Goal: Task Accomplishment & Management: Complete application form

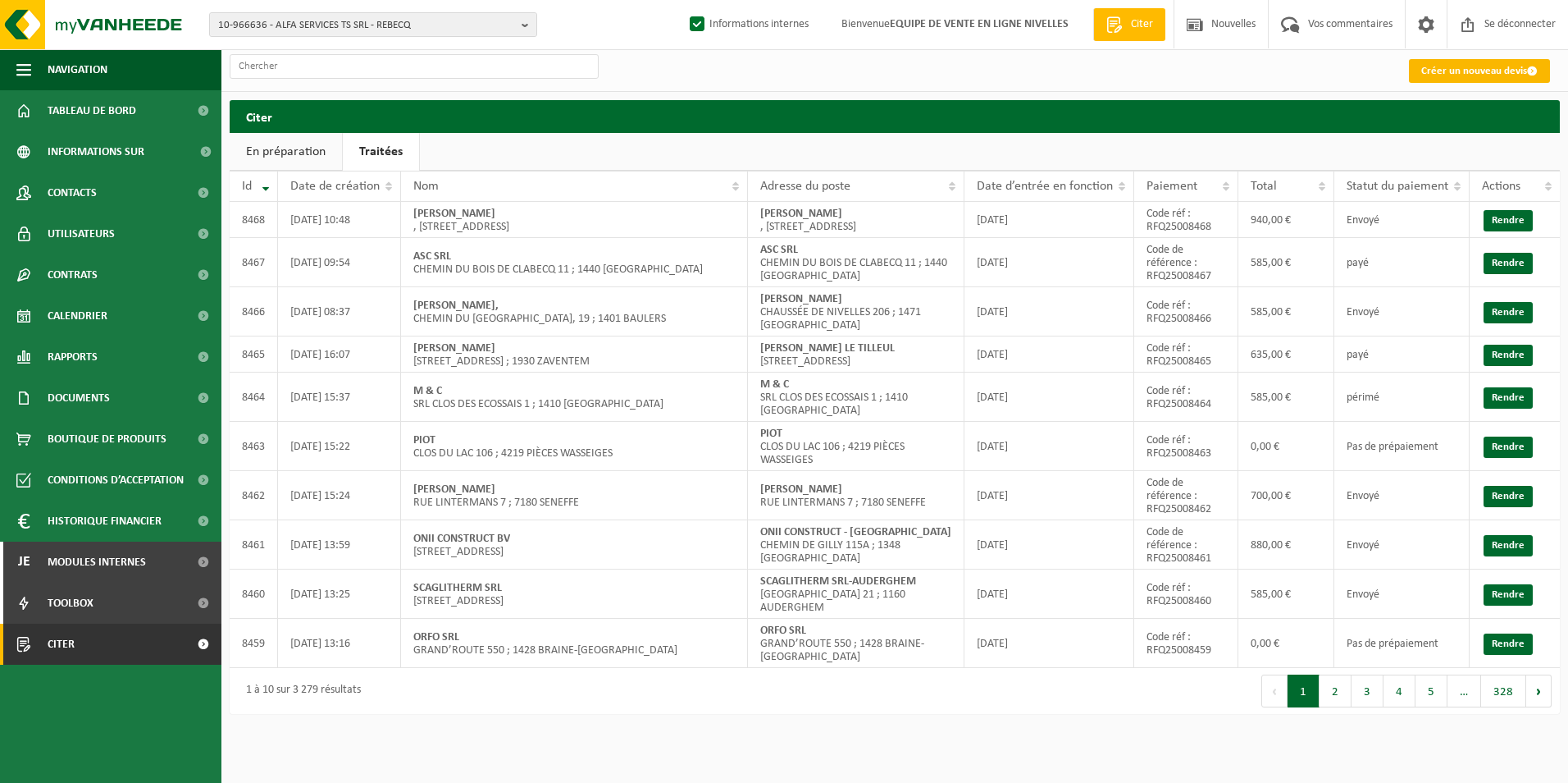
click at [1500, 74] on font "Créer un nouveau devis" at bounding box center [1474, 70] width 106 height 10
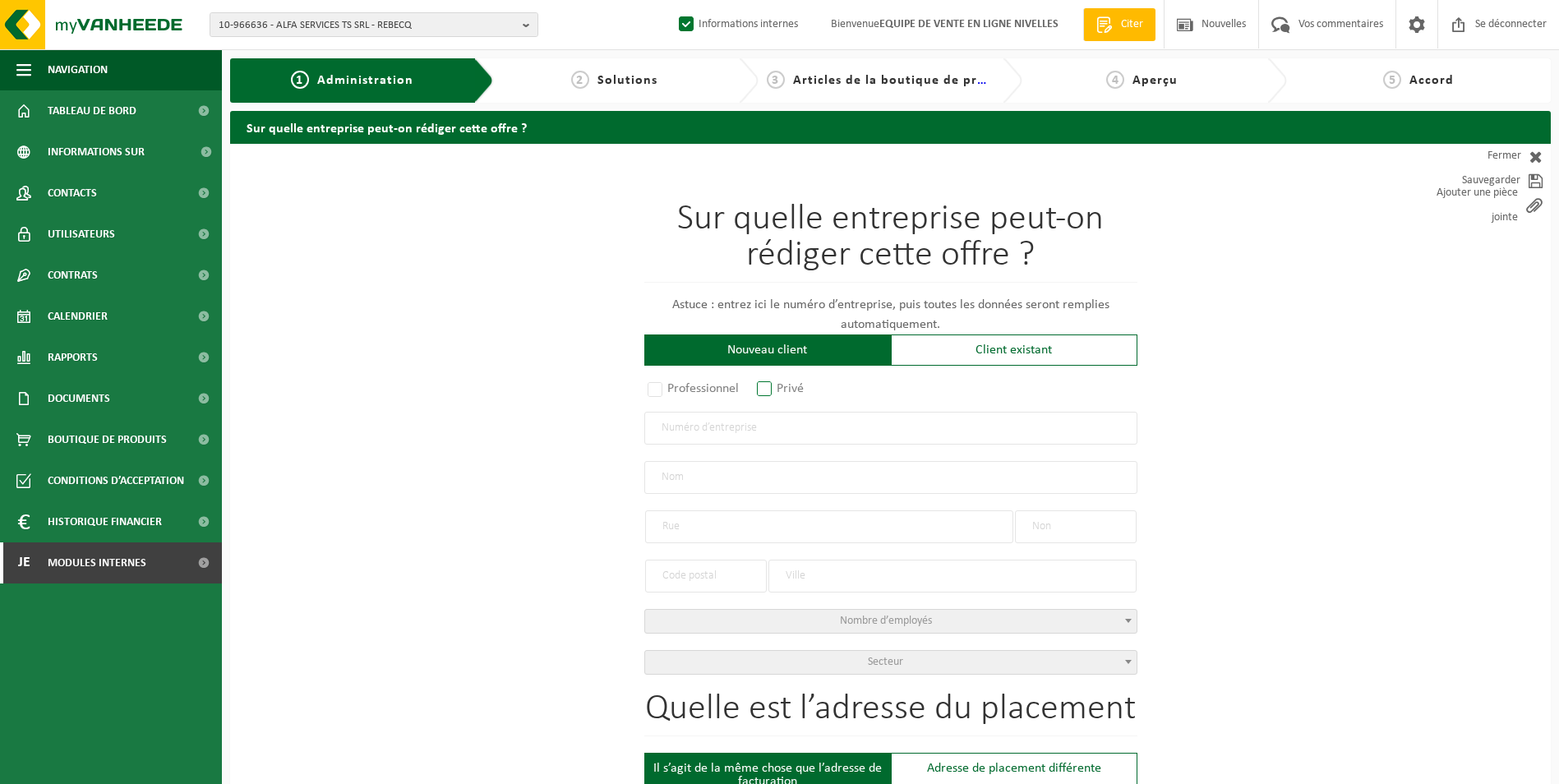
click at [765, 388] on label "Privé" at bounding box center [781, 389] width 55 height 23
click at [781, 388] on input "Privé" at bounding box center [786, 389] width 10 height 10
radio input "true"
select select "D"
select select "1707"
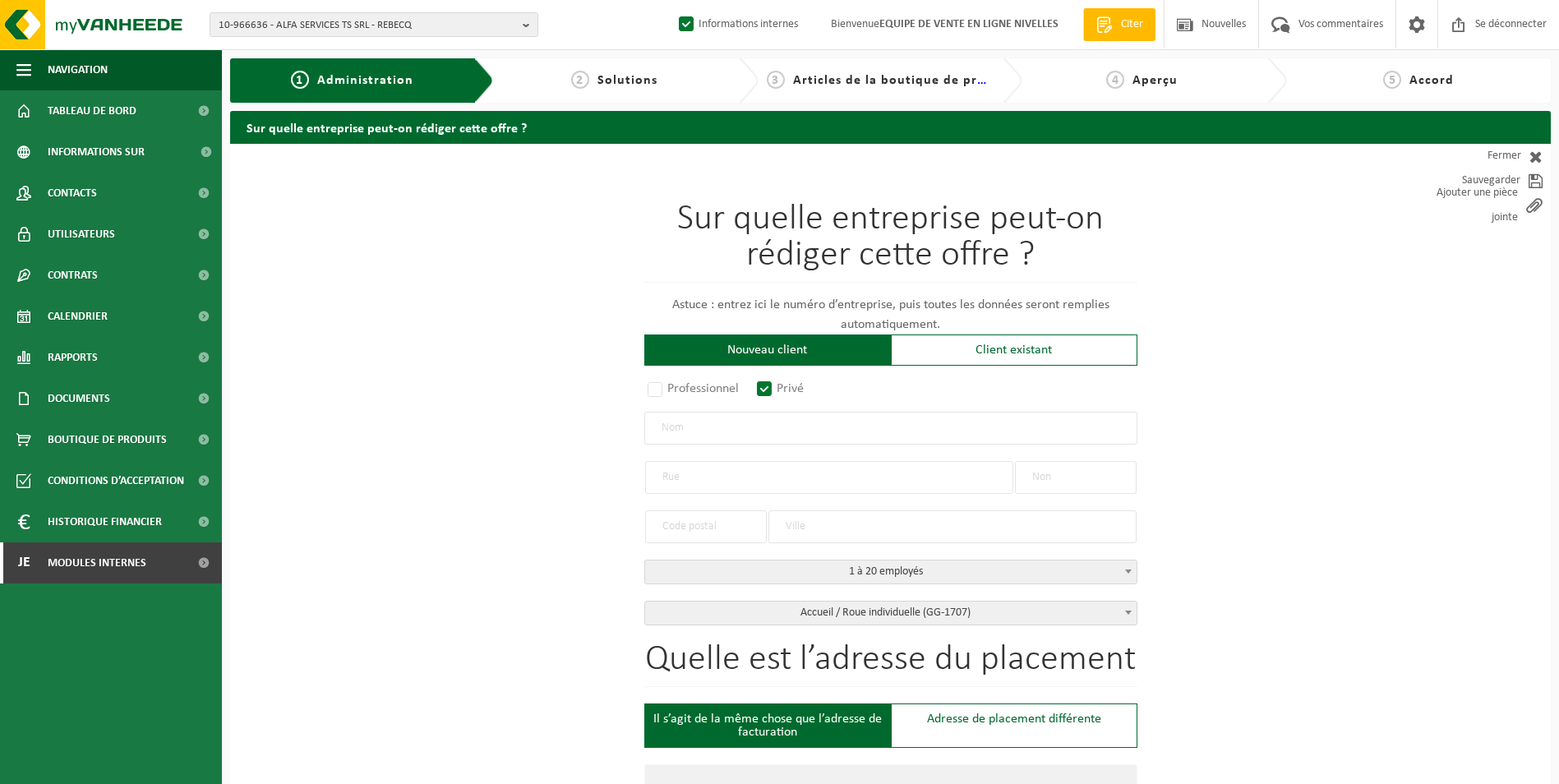
click at [696, 420] on input "text" at bounding box center [890, 428] width 493 height 33
click at [678, 389] on label "Professionnel" at bounding box center [694, 389] width 100 height 23
click at [678, 389] on input "Professionnel" at bounding box center [677, 389] width 10 height 10
radio input "true"
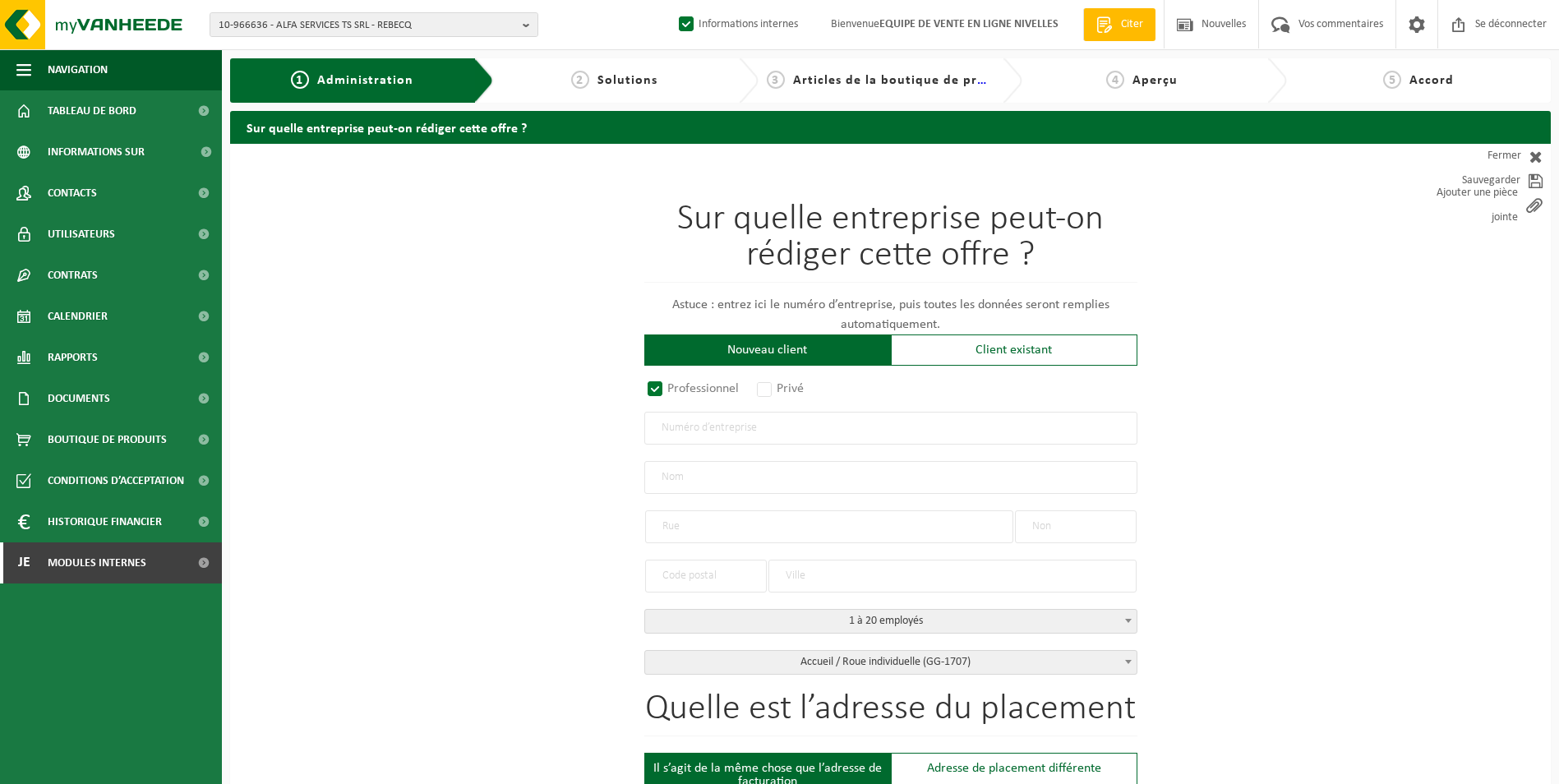
click at [685, 423] on input "text" at bounding box center [890, 428] width 493 height 33
type input "0858317366"
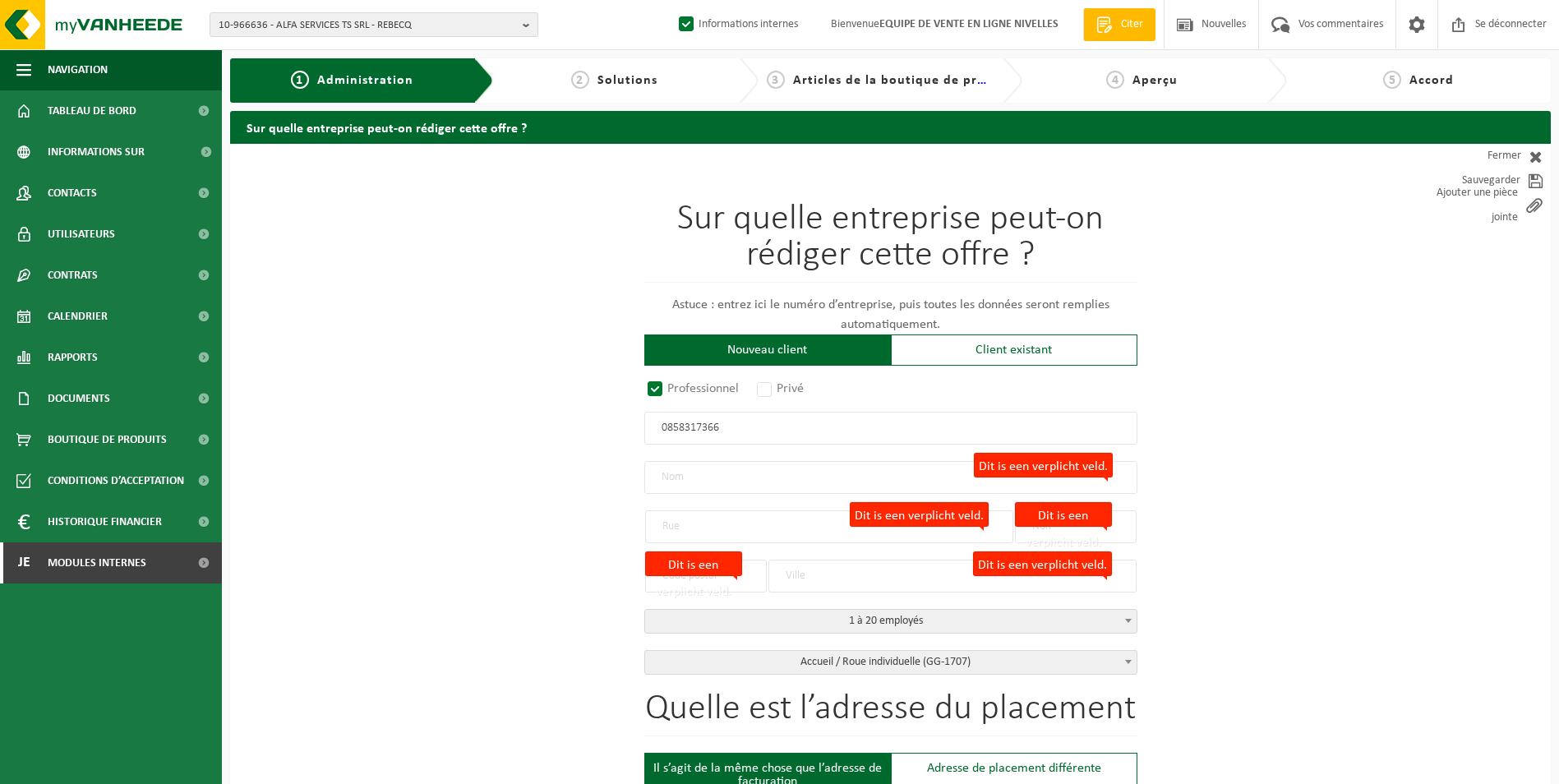
radio input "false"
select select
type input "ECCHER, FABRICE"
type input "RUE BANTERLEZ"
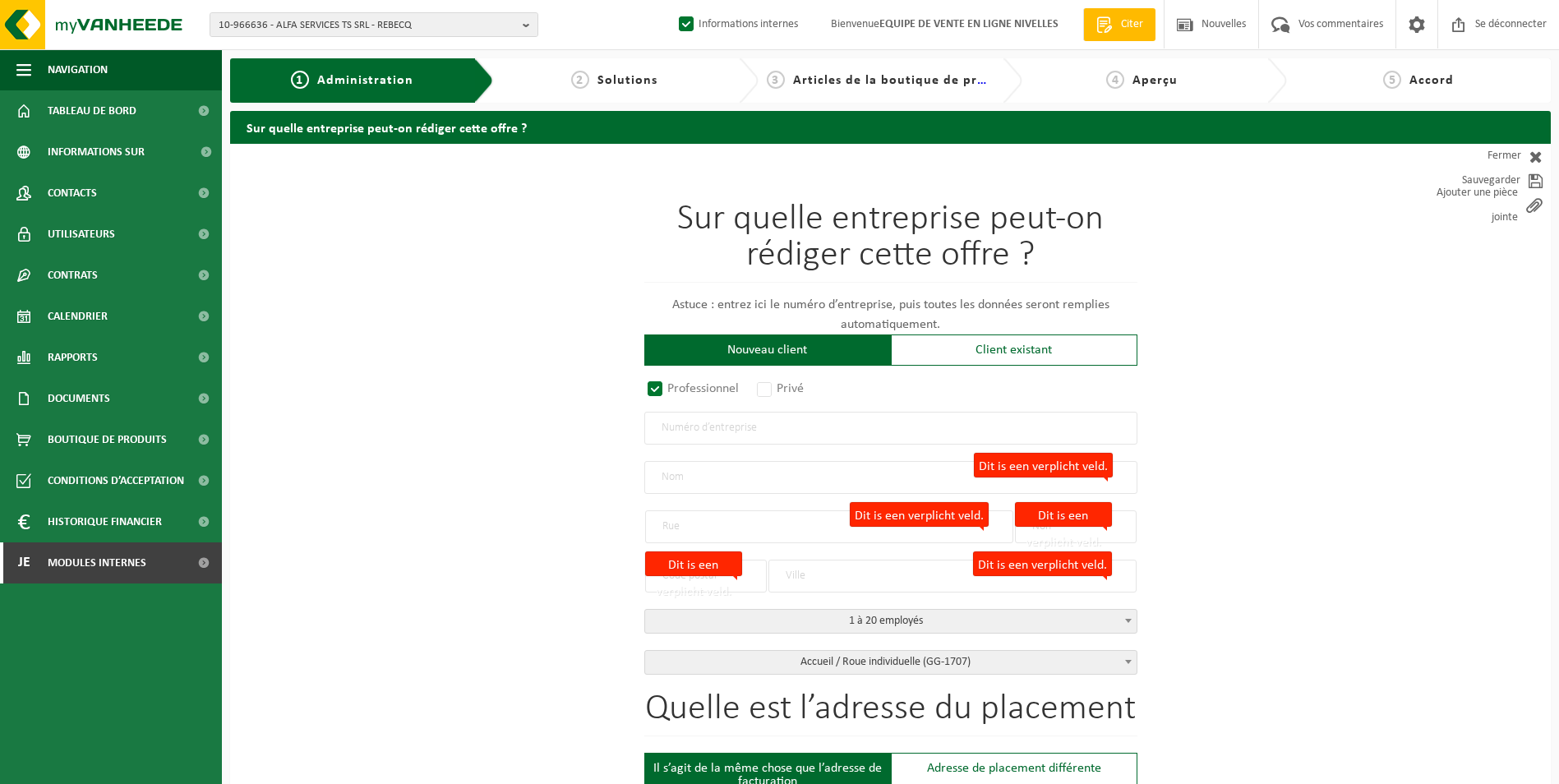
type input "54"
type input "1470"
type input "GENAPPE"
type input "2216578870"
radio input "true"
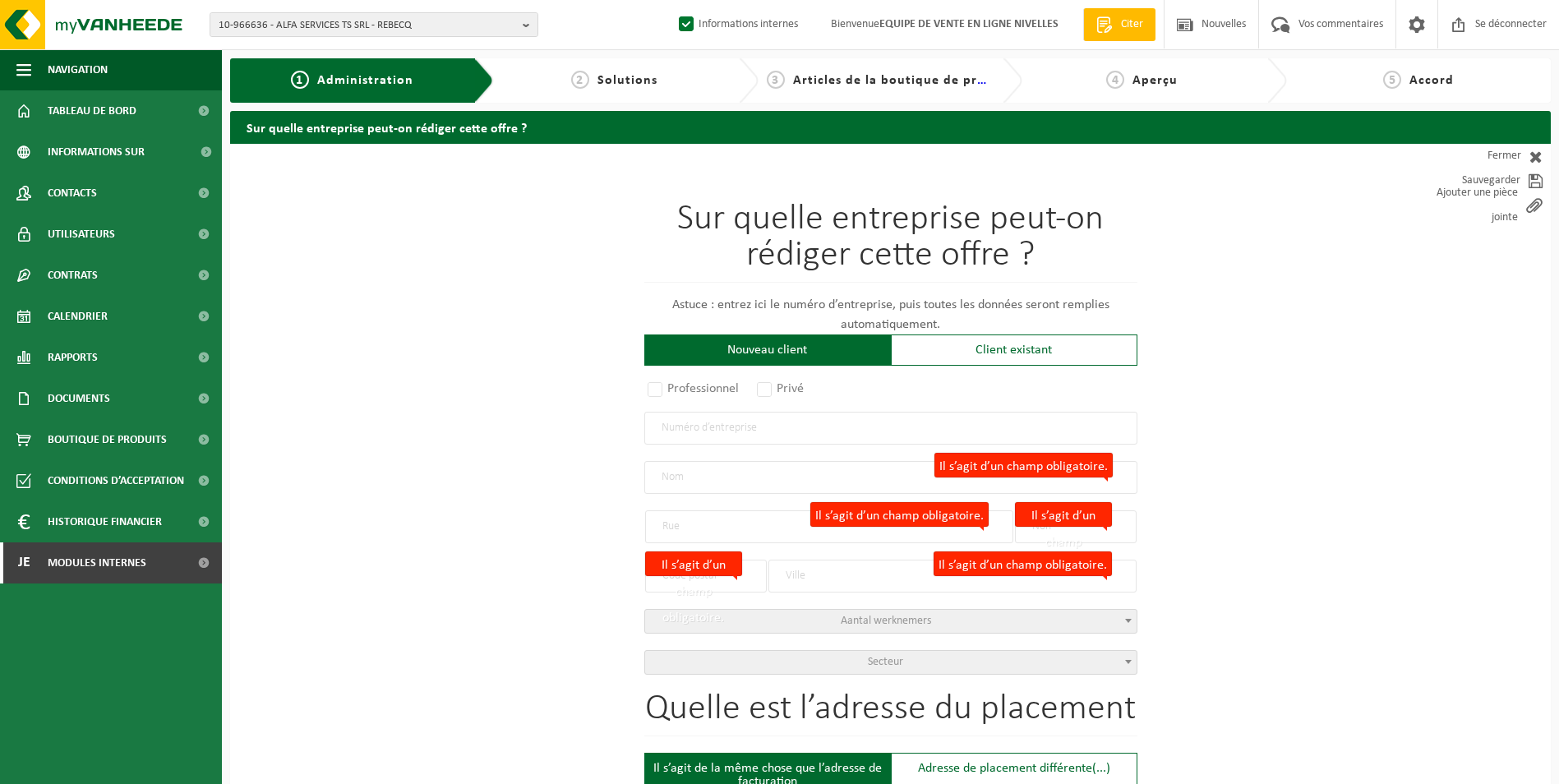
select select "146664"
type input "0858.317.366"
type input "ALLO TRAVAUX"
type input "RUE BANTERLEZ"
type input "54"
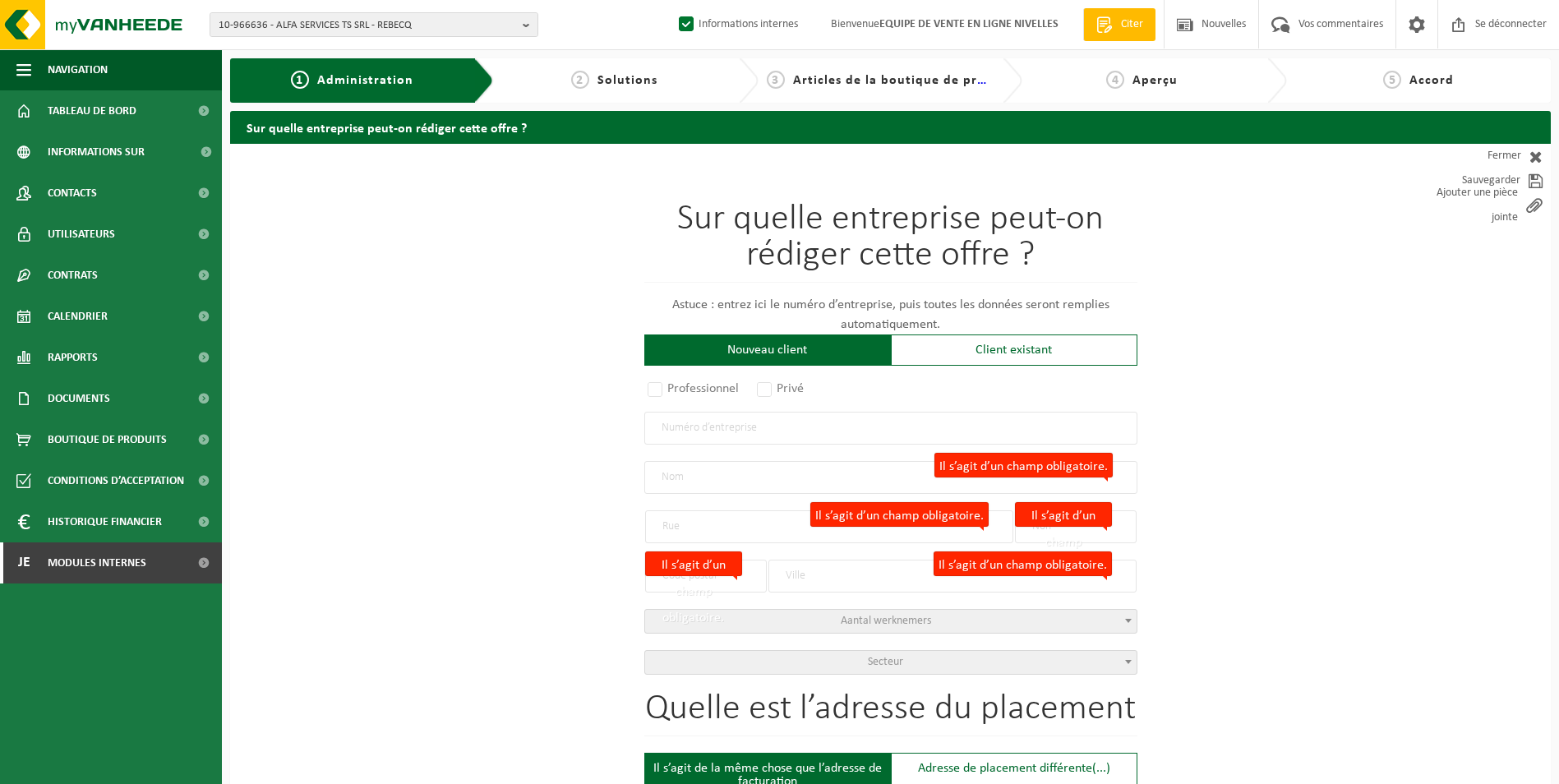
type input "1470"
type input "BAISY-THY"
select select "11"
type input "ALLO TRAVAUX"
type input "BAISY-THY"
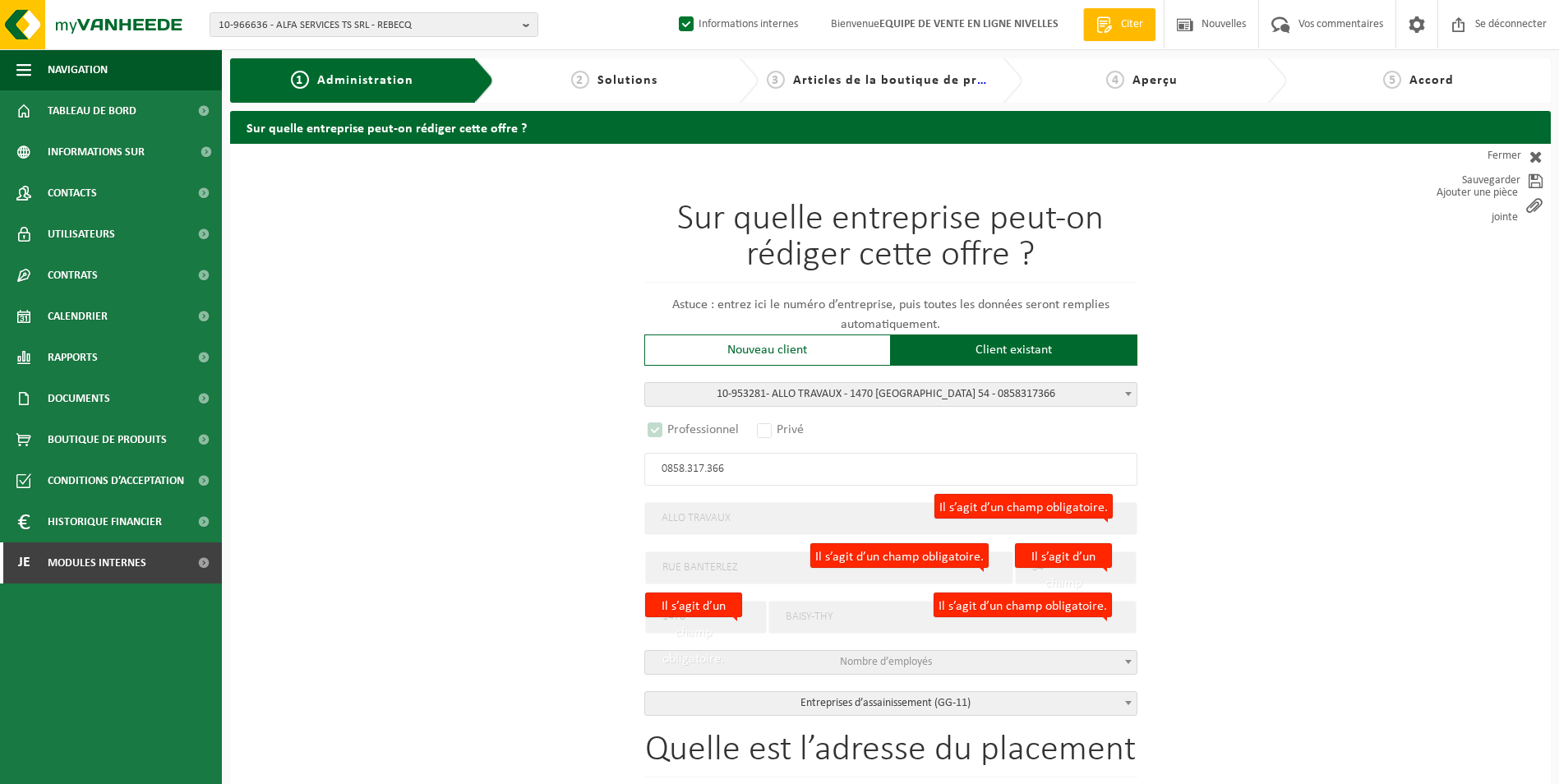
select select "D"
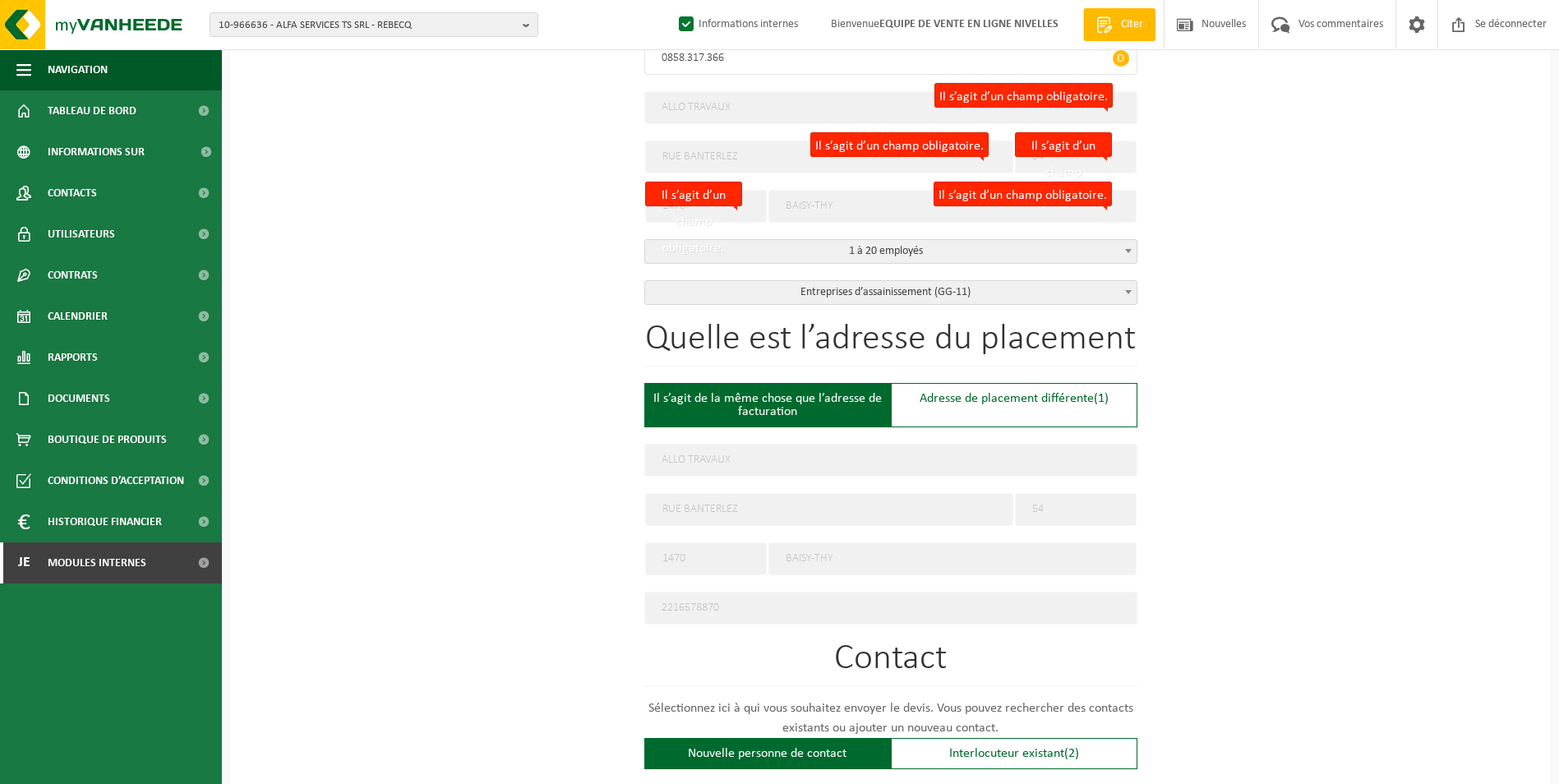
scroll to position [328, 0]
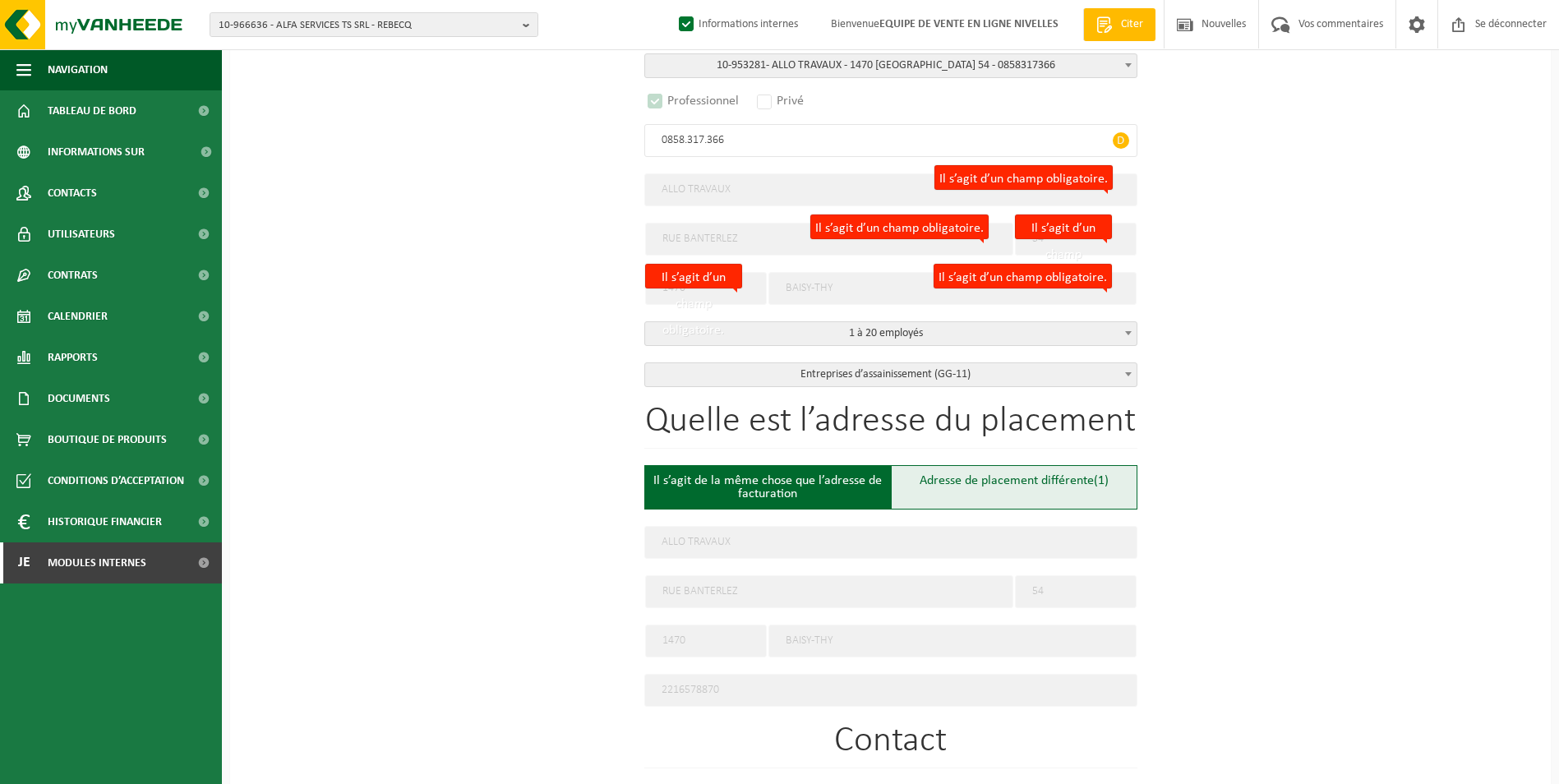
click at [943, 489] on div "Adresse de placement différente (1)" at bounding box center [1014, 487] width 247 height 45
type input "Werf -"
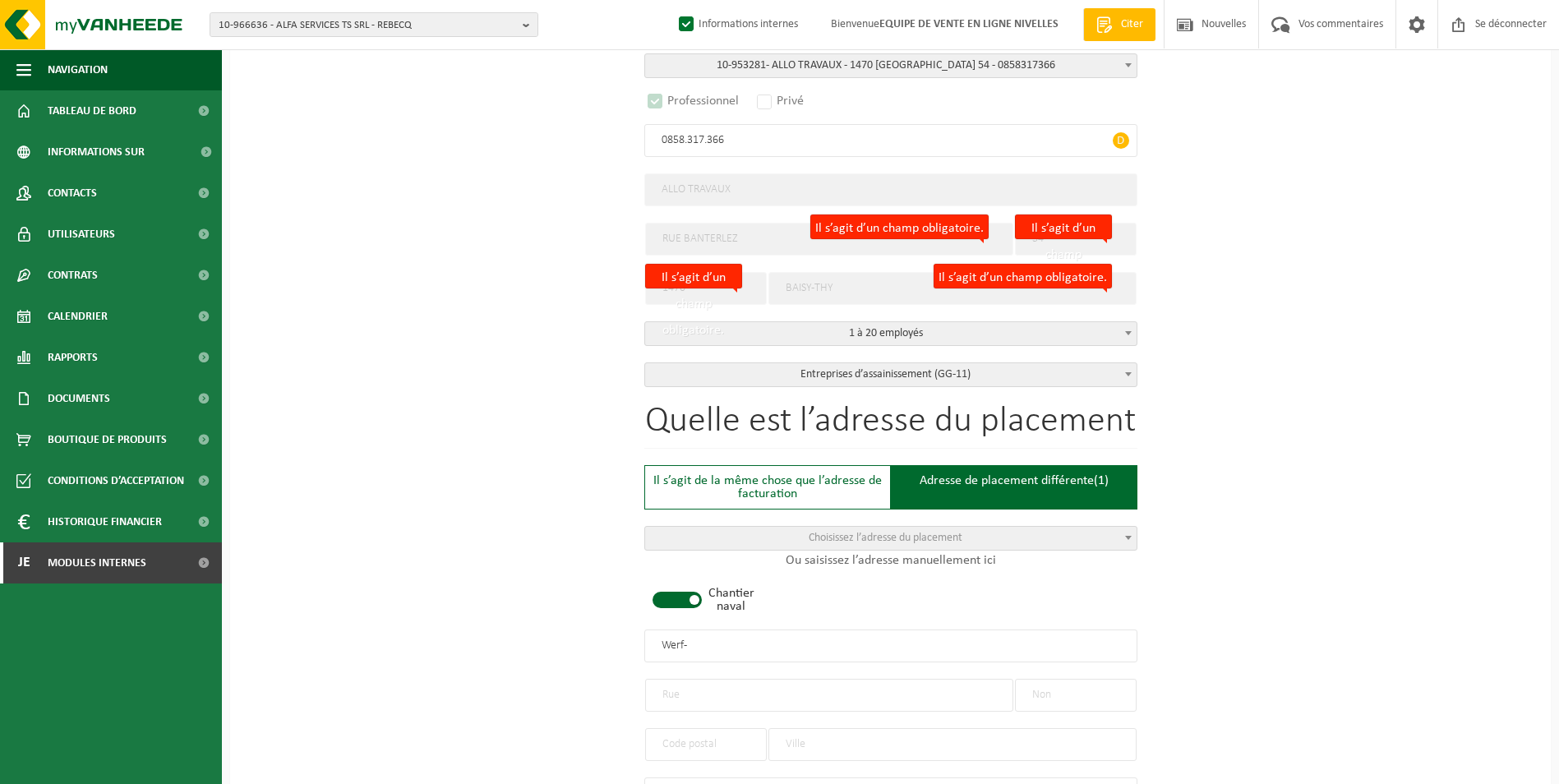
click at [678, 595] on span at bounding box center [677, 599] width 49 height 16
click at [1096, 697] on input "text" at bounding box center [1075, 695] width 121 height 33
type input "40"
click at [764, 689] on input "text" at bounding box center [829, 695] width 368 height 33
type input "rue de bosquet"
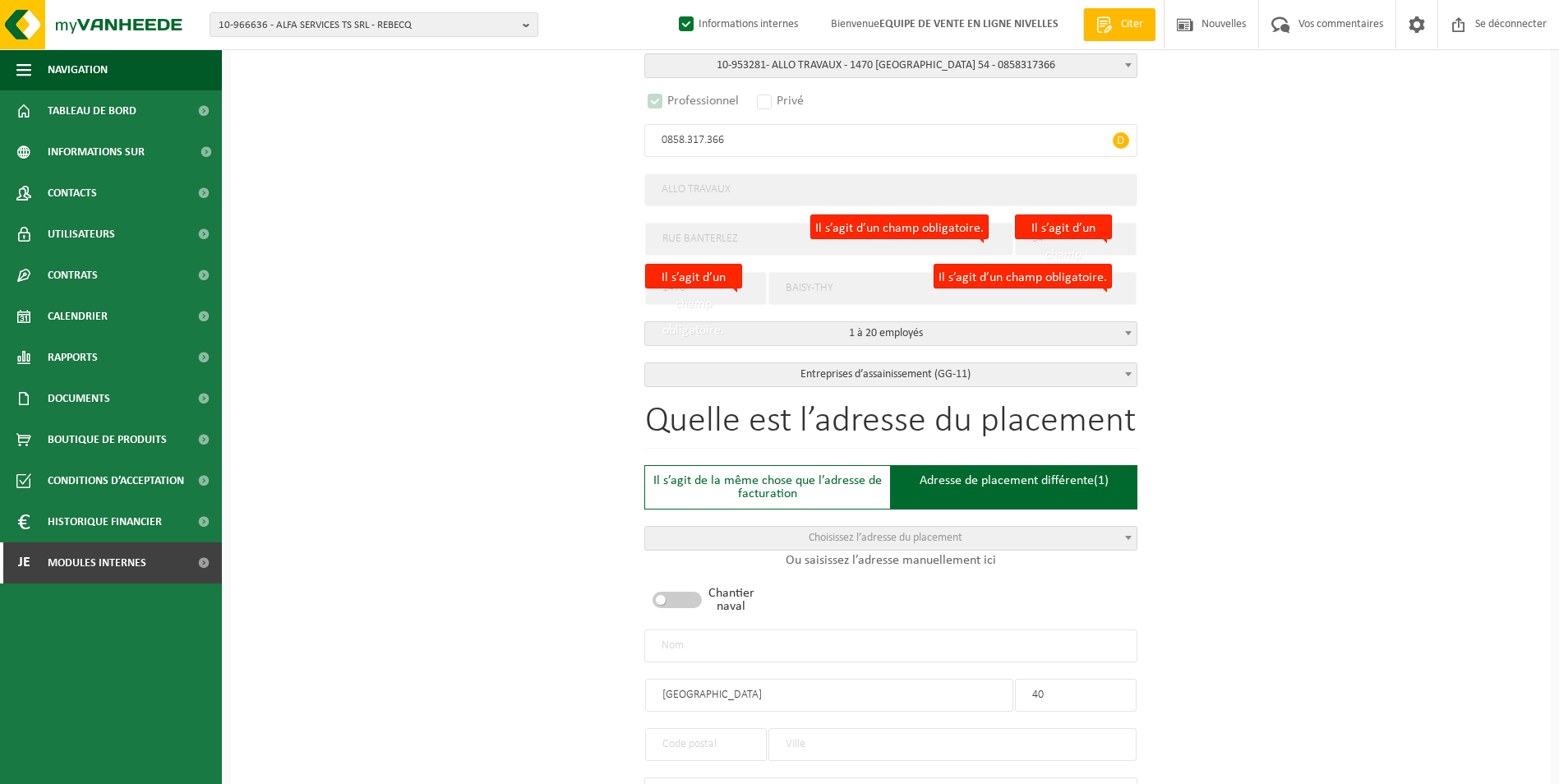
click at [830, 740] on input "text" at bounding box center [952, 744] width 368 height 33
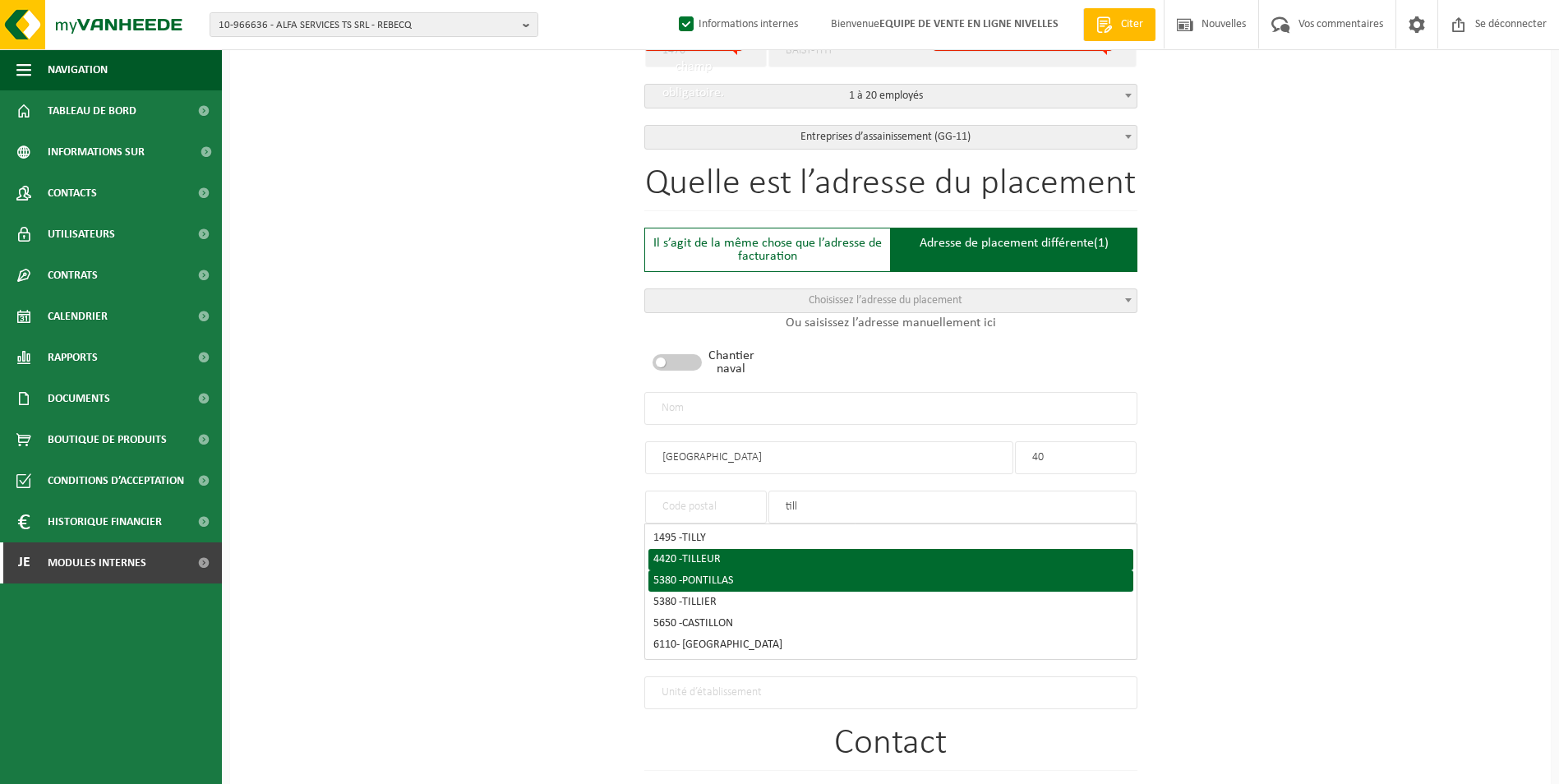
scroll to position [575, 0]
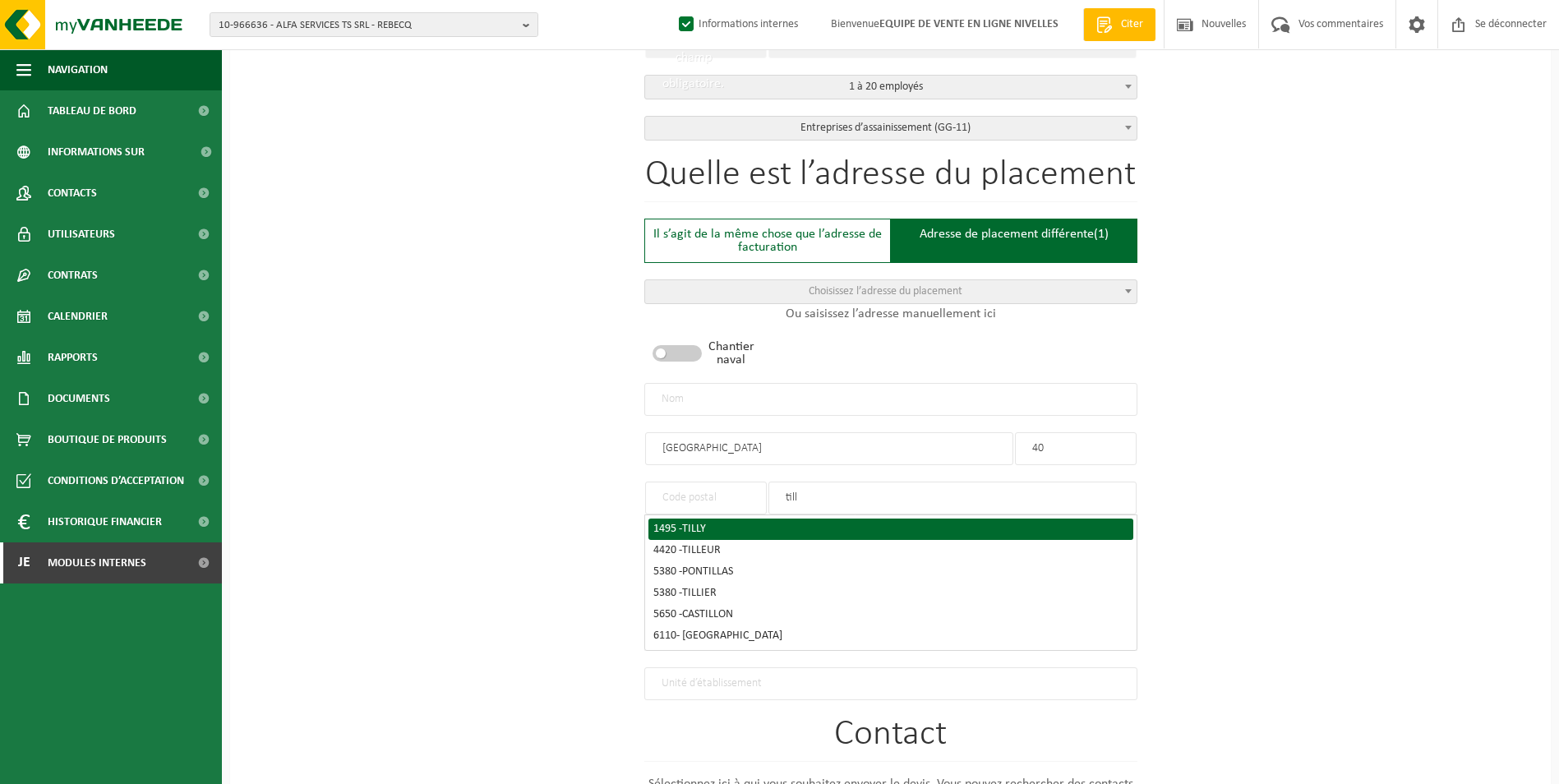
type input "till"
click at [666, 524] on div "1495 - TILLY" at bounding box center [891, 529] width 475 height 11
type input "1495"
type input "TILLY"
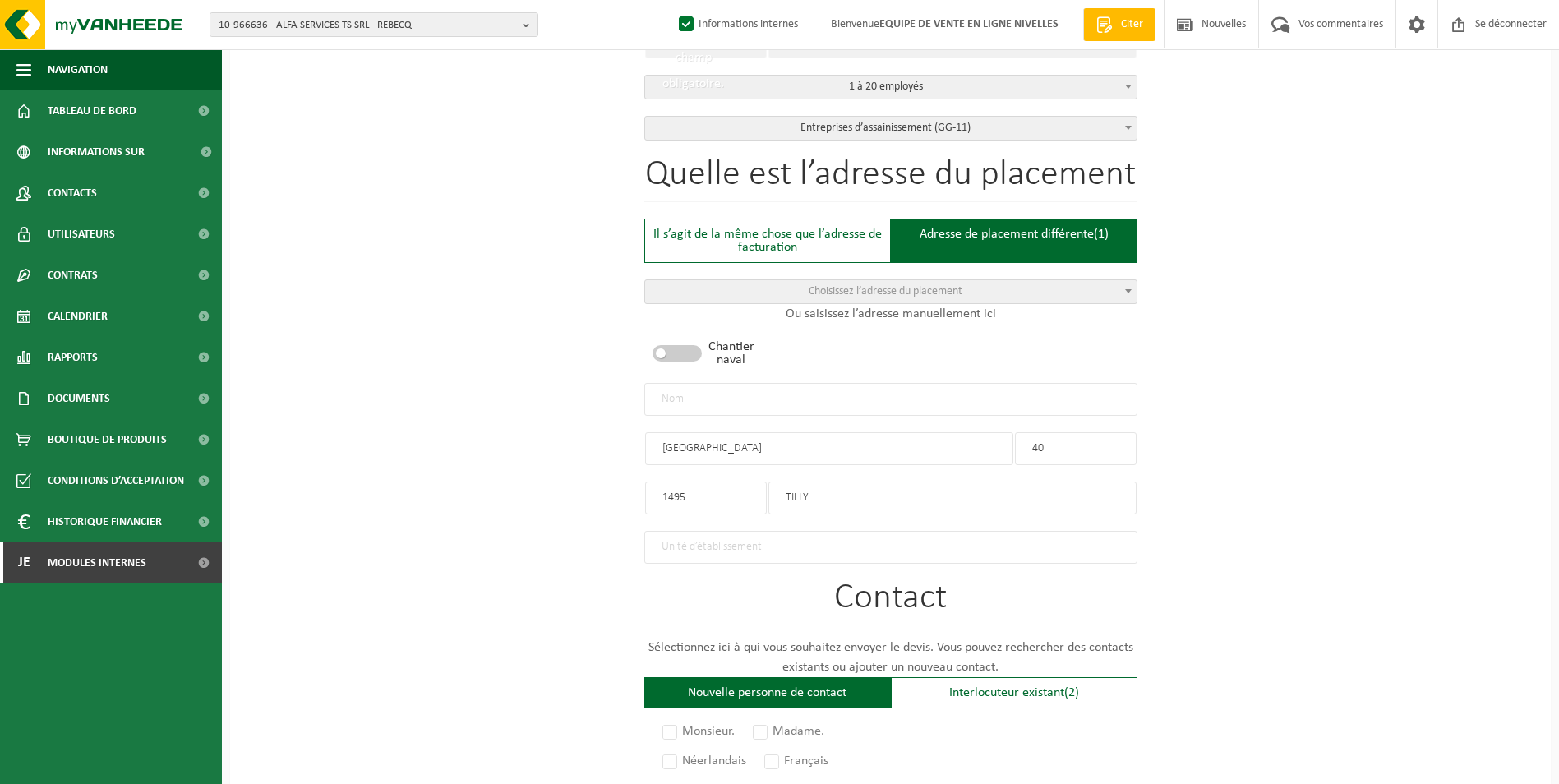
click at [666, 450] on input "rue de bosquet" at bounding box center [829, 449] width 368 height 33
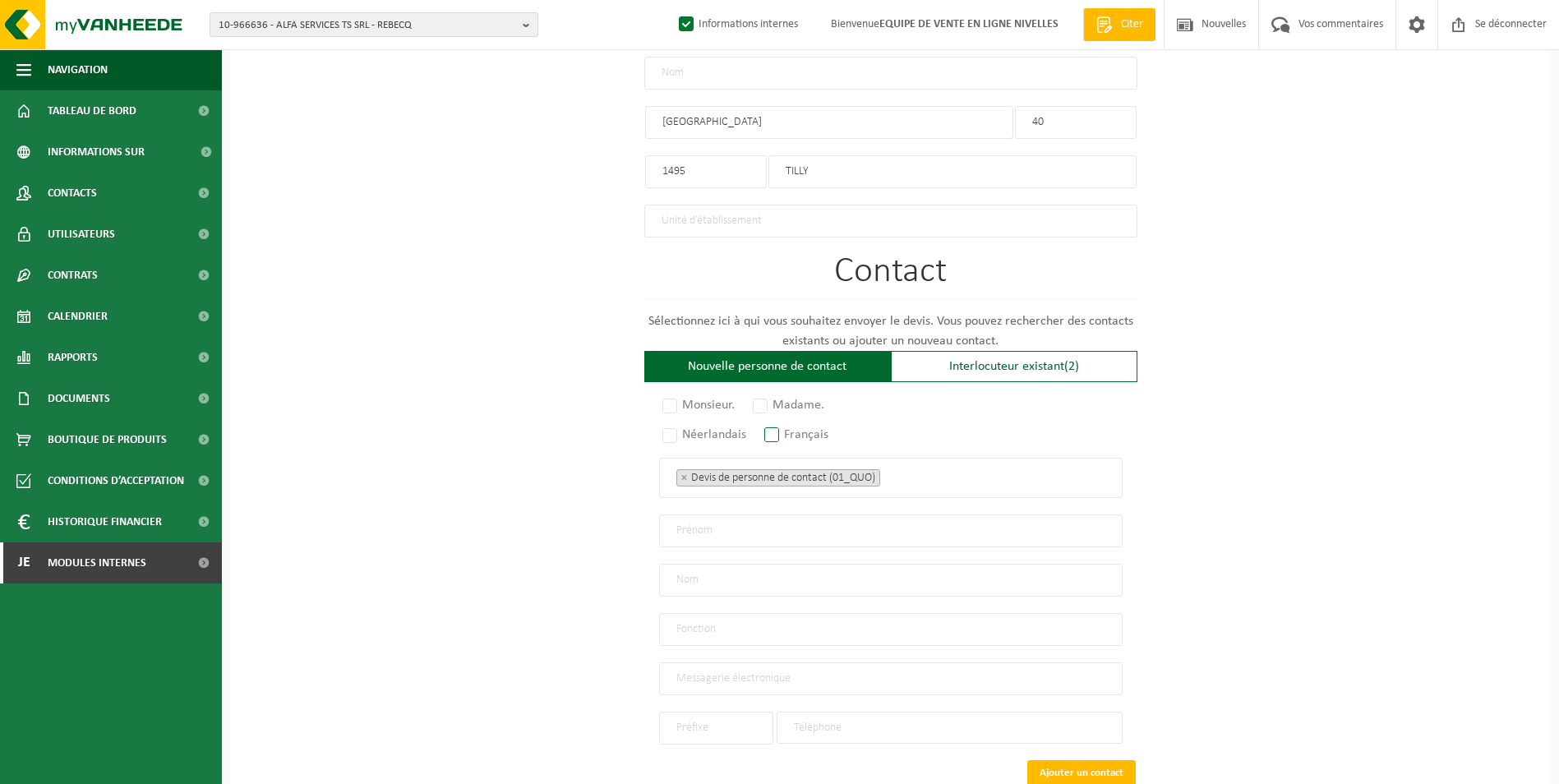
scroll to position [903, 0]
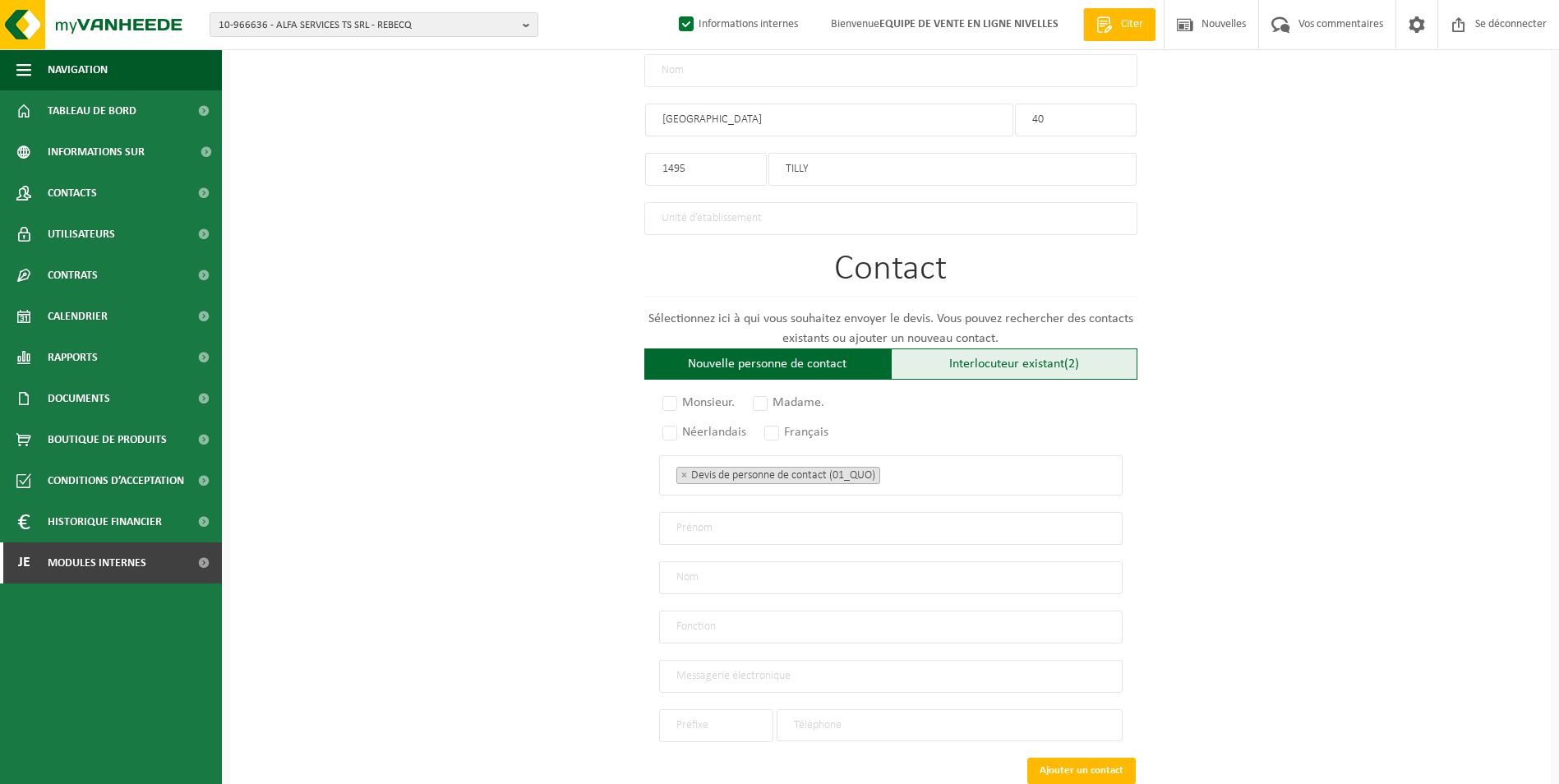
type input "Rue de bosquet"
click at [1021, 361] on font "Interlocuteur existant" at bounding box center [1007, 364] width 115 height 13
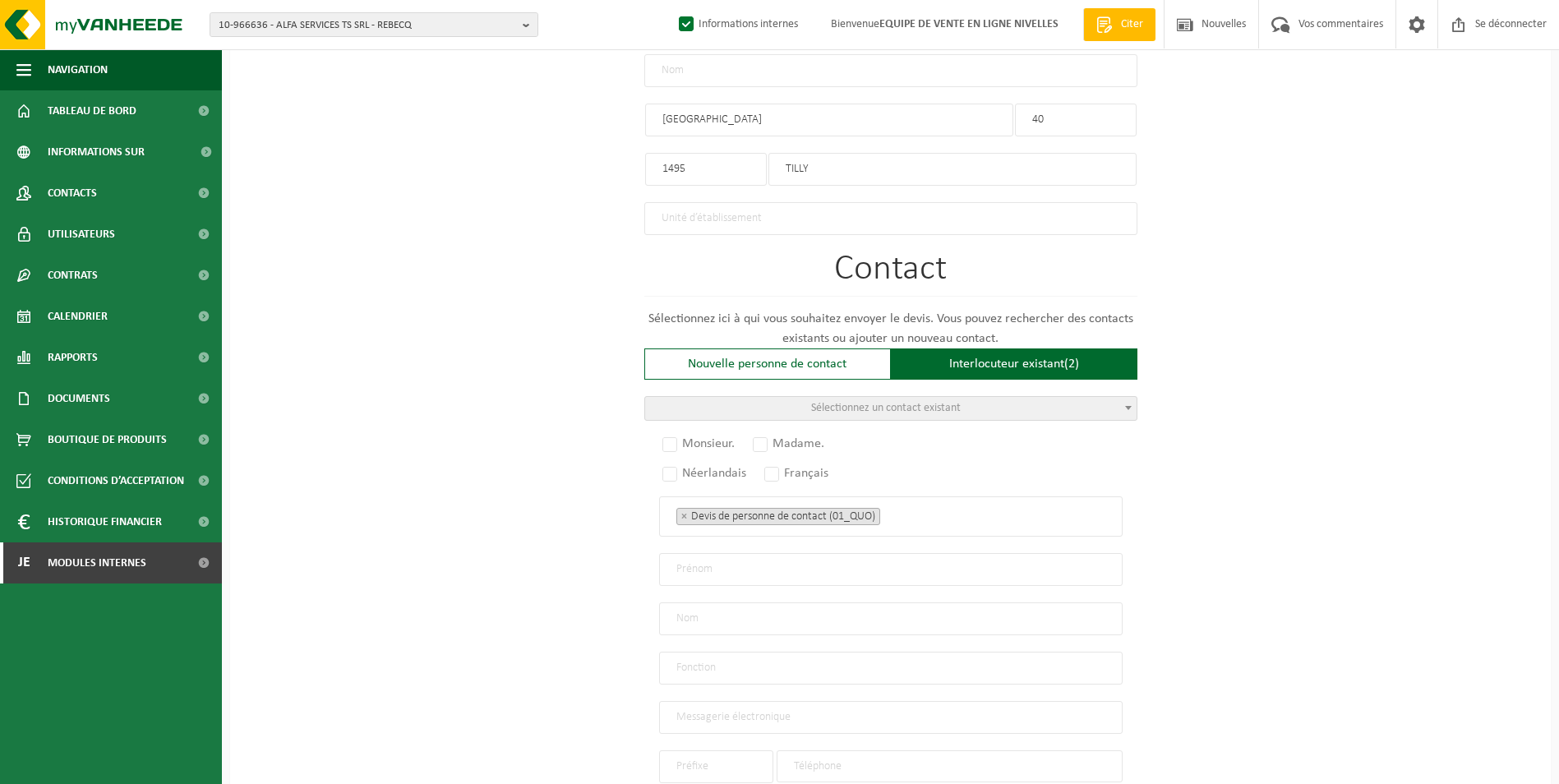
click at [912, 406] on span "Sélectionnez un contact existant" at bounding box center [886, 407] width 150 height 12
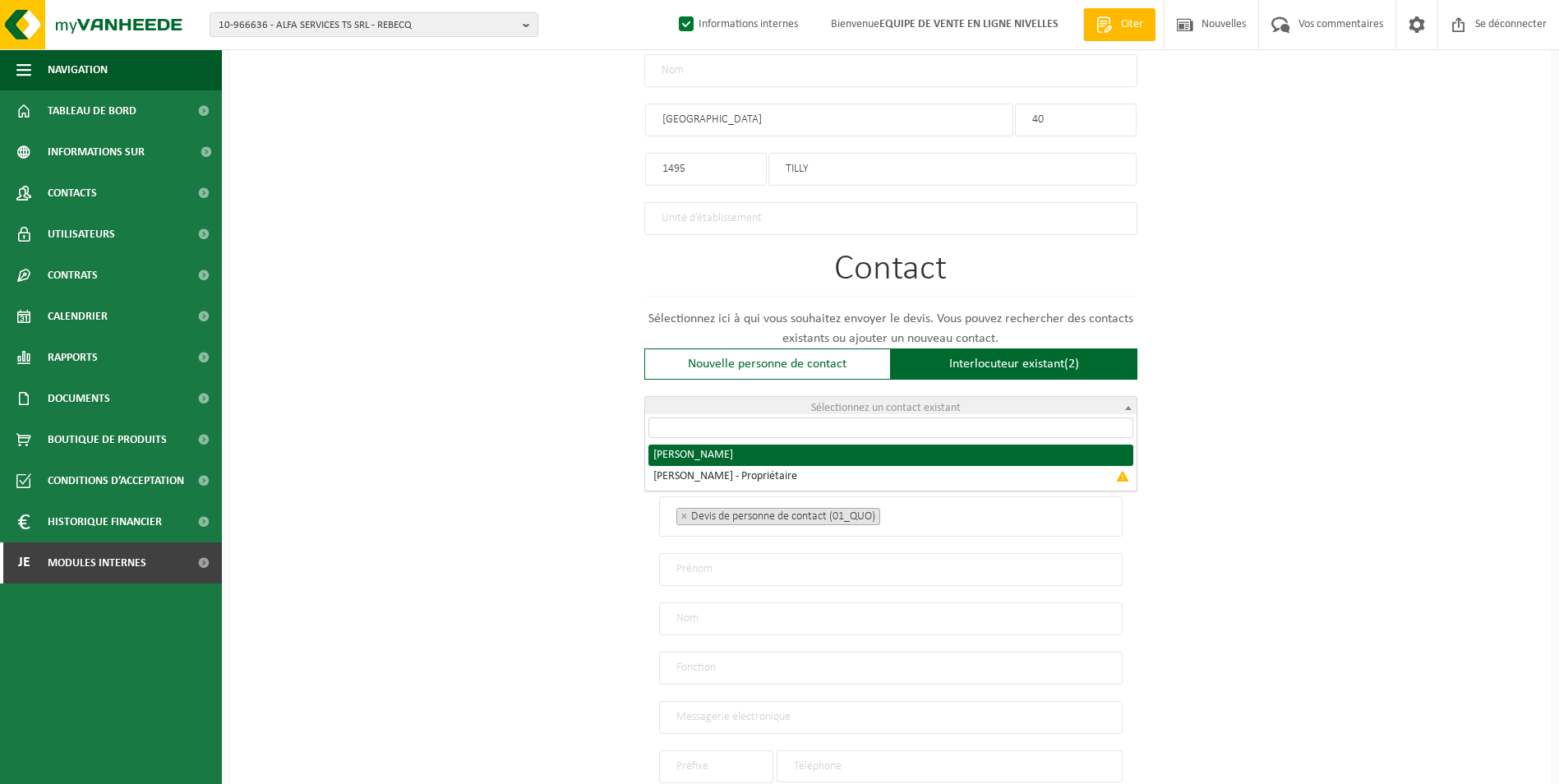
radio input "true"
select select "{"code":"10-953282","firstname":"FREDERIC","surname":"ECCHER","gender":"Male","…"
type input "FREDERIC"
type input "ECCHER"
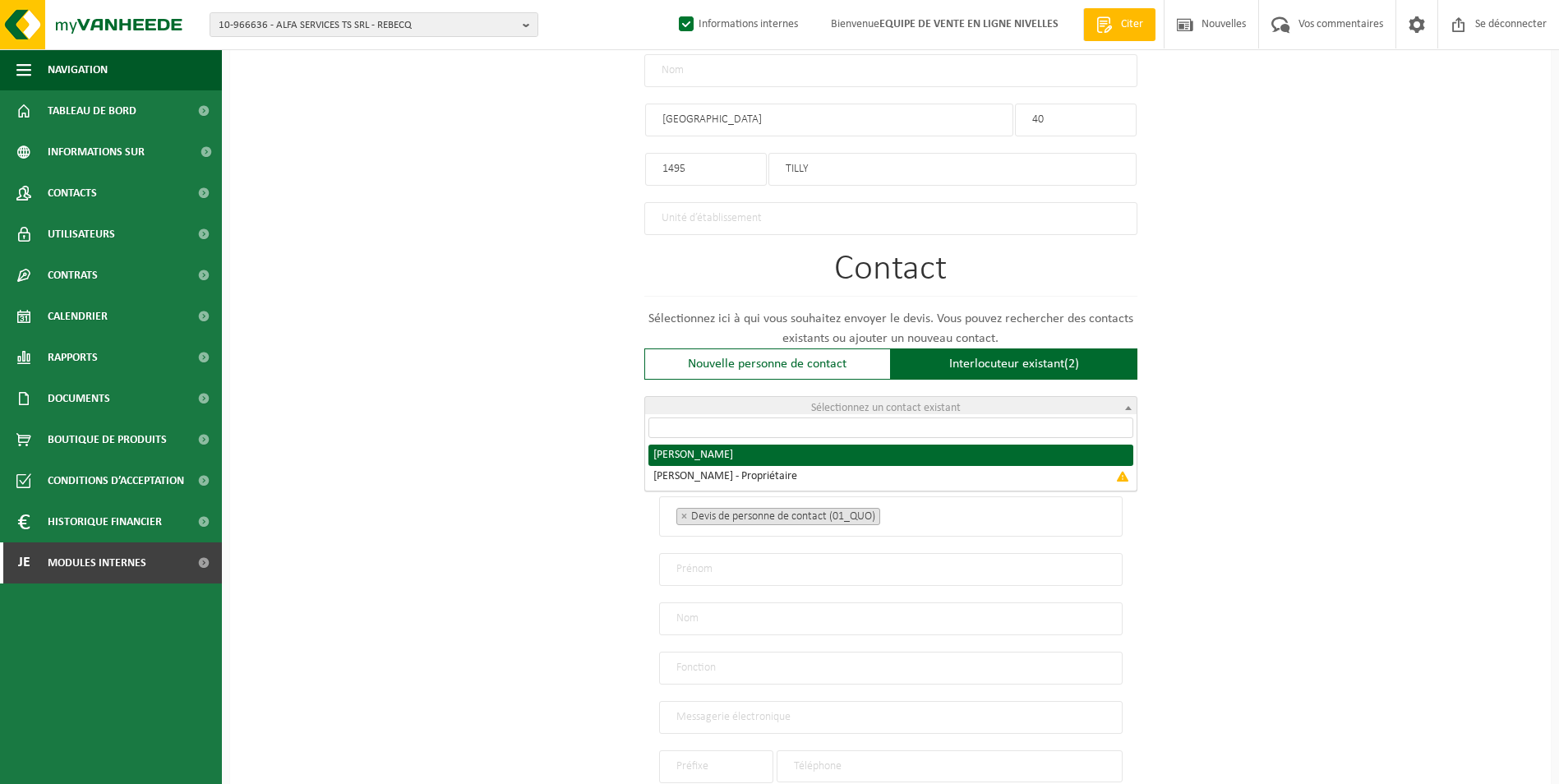
type input "fabrice.eccher@gmail.com"
type input "0478 / 06 34 22"
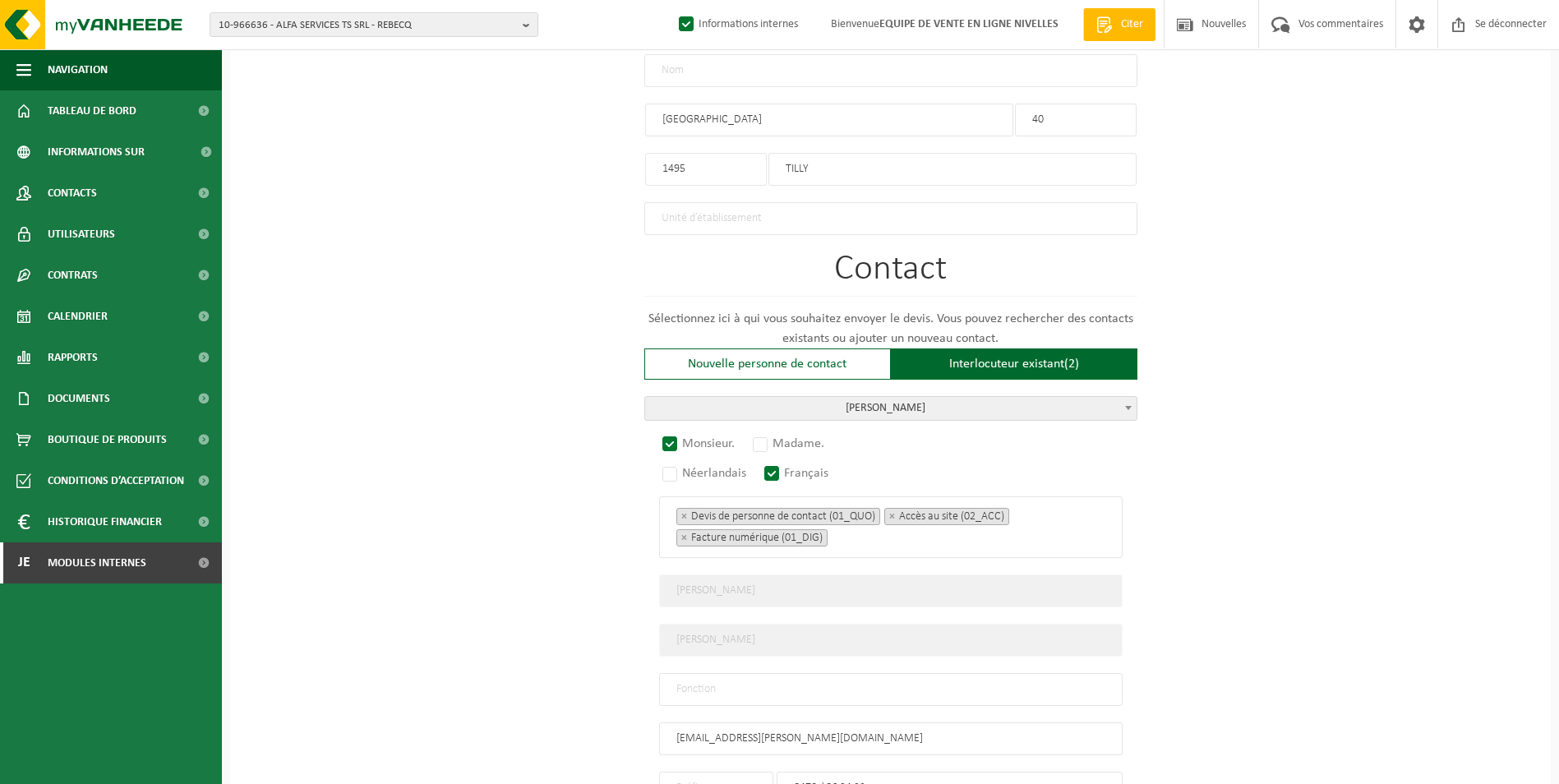
scroll to position [986, 0]
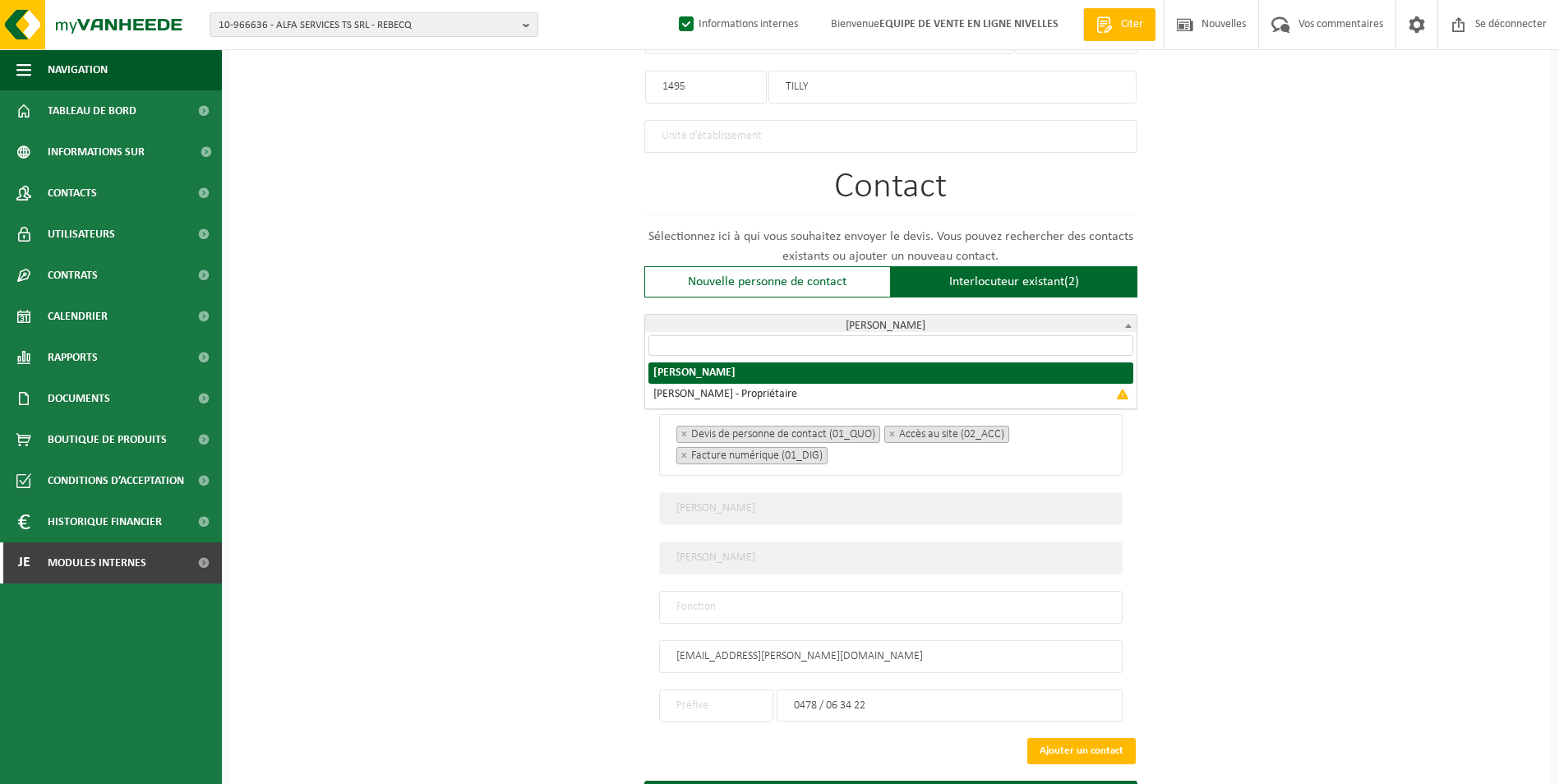
click at [976, 328] on span "ECCHER FRÉDÉRIC" at bounding box center [890, 326] width 491 height 23
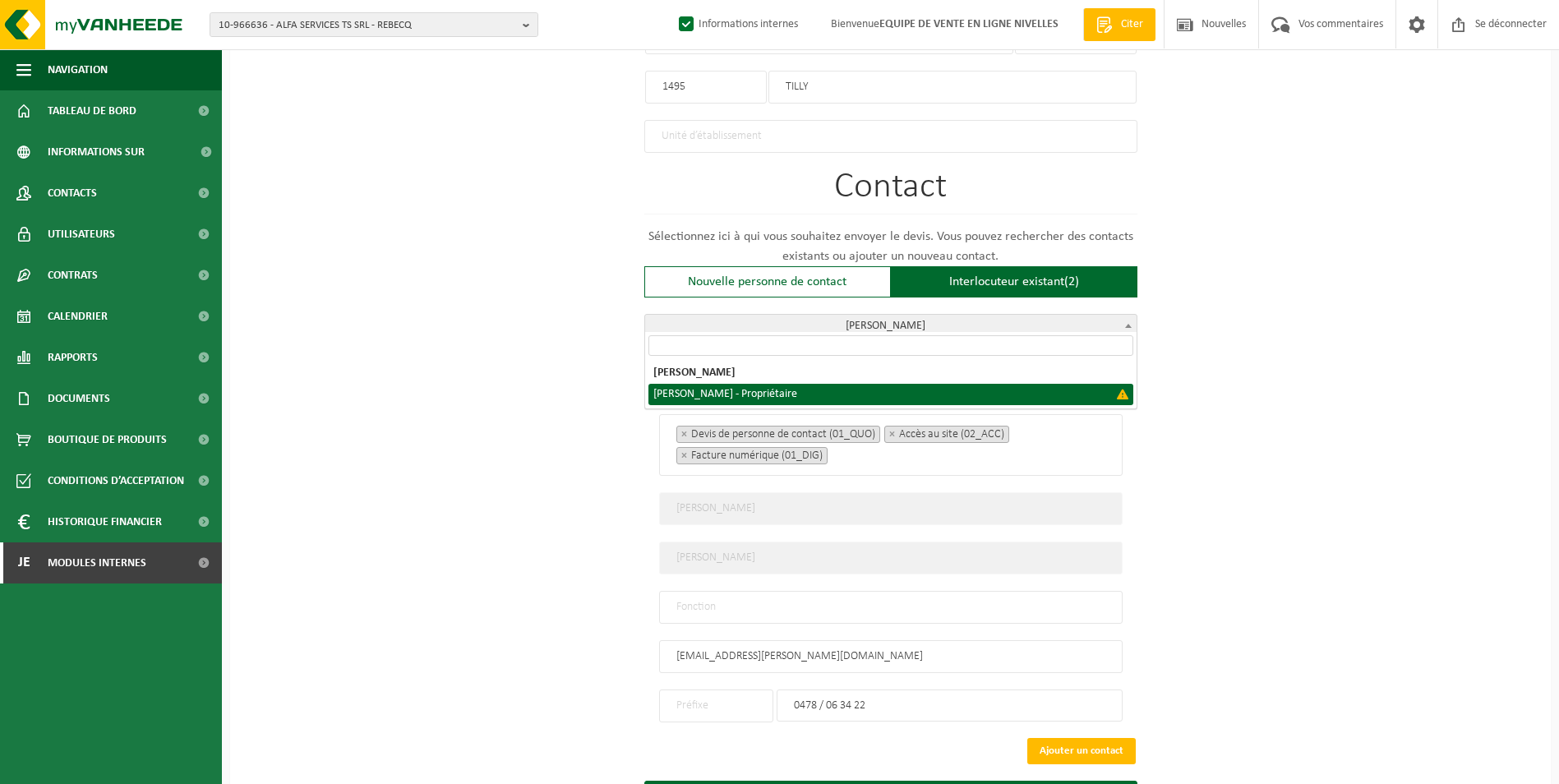
select select "{"code":"","firstname":"FABRICE","surname":"ECCHER","gender":"Unknown","positio…"
type input "FABRICE"
type input "Proprietor"
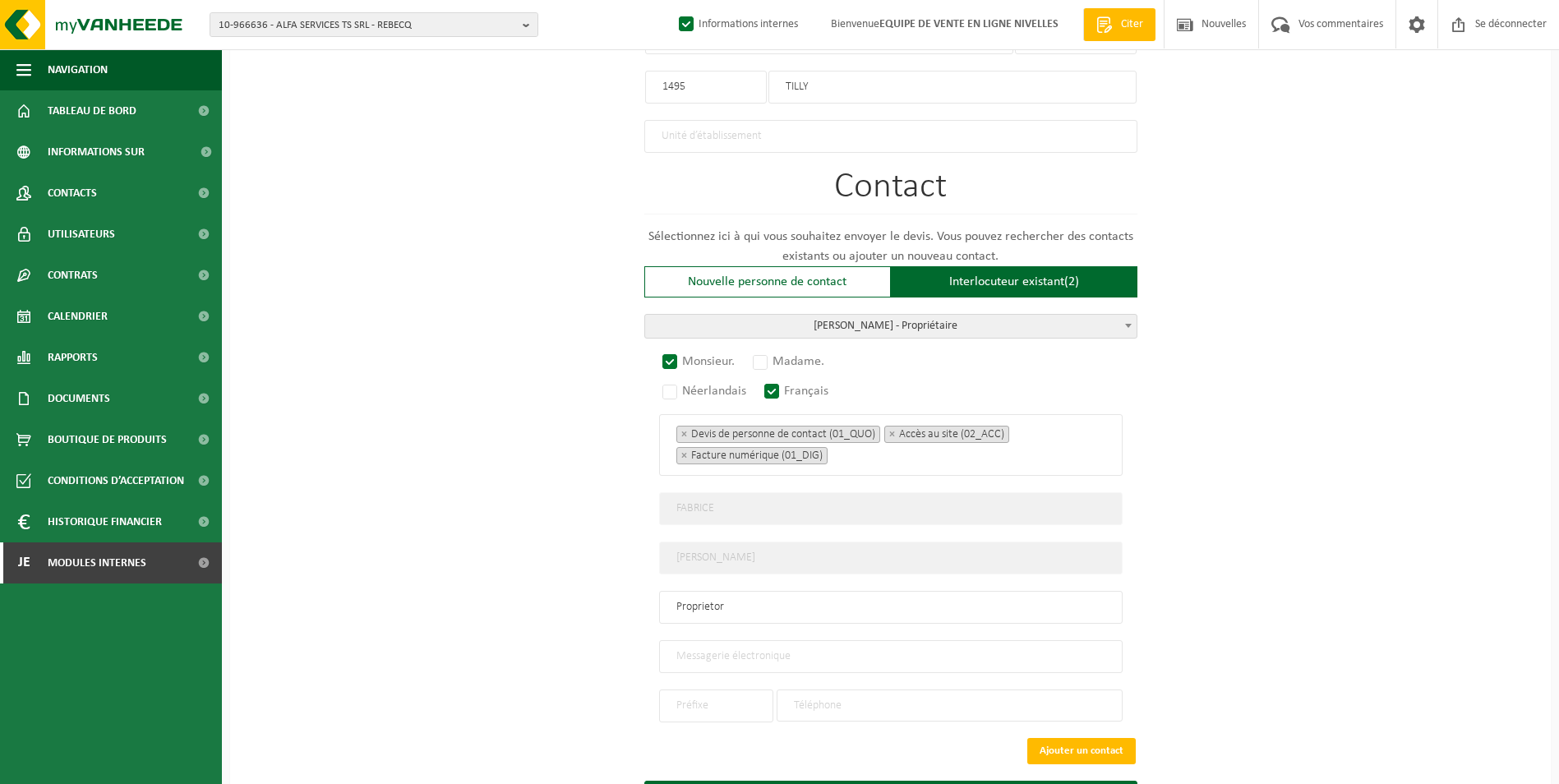
click at [739, 640] on input "email" at bounding box center [890, 656] width 463 height 33
type input "fabrice.eccher@gmail.com"
click at [727, 700] on input "text" at bounding box center [715, 706] width 114 height 33
click at [703, 731] on div "+32" at bounding box center [716, 736] width 96 height 11
type input "+32"
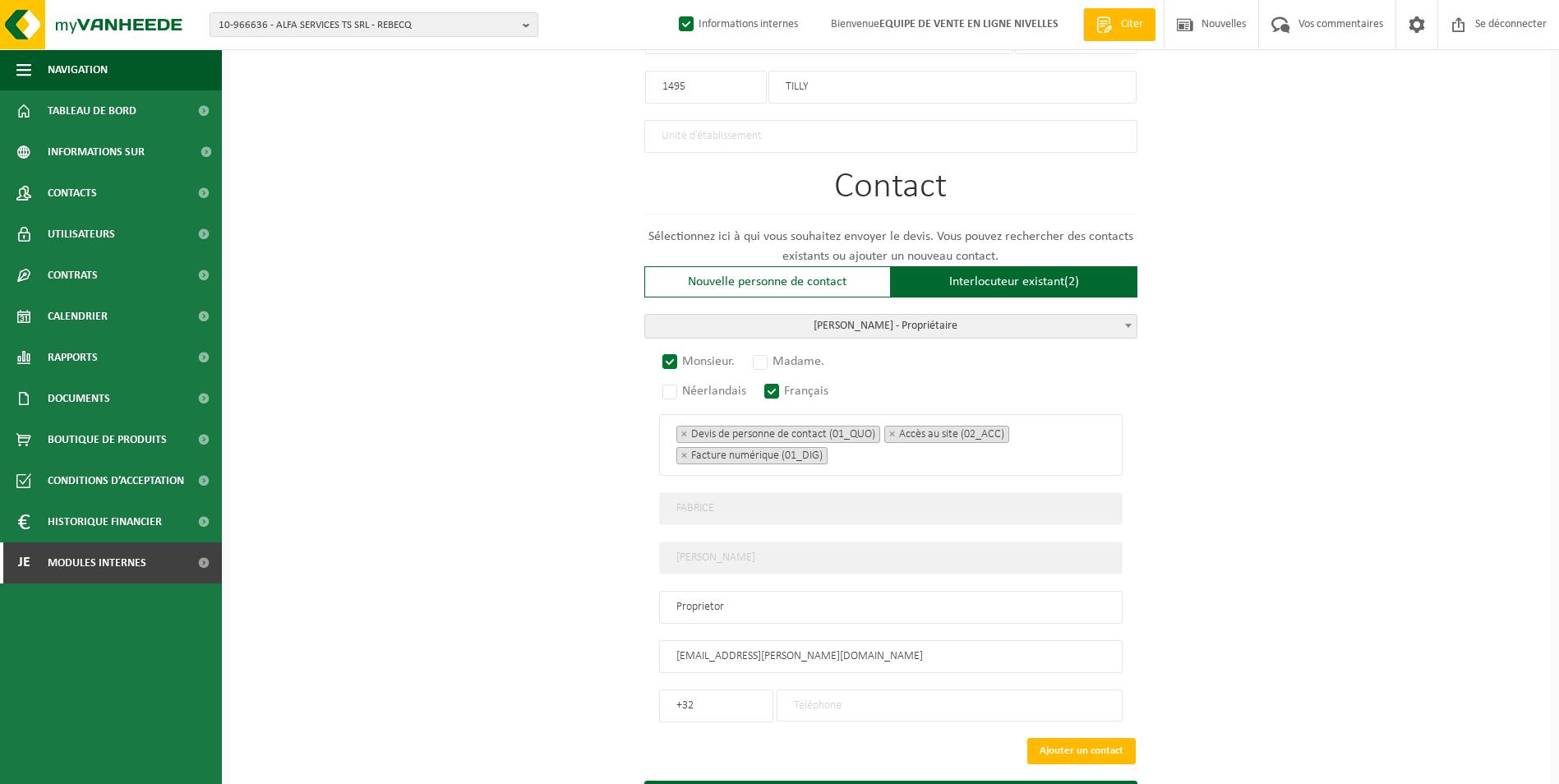
click at [819, 689] on input "tel" at bounding box center [949, 705] width 346 height 32
click at [869, 689] on input "tel" at bounding box center [949, 705] width 346 height 32
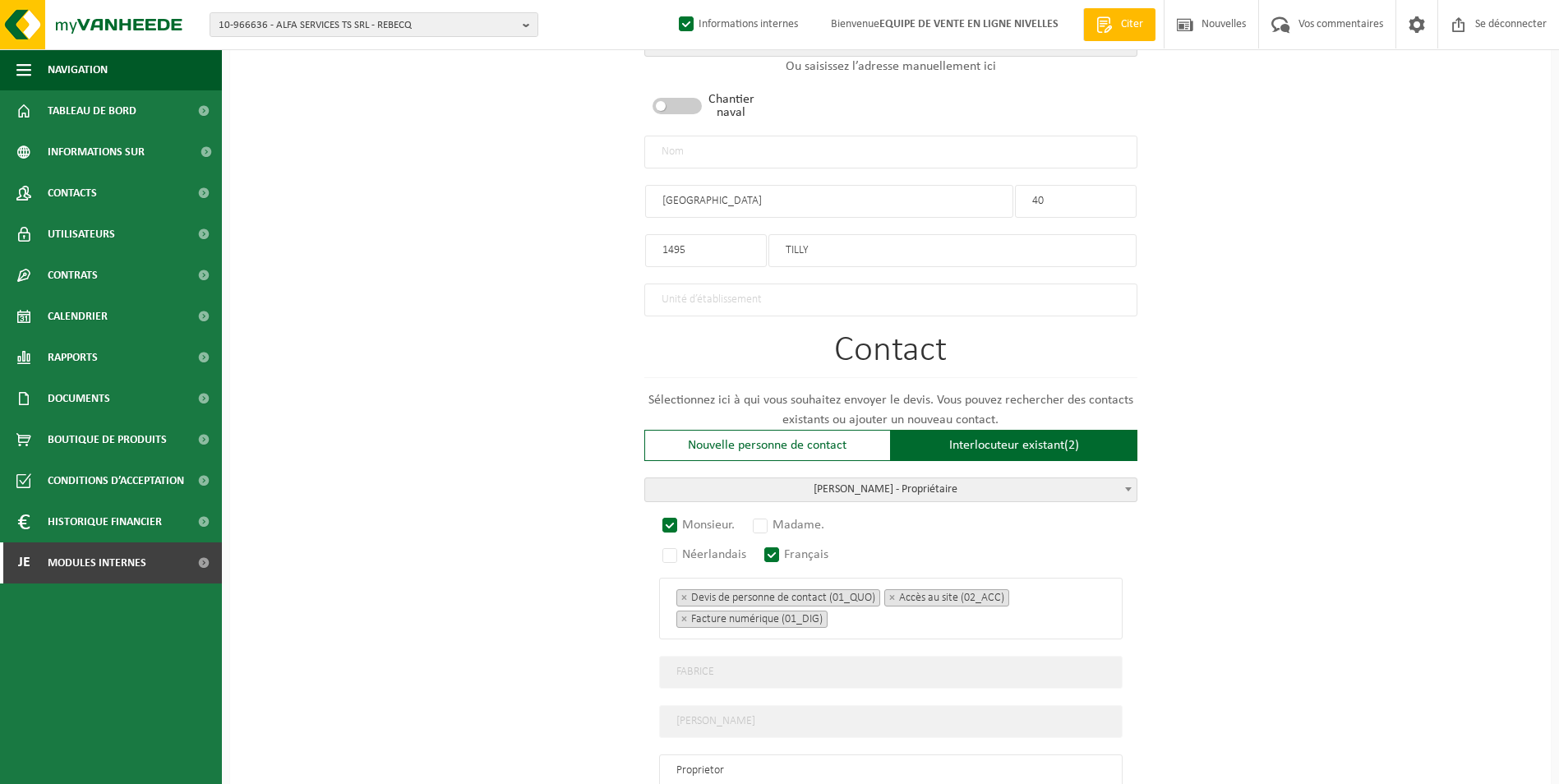
scroll to position [903, 0]
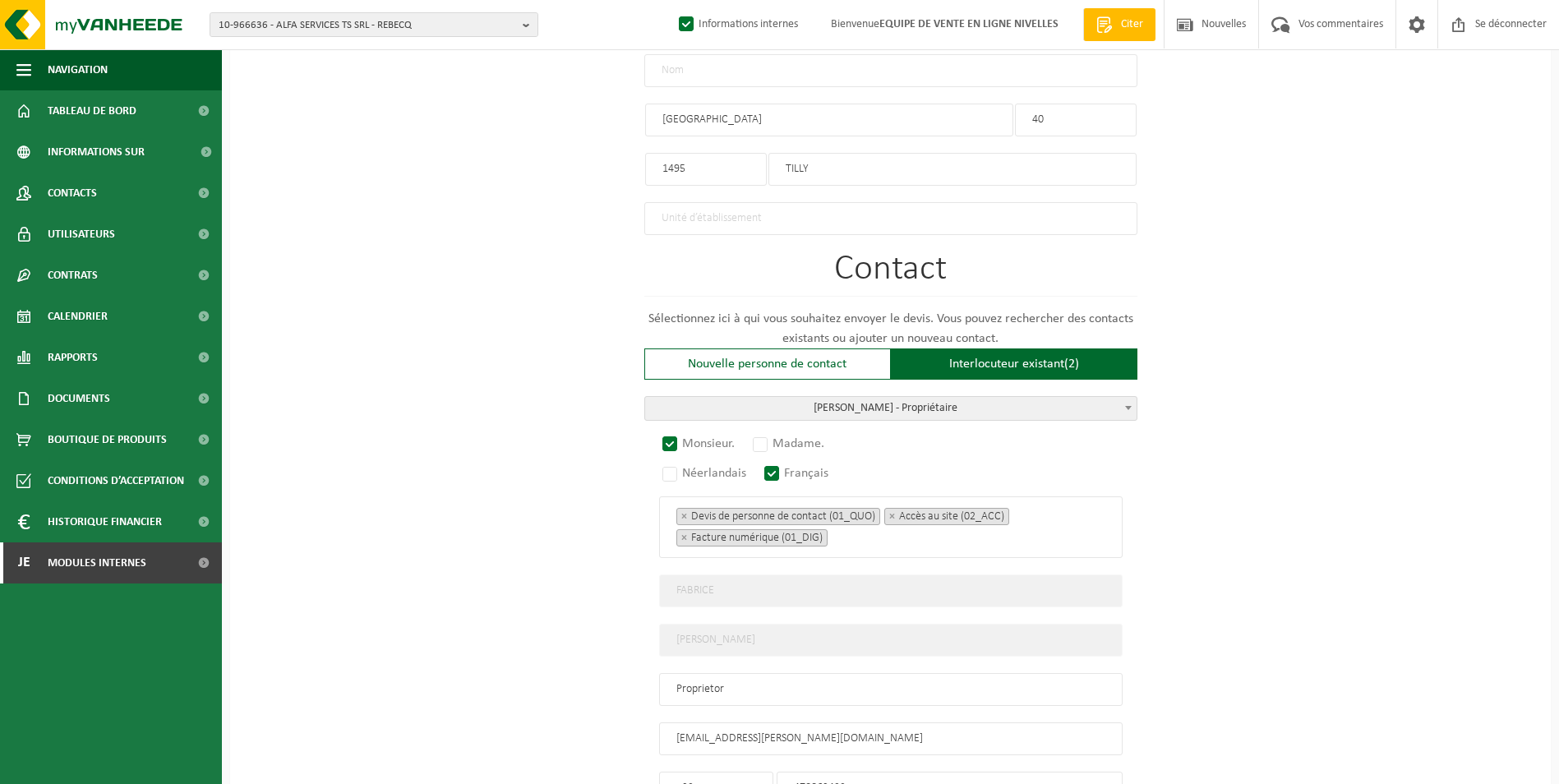
type input "478063422"
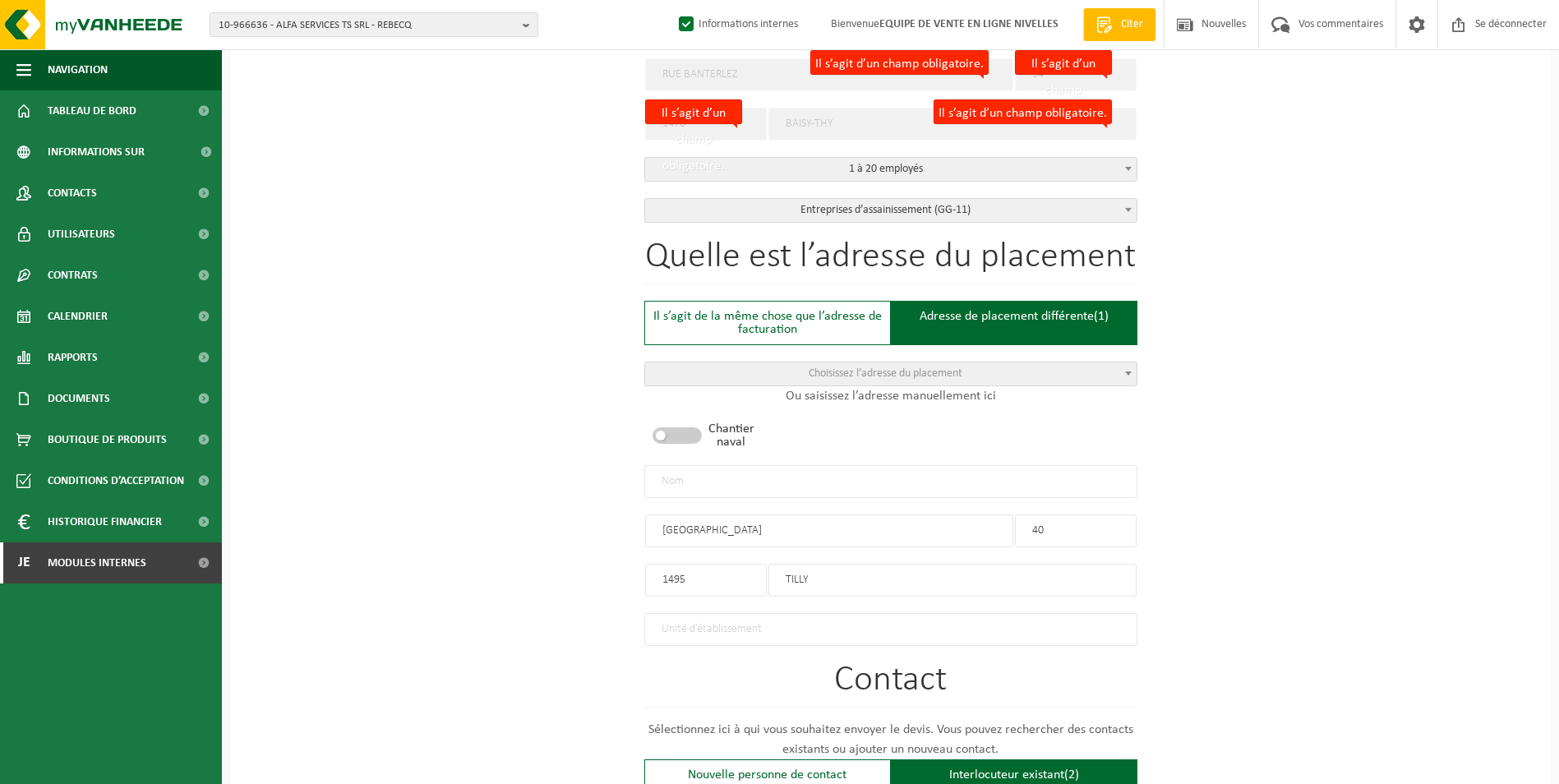
scroll to position [411, 0]
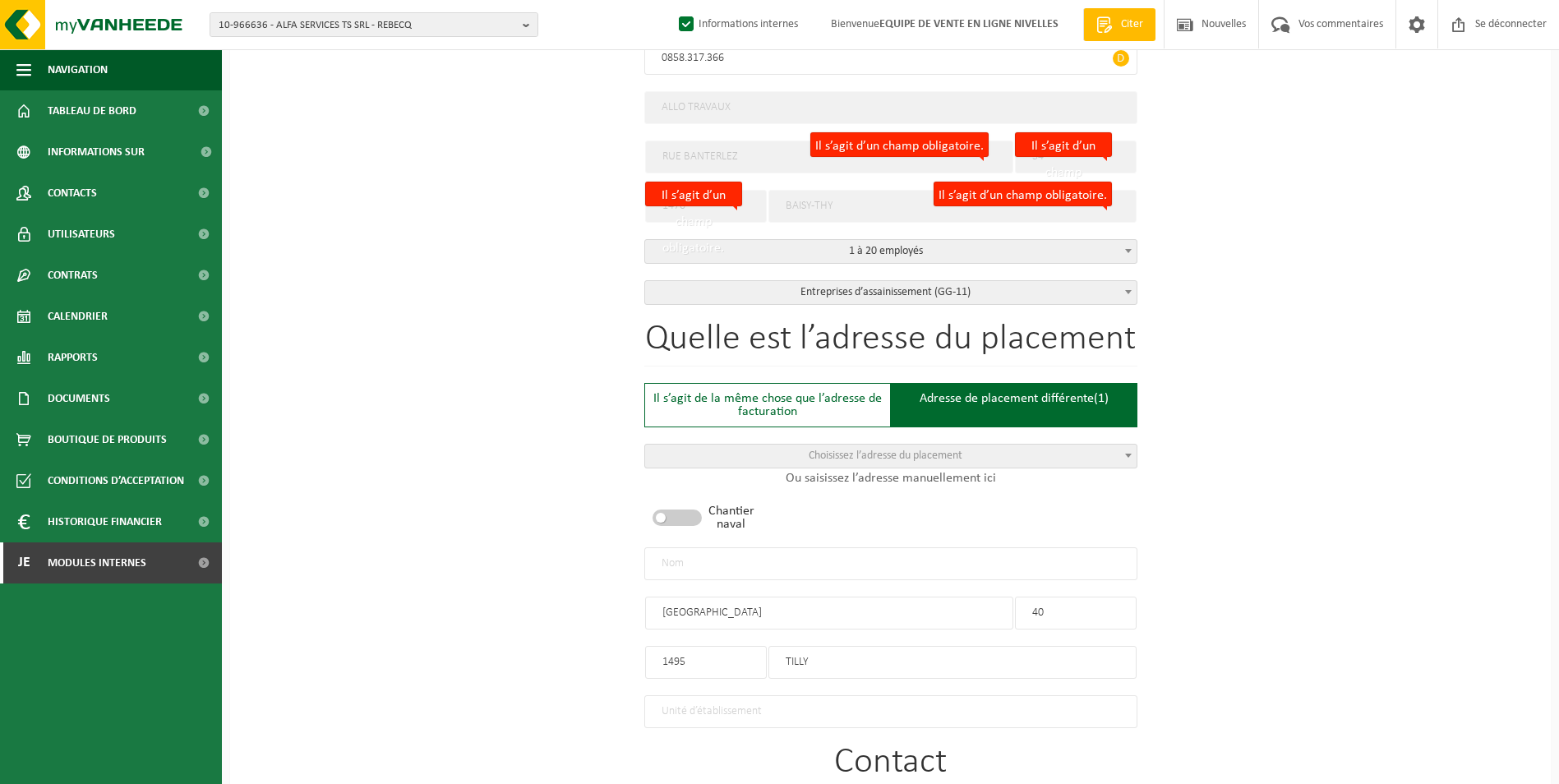
click at [733, 563] on input "text" at bounding box center [890, 563] width 493 height 33
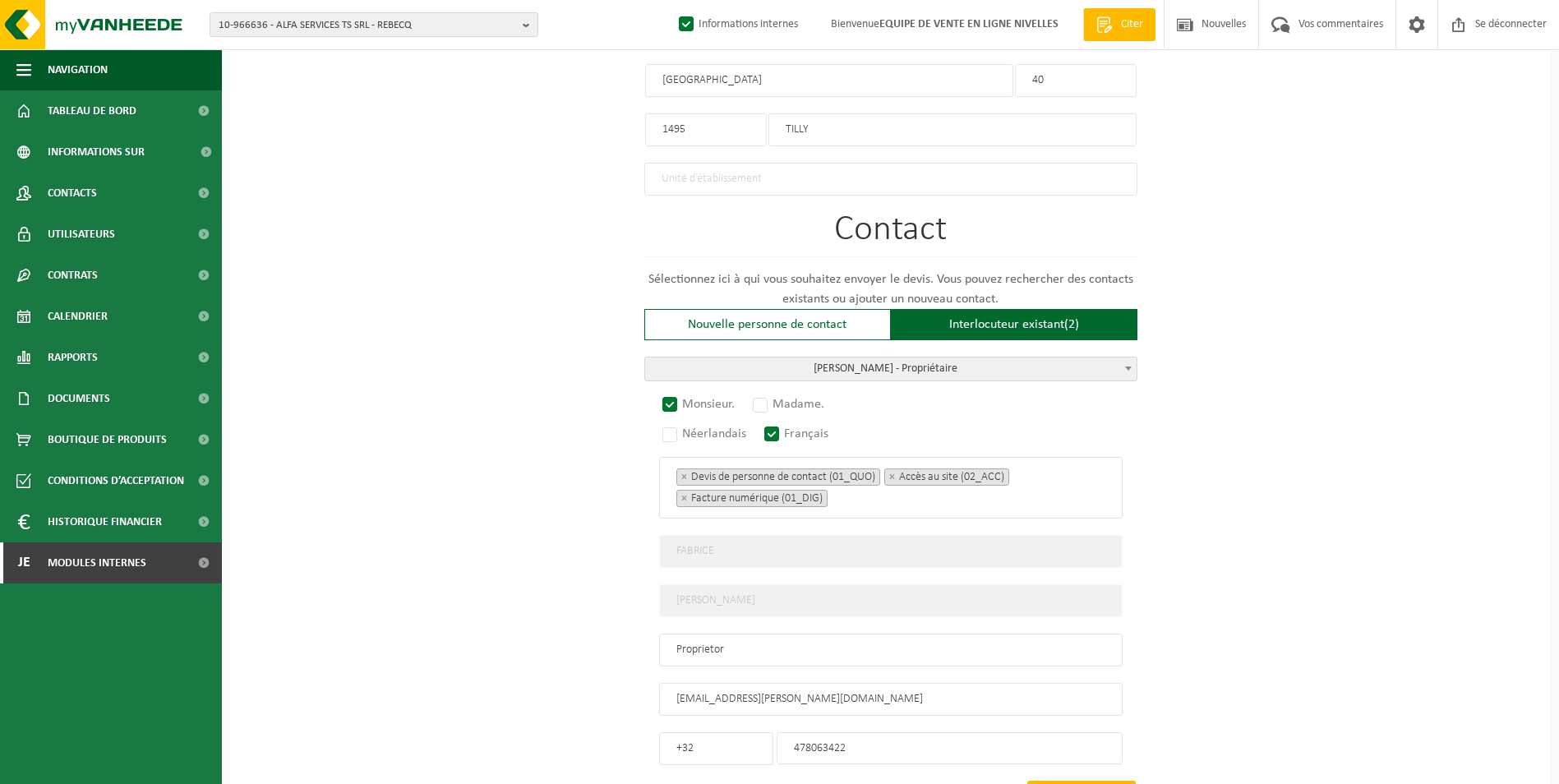
scroll to position [1063, 0]
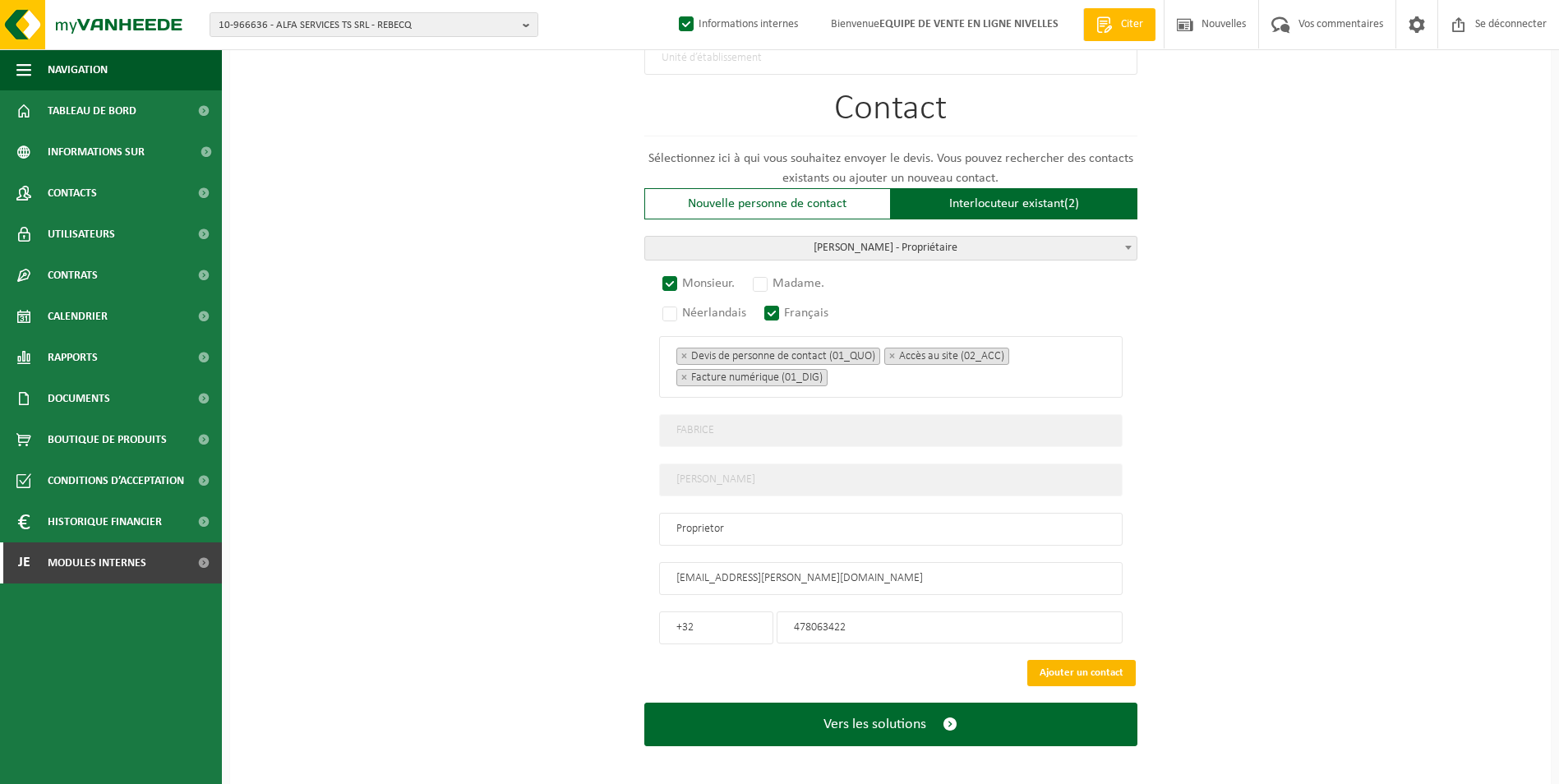
type input "ALLO TRAVAUX-TILLY"
click at [1122, 664] on button "Ajouter un contact" at bounding box center [1081, 672] width 108 height 27
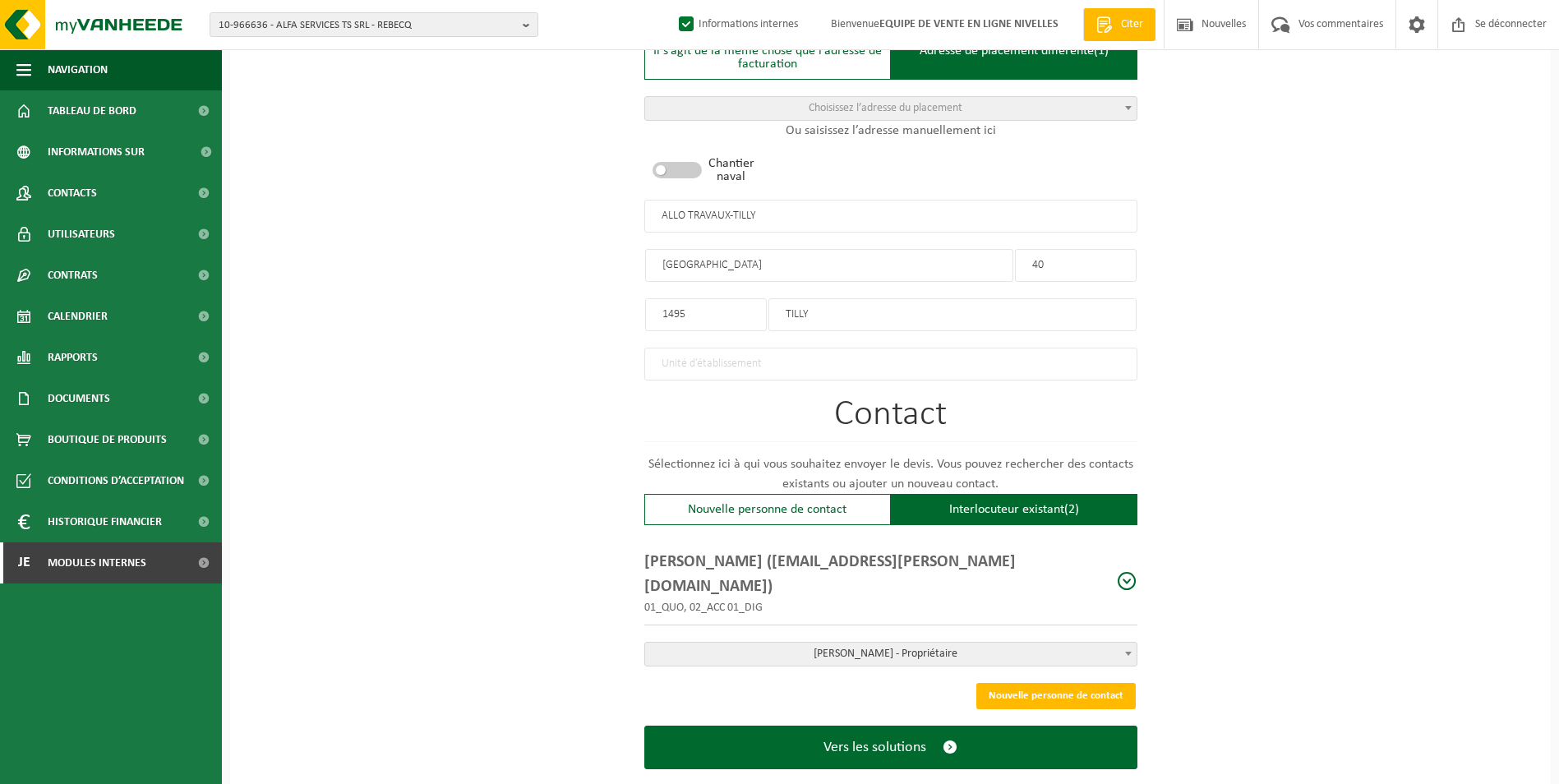
scroll to position [761, 0]
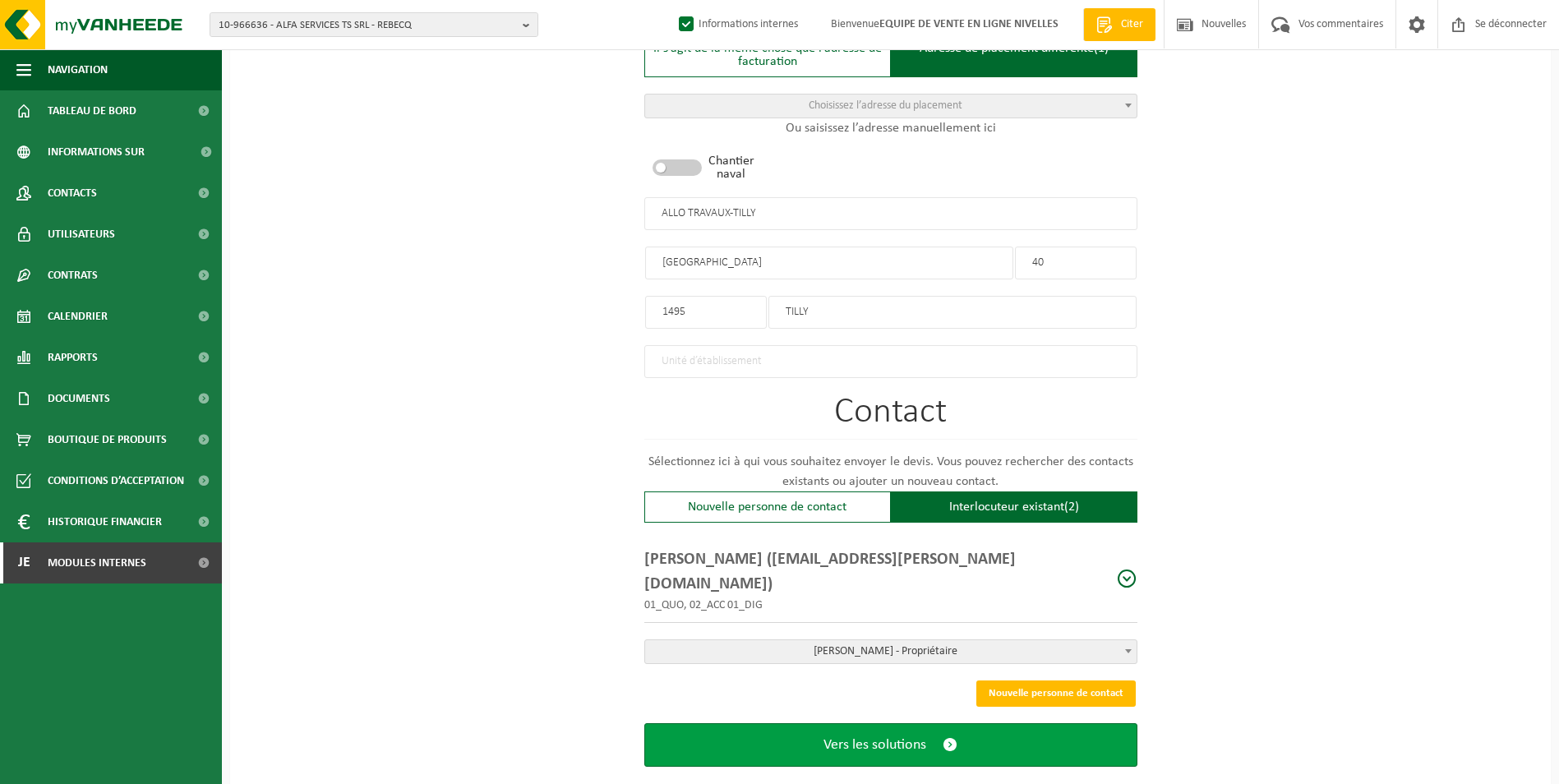
click at [838, 736] on span "Vers les solutions" at bounding box center [874, 744] width 102 height 17
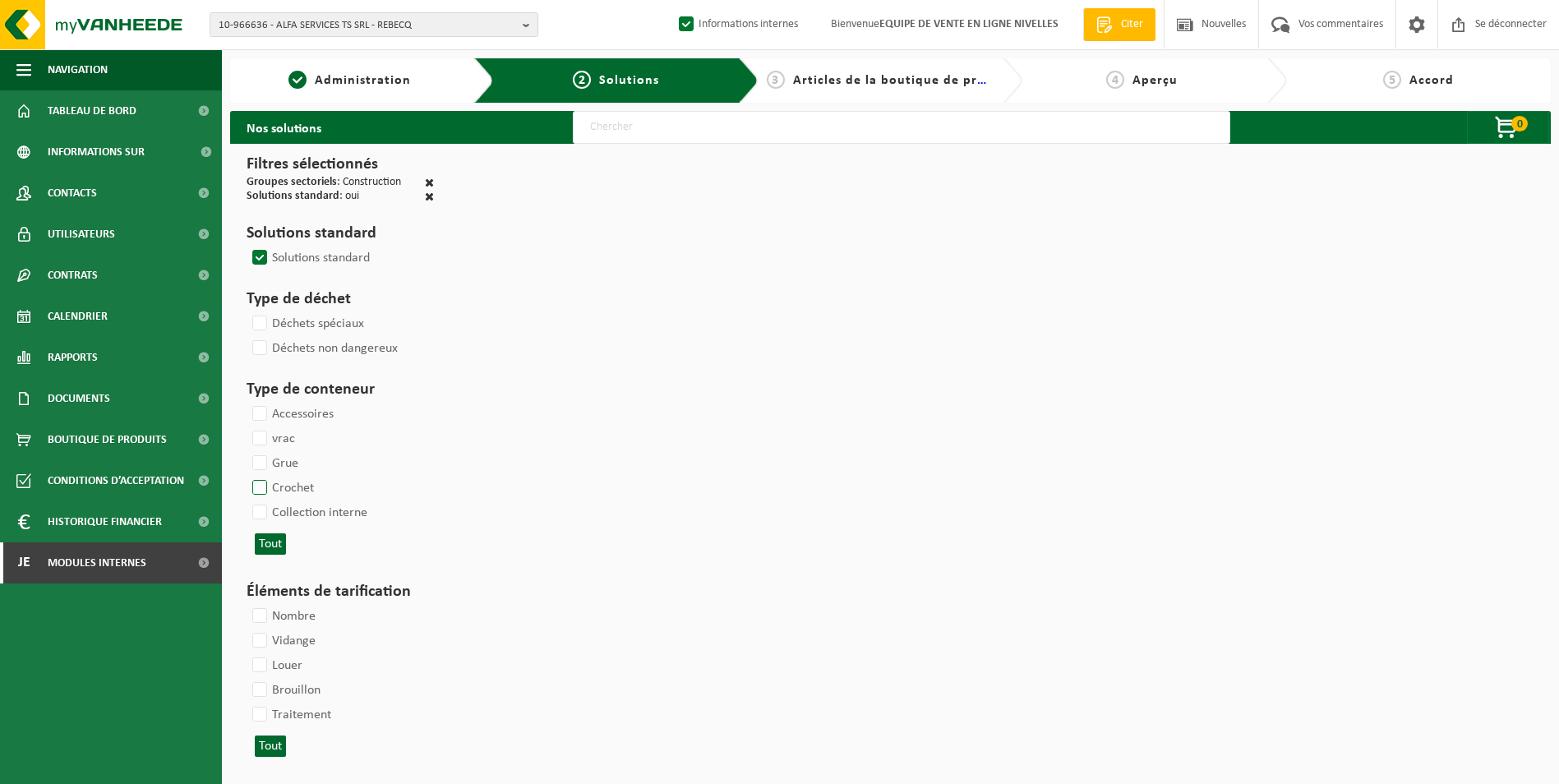
click at [271, 483] on label "Crochet" at bounding box center [281, 487] width 64 height 25
click at [247, 475] on input "Crochet" at bounding box center [246, 475] width 1 height 1
checkbox input "true"
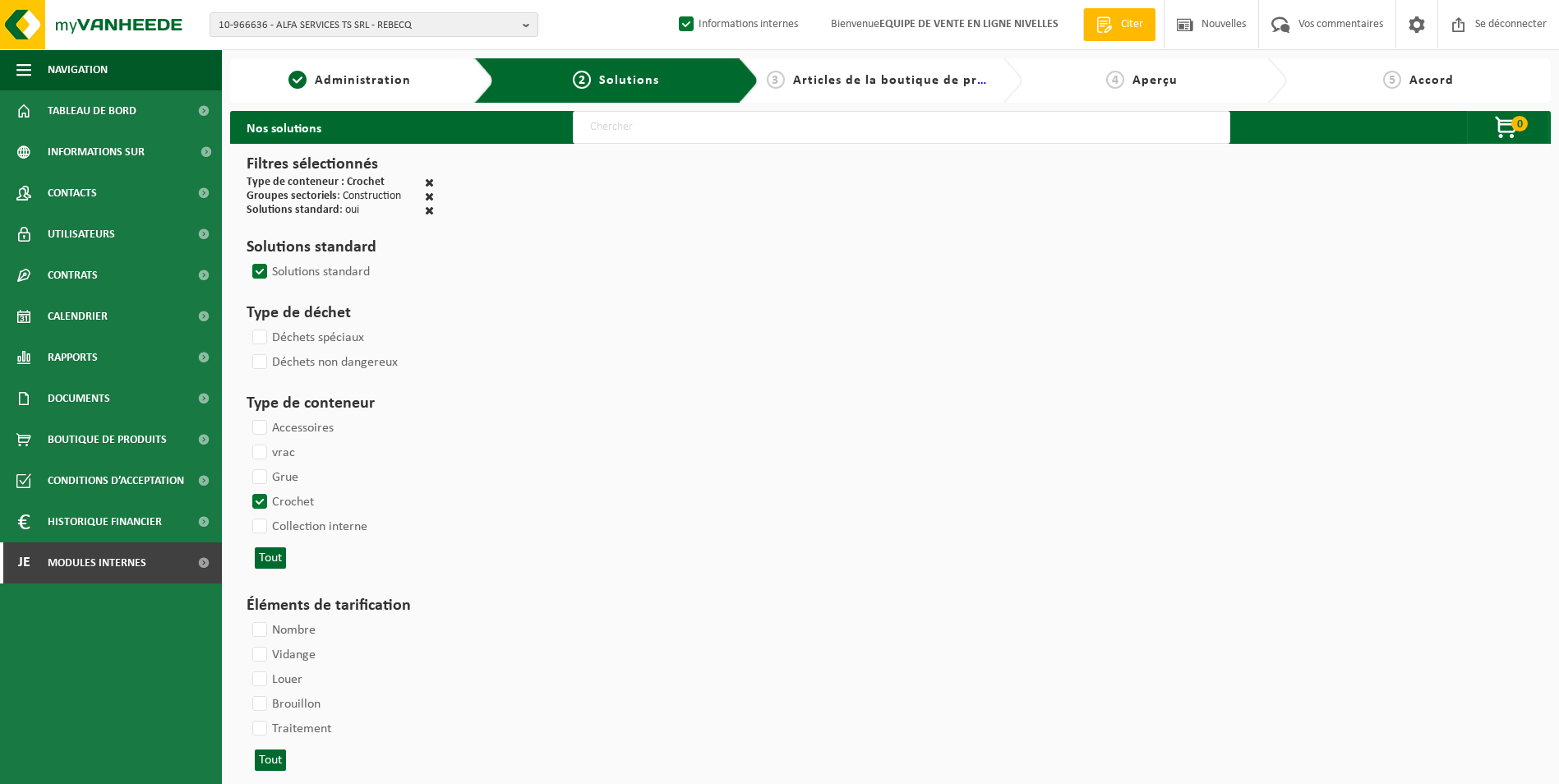
select select
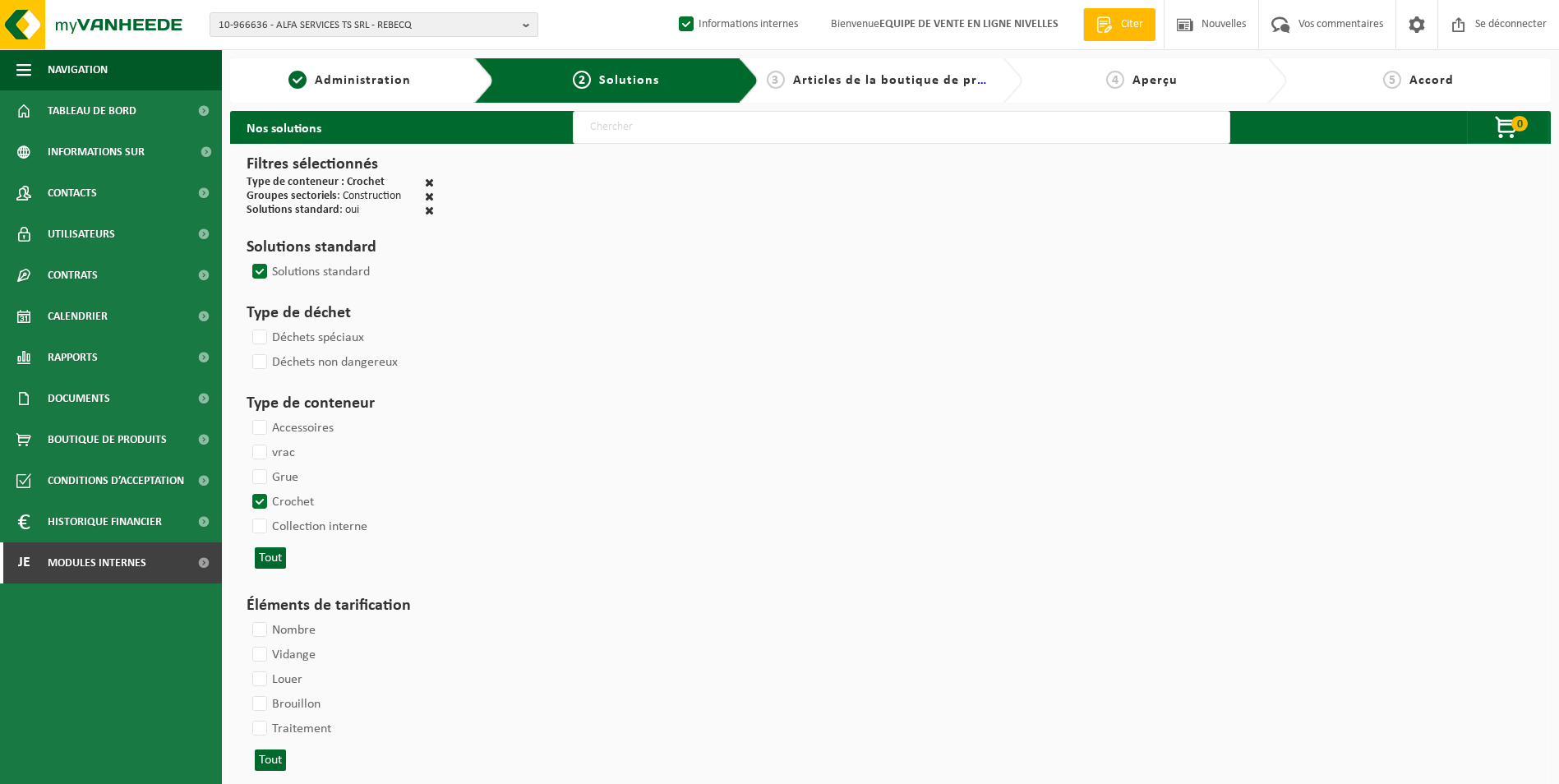
select select
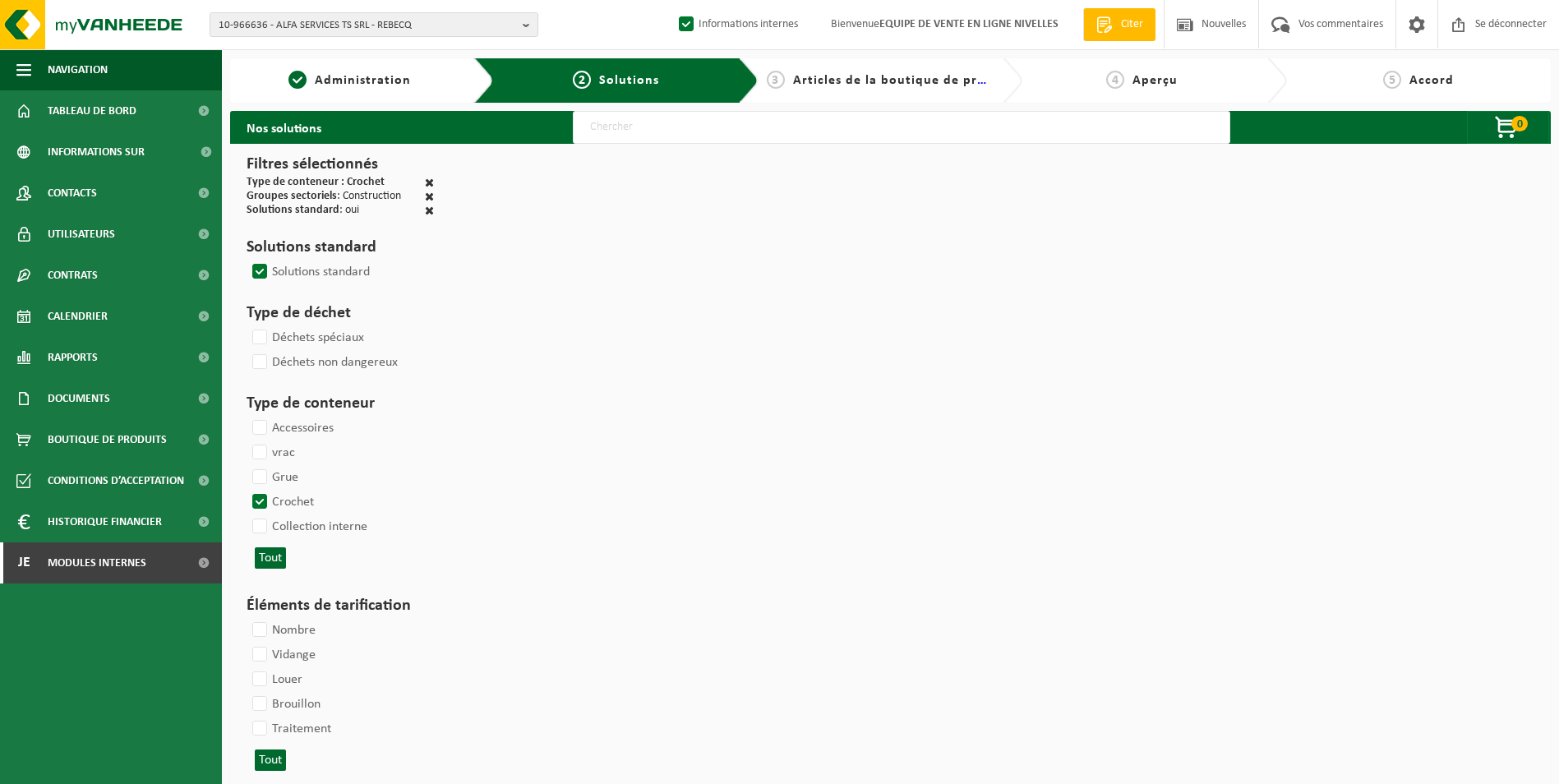
select select
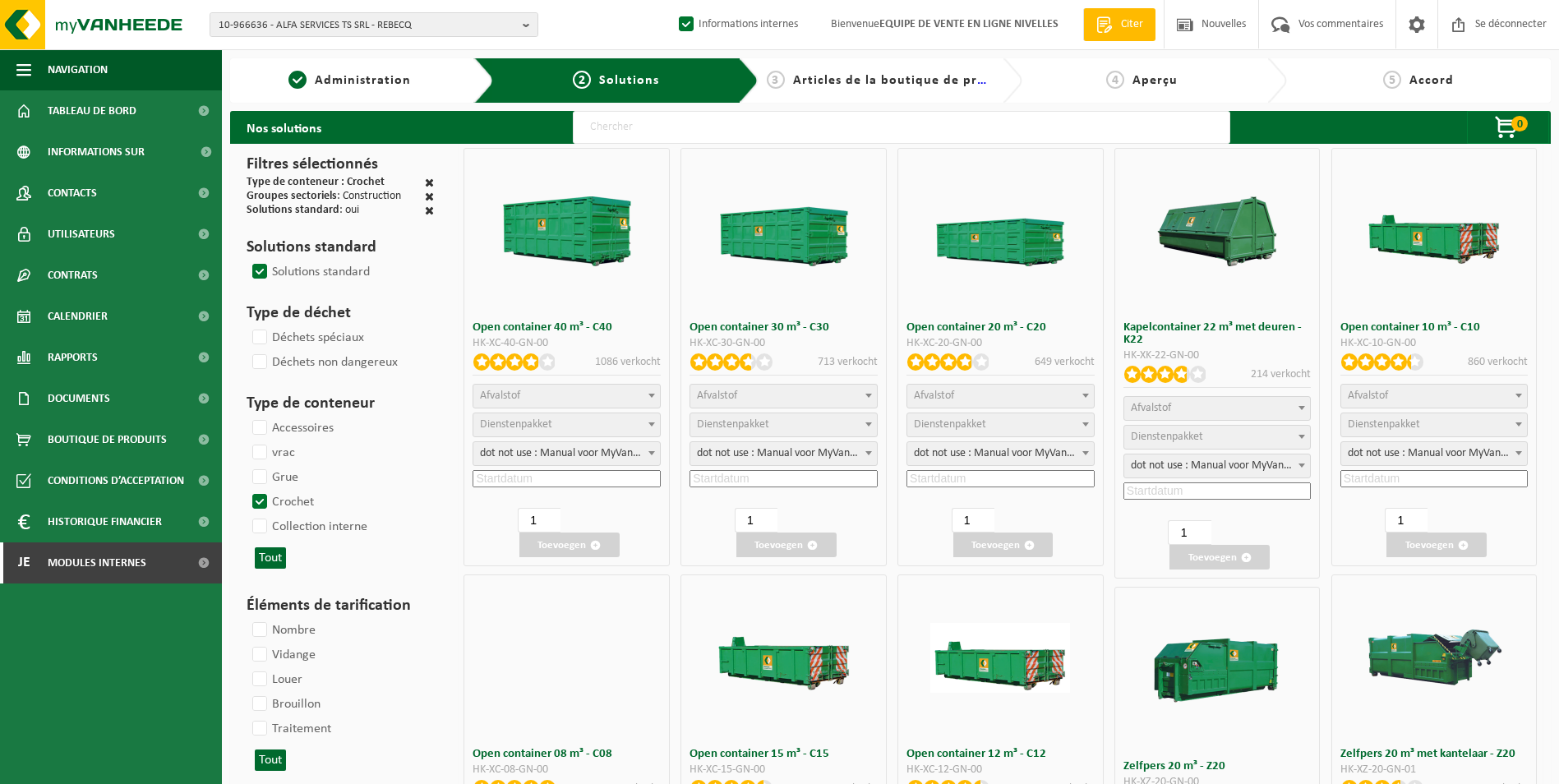
select select
select select "25"
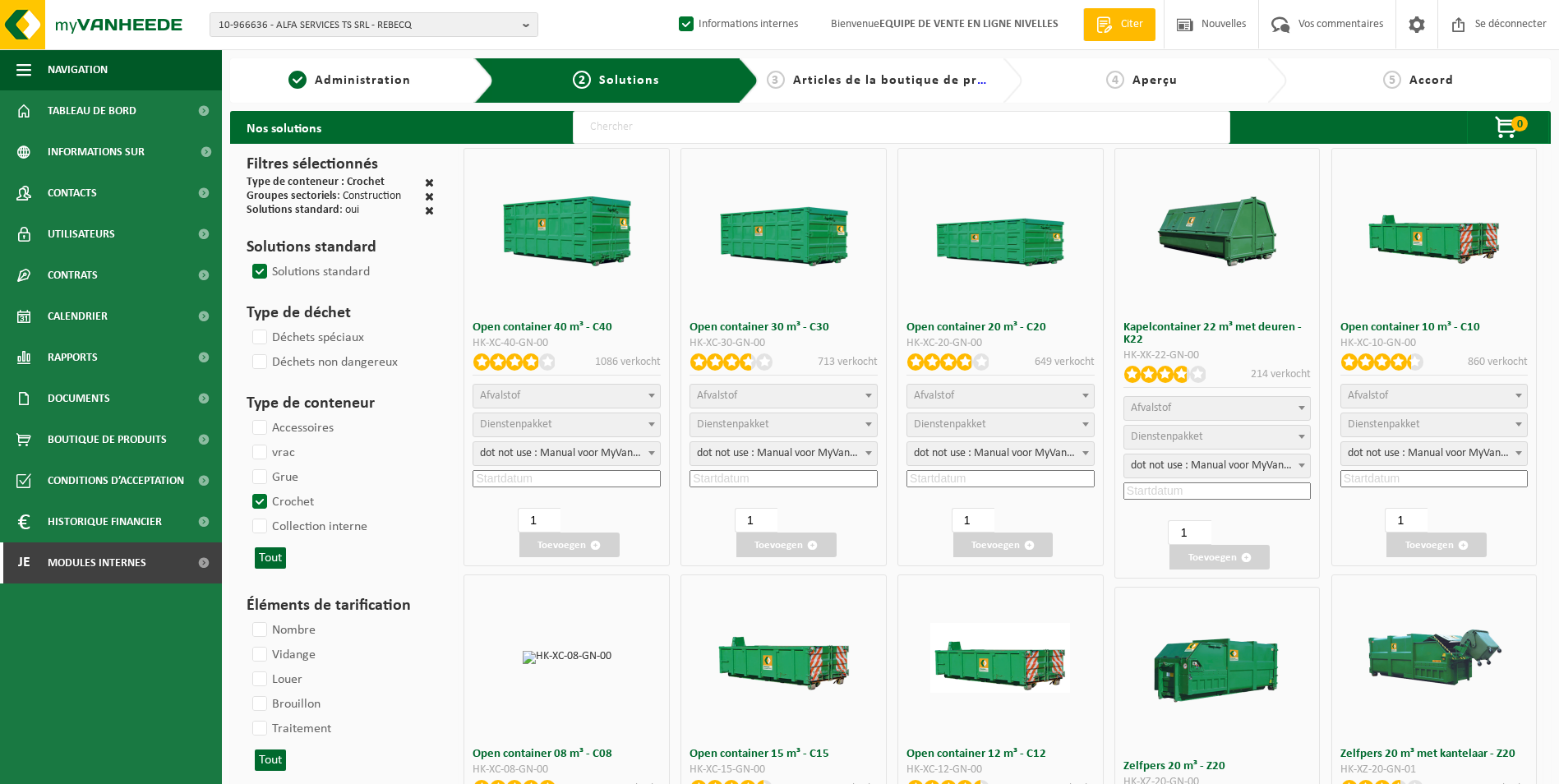
select select
select select "197"
select select "25"
select select "8"
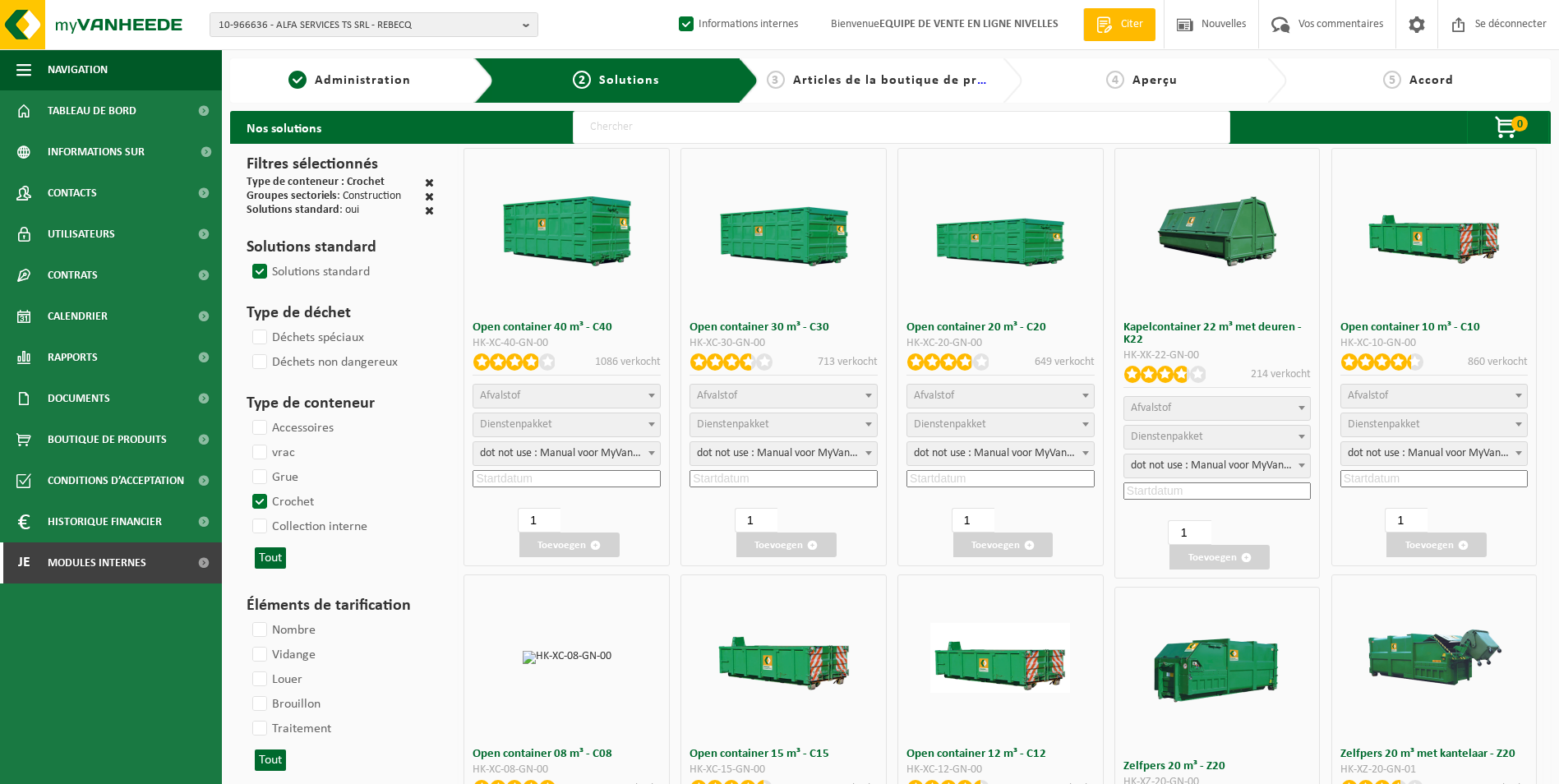
select select "25"
select select "7"
select select
select select "7"
select select
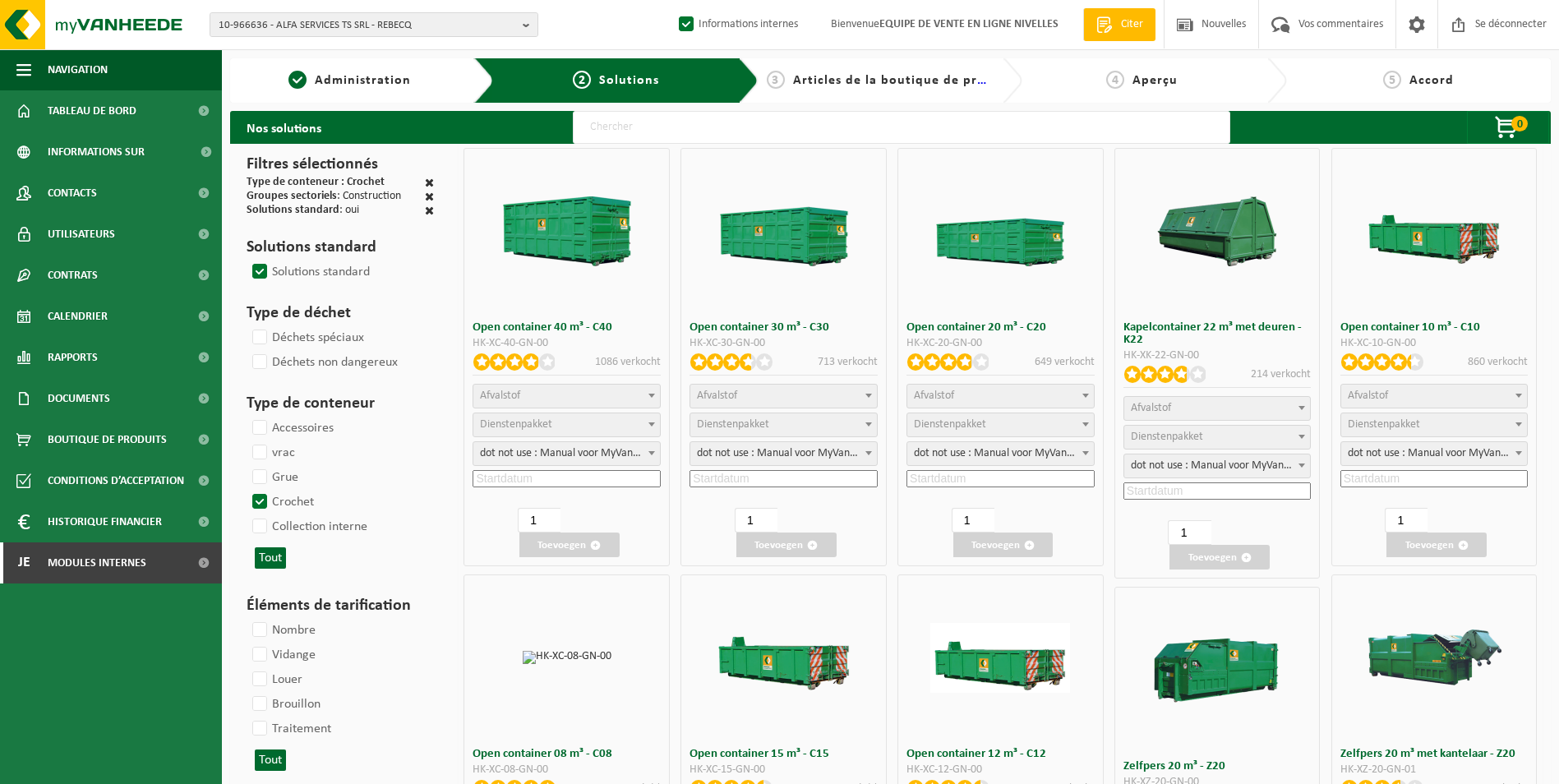
select select "25"
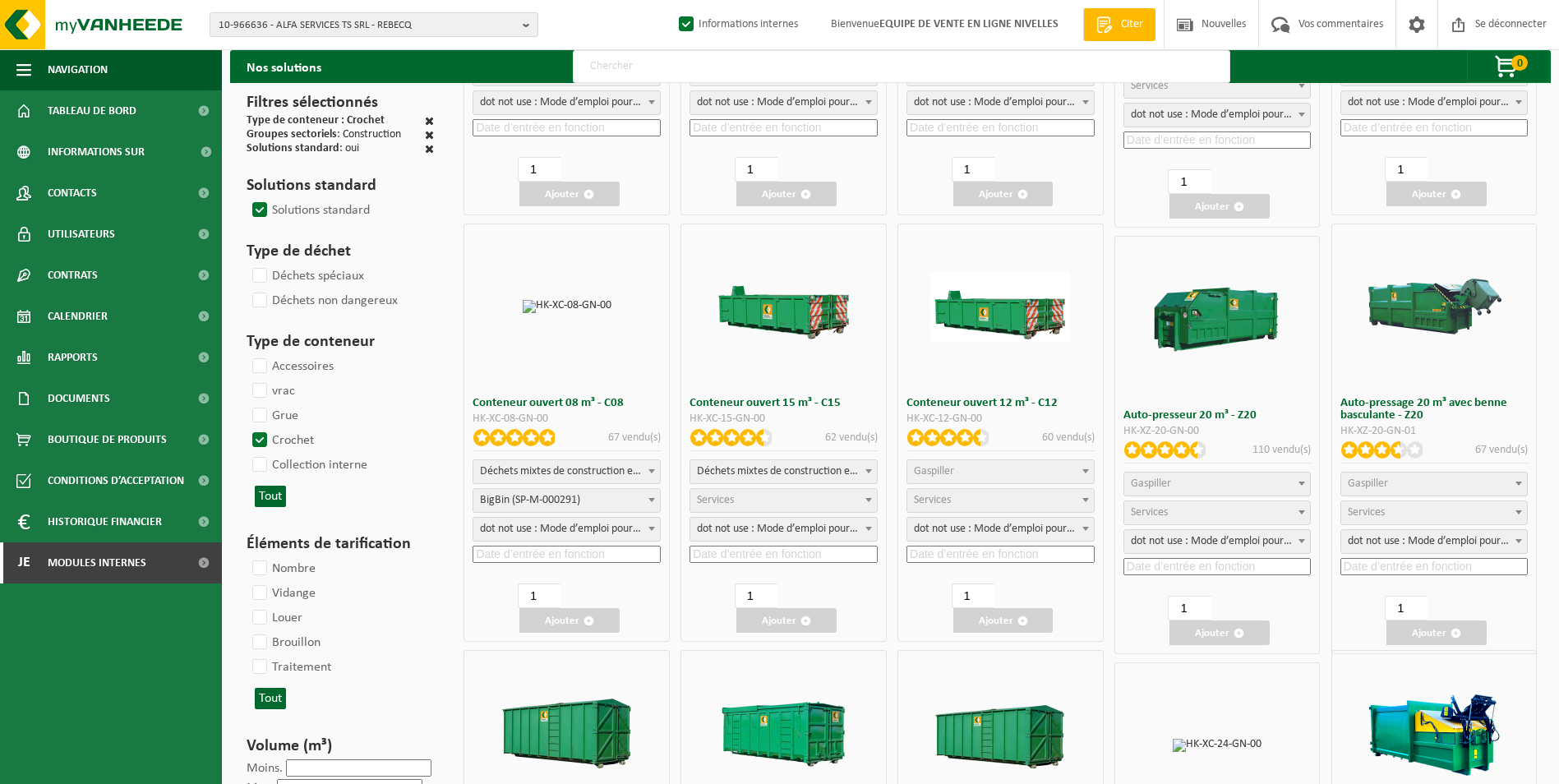
scroll to position [411, 0]
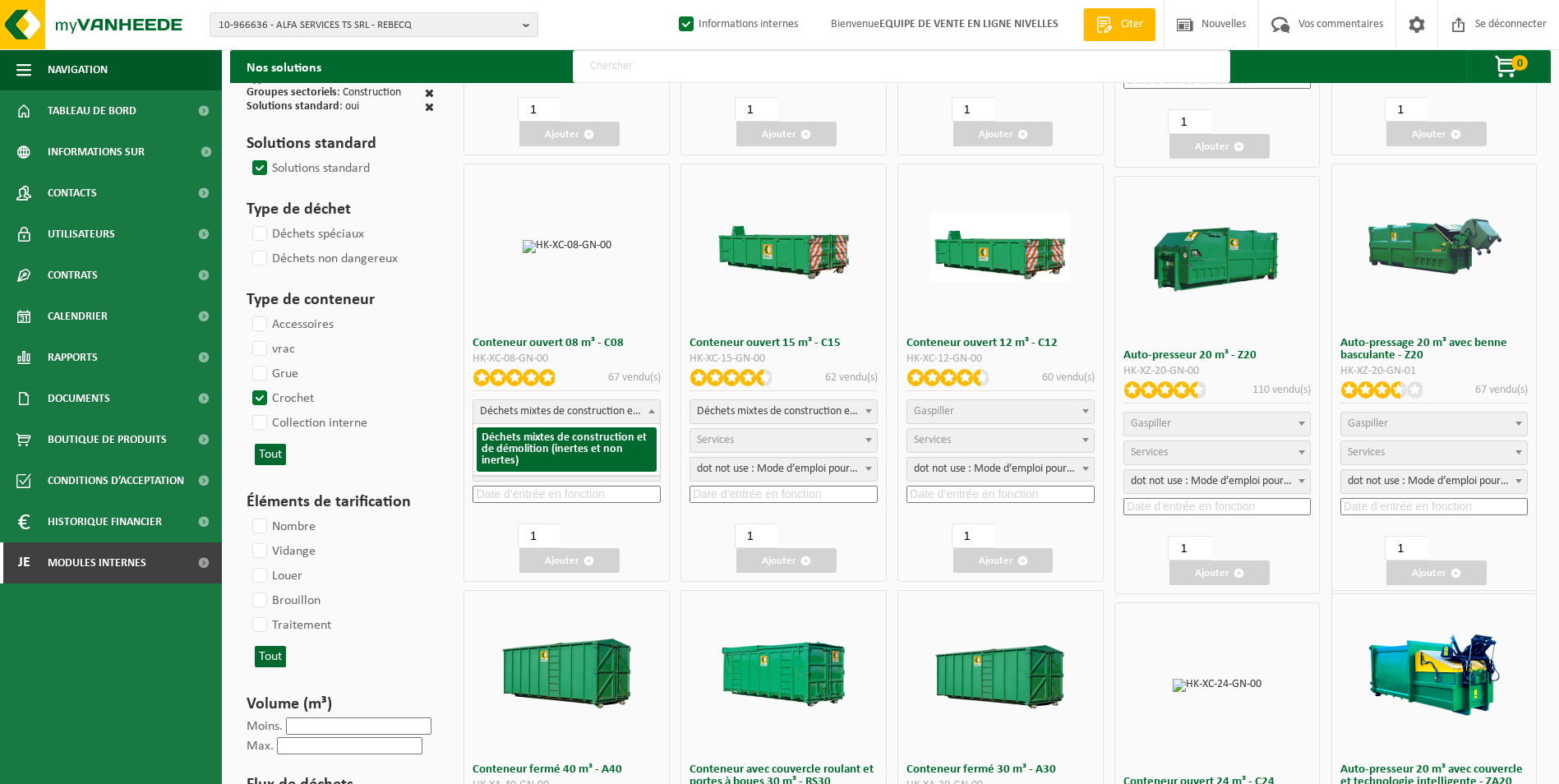
click at [566, 411] on span "Déchets mixtes de construction et de démolition (inertes et non inertes)" at bounding box center [566, 411] width 187 height 23
select select
select select "197"
select select "25"
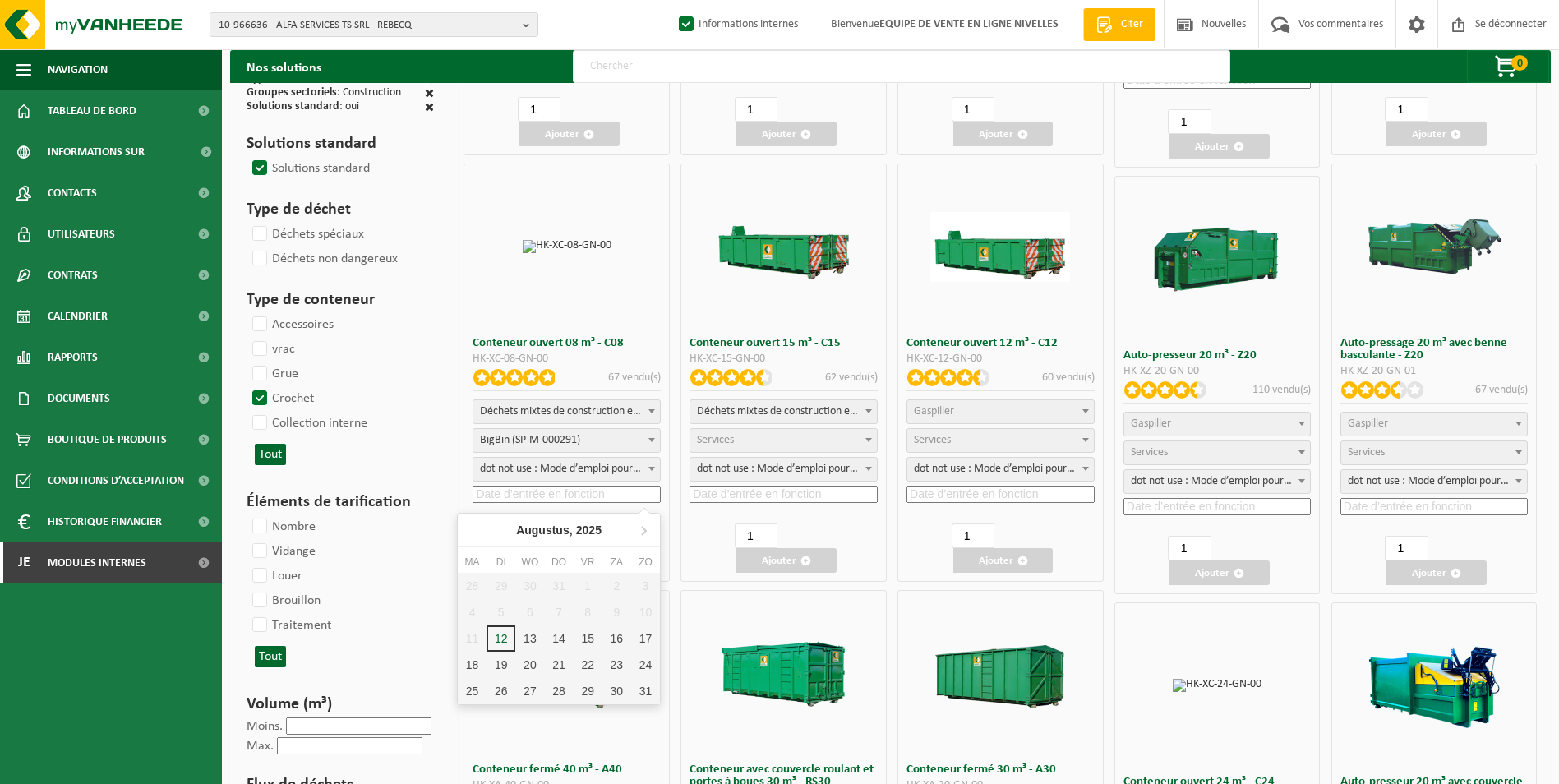
click at [556, 489] on input at bounding box center [566, 494] width 188 height 17
click at [528, 639] on div "13" at bounding box center [544, 638] width 34 height 27
type input "2025-08-13"
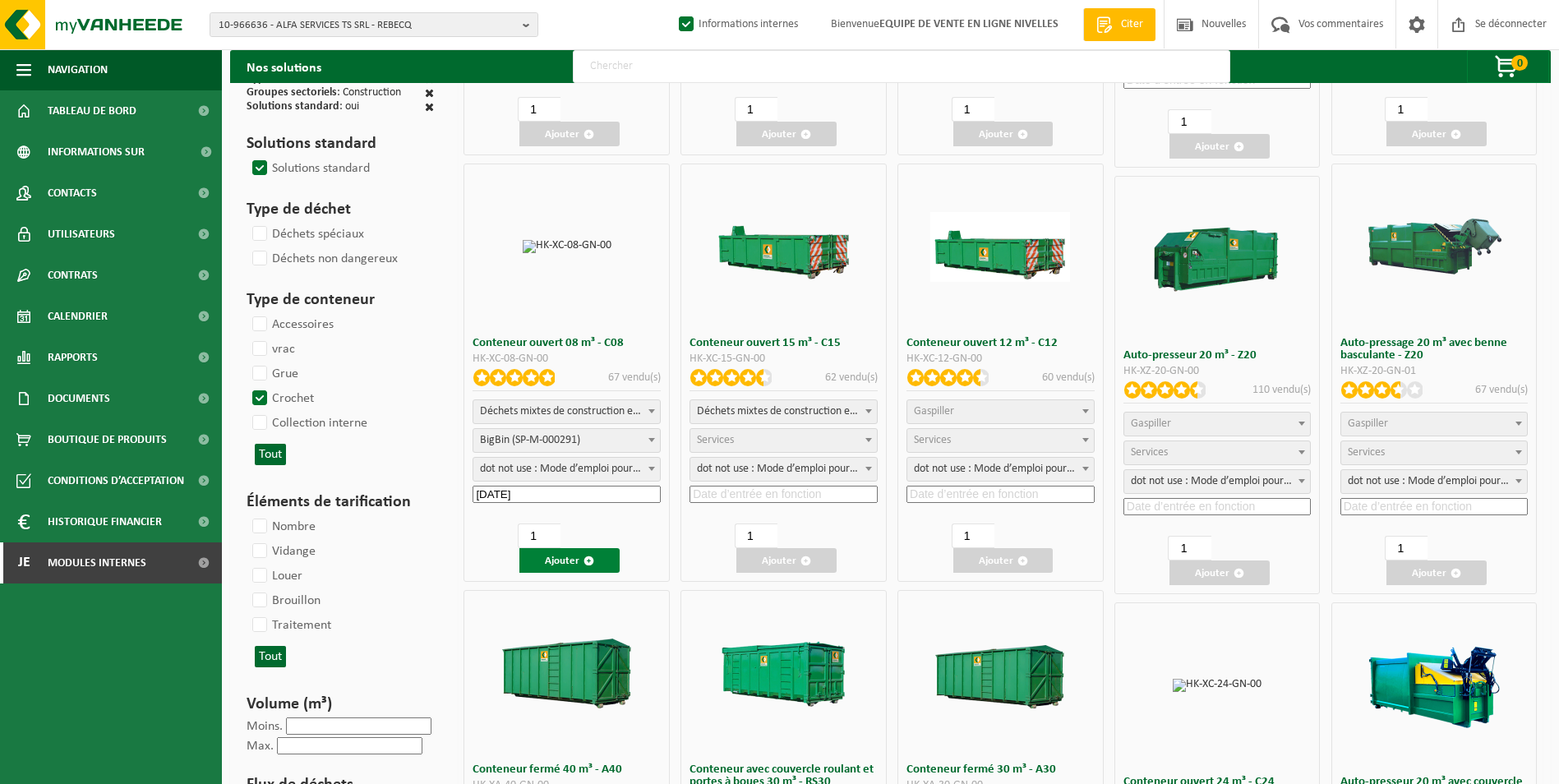
click at [550, 560] on font "Ajouter" at bounding box center [562, 560] width 34 height 10
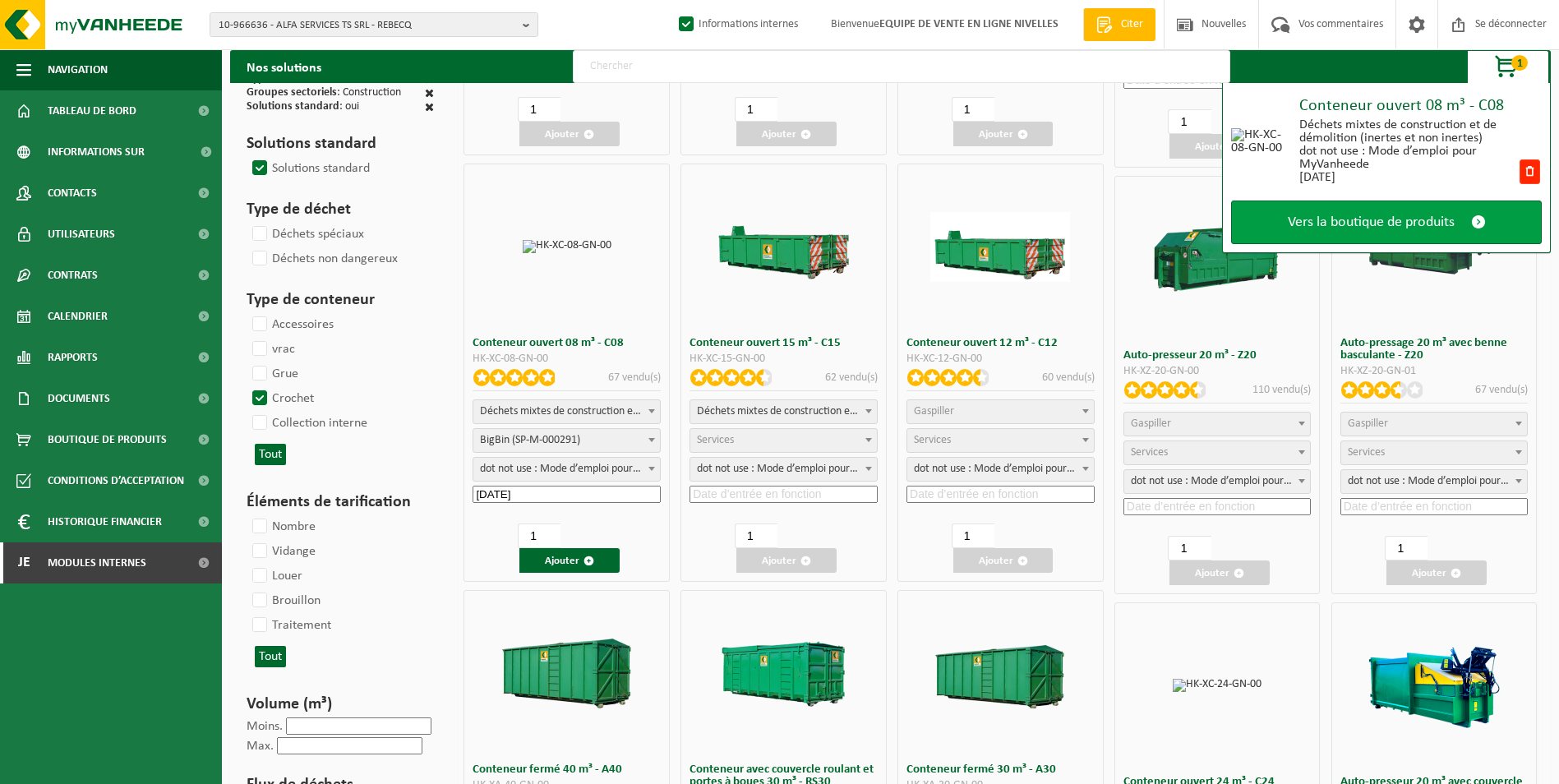
click at [1427, 229] on span "Vers la boutique de produits" at bounding box center [1371, 222] width 167 height 17
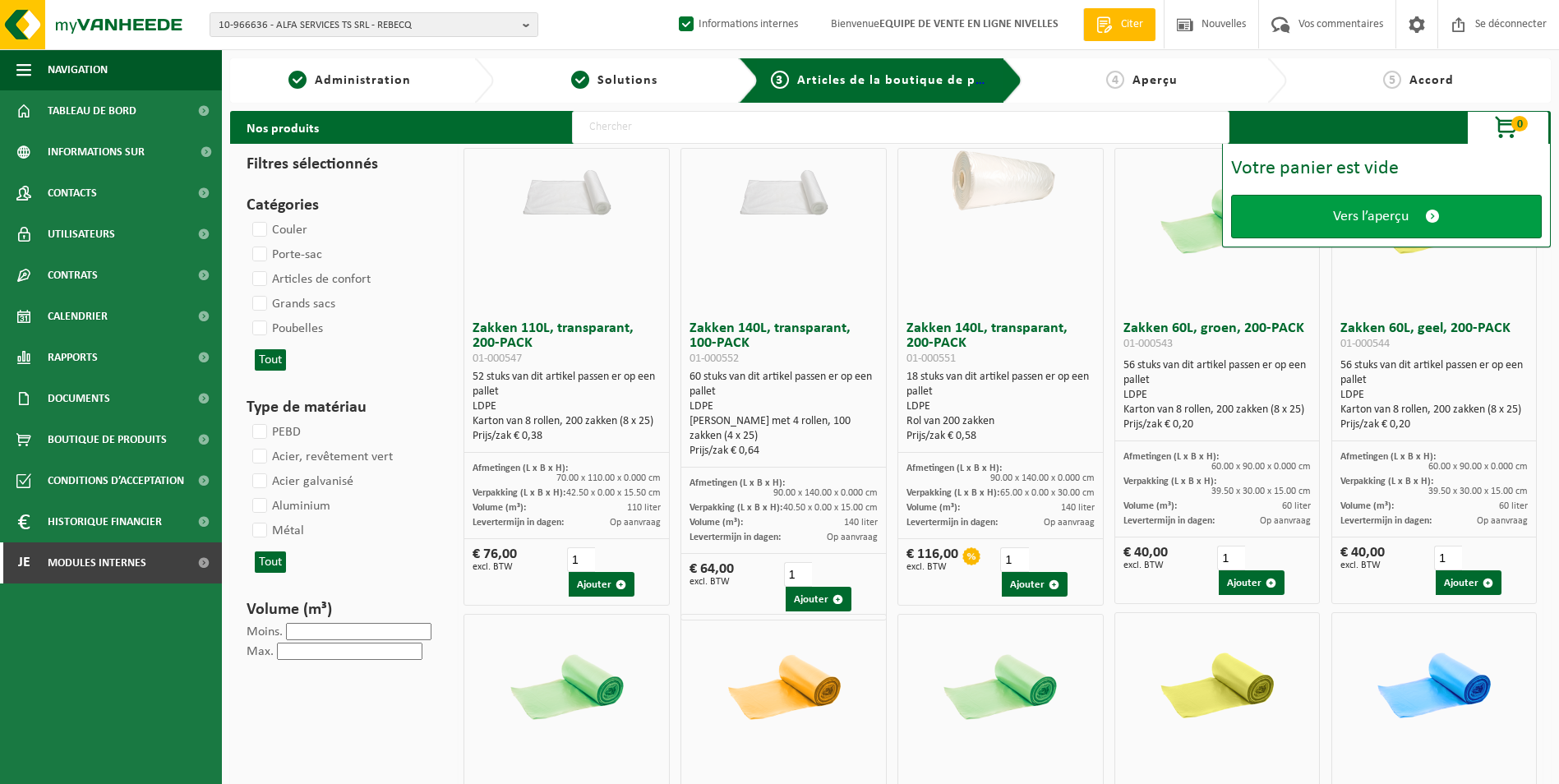
click at [1418, 219] on link "Vers l’aperçu" at bounding box center [1385, 216] width 310 height 44
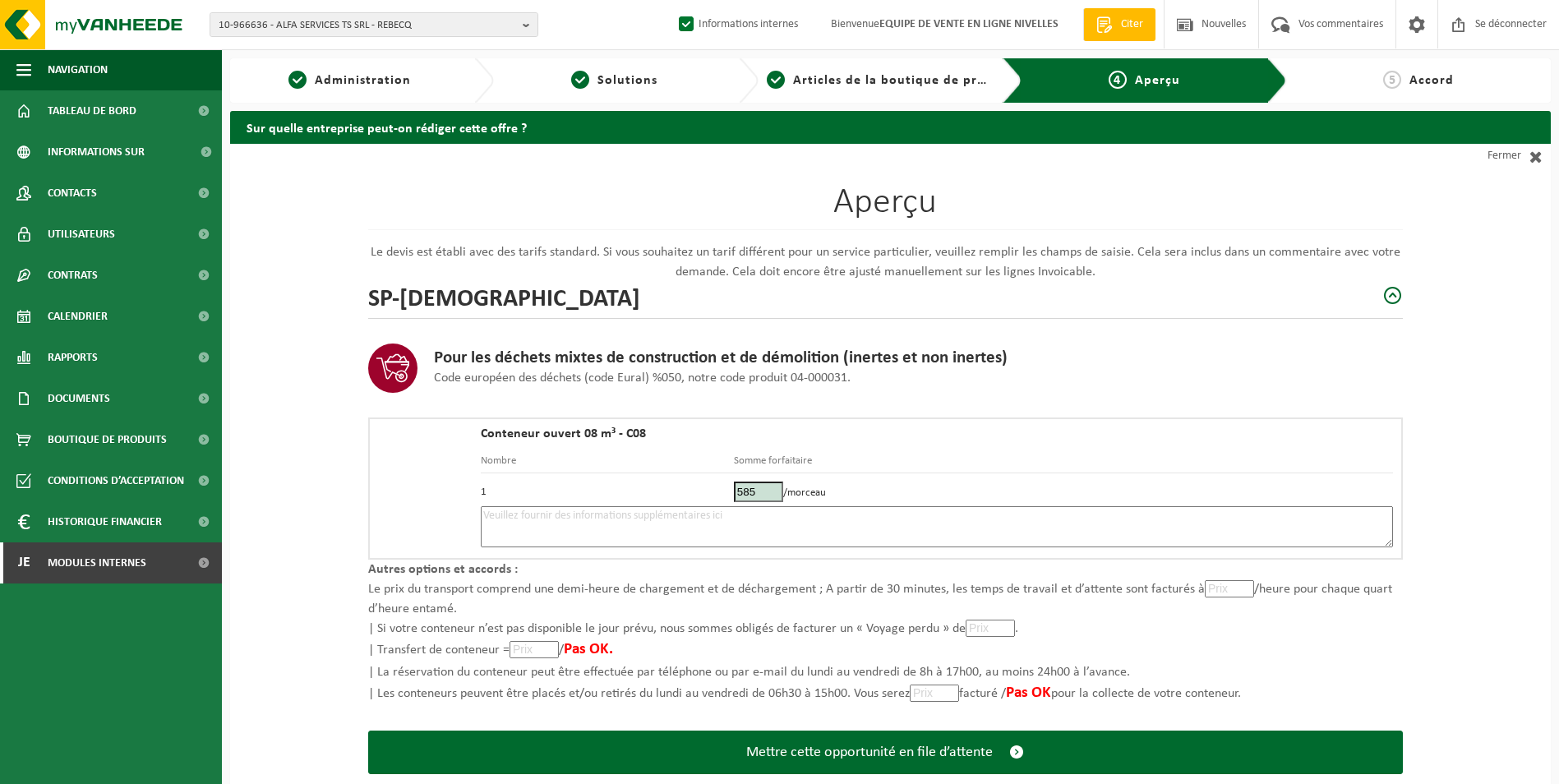
click at [770, 536] on textarea at bounding box center [936, 527] width 912 height 41
type textarea "p"
drag, startPoint x: 641, startPoint y: 532, endPoint x: 585, endPoint y: 527, distance: 56.2
click at [585, 527] on textarea "Placement 8m3 tt venant le 13/08. Matin si possible . Avant 12h. Pickup 8m3 le …" at bounding box center [936, 527] width 912 height 41
click at [582, 527] on textarea "Placement 8m3 tt venant le 13/08. Matin si possible . Avant 12h. Pickup 8m3 le …" at bounding box center [936, 527] width 912 height 41
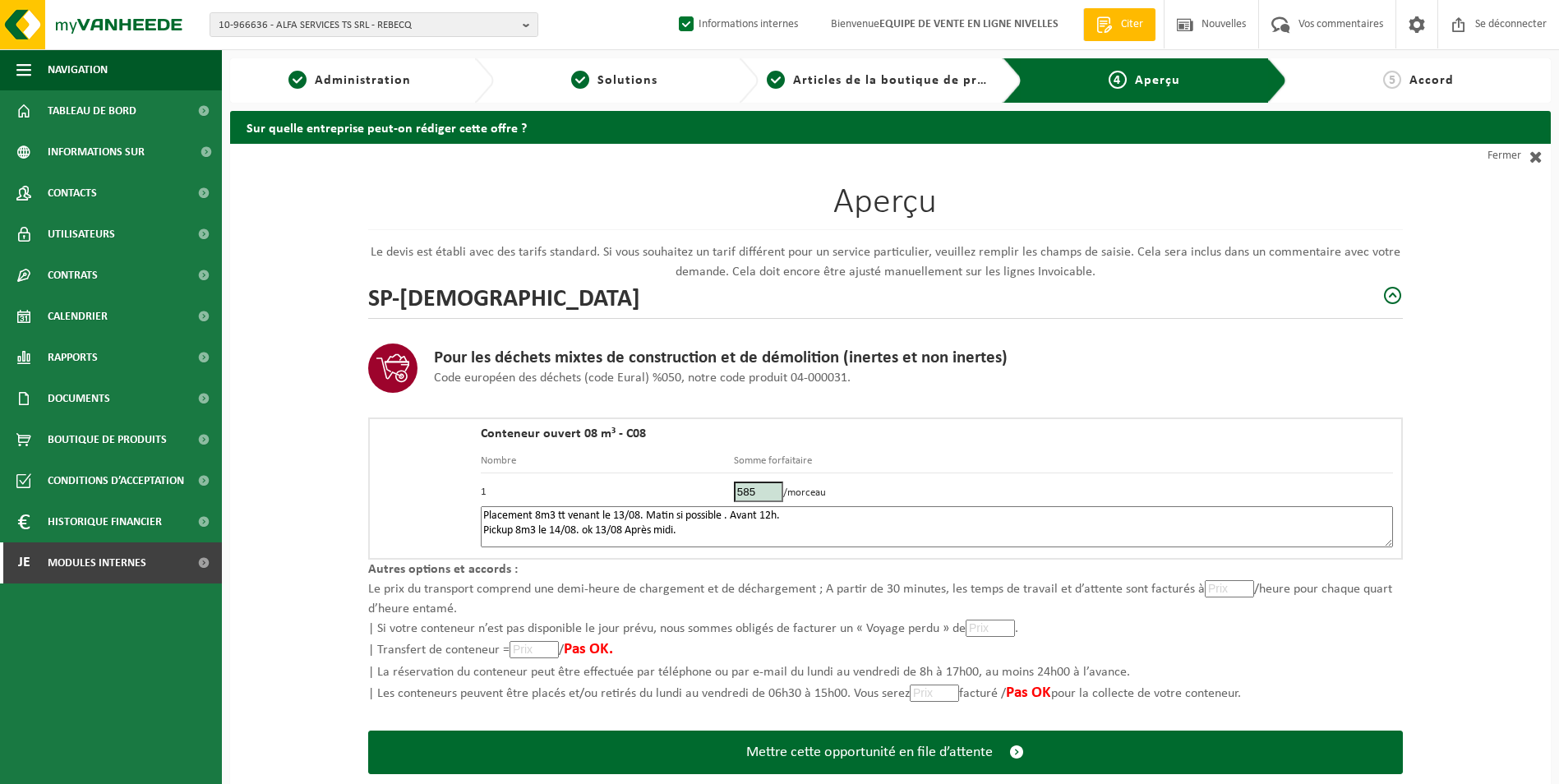
click at [595, 527] on textarea "Placement 8m3 tt venant le 13/08. Matin si possible . Avant 12h. Pickup 8m3 le …" at bounding box center [936, 527] width 912 height 41
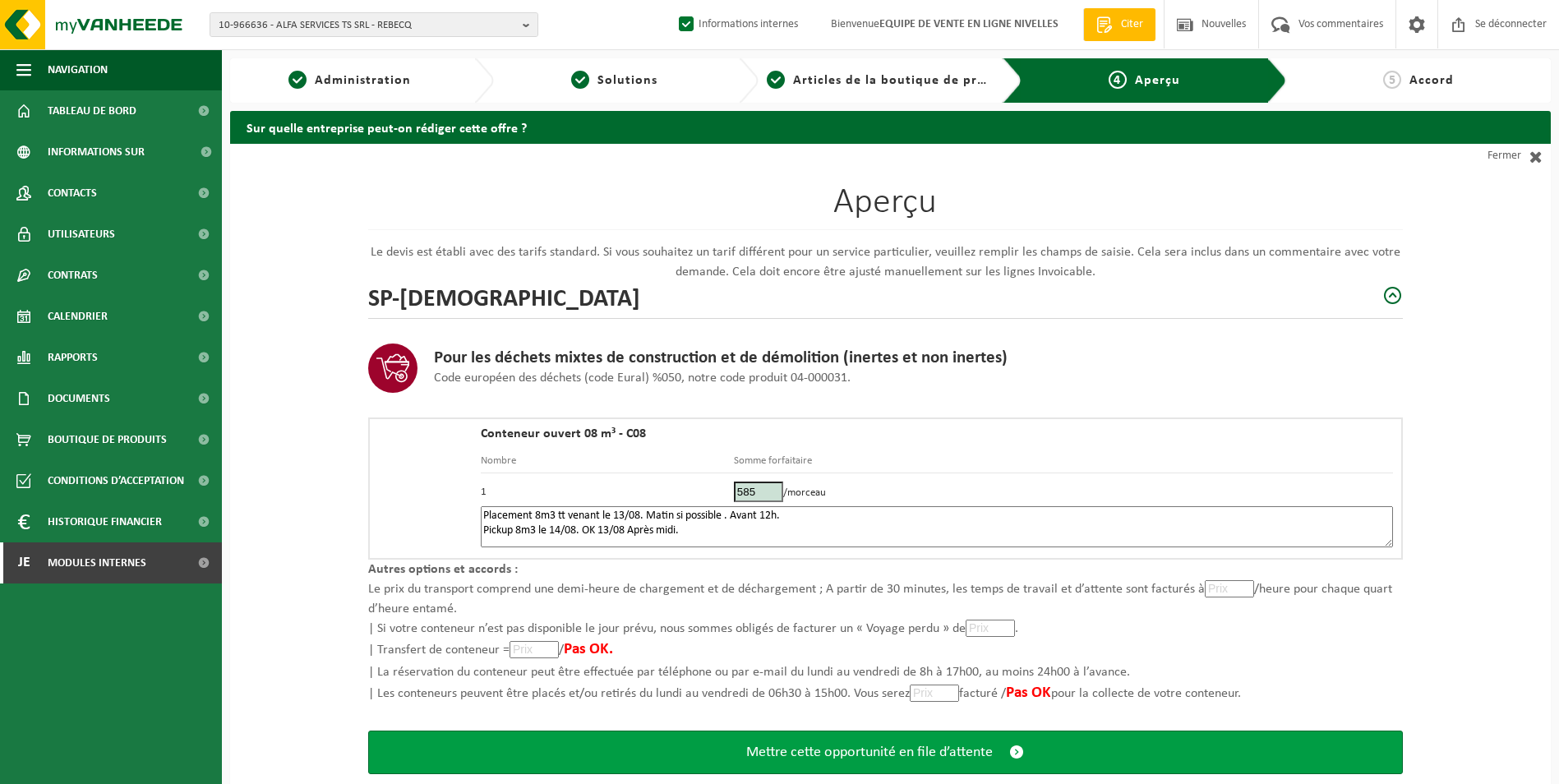
type textarea "Placement 8m3 tt venant le 13/08. Matin si possible . Avant 12h. Pickup 8m3 le …"
click at [792, 751] on span "Mettre cette opportunité en file d’attente" at bounding box center [869, 752] width 247 height 17
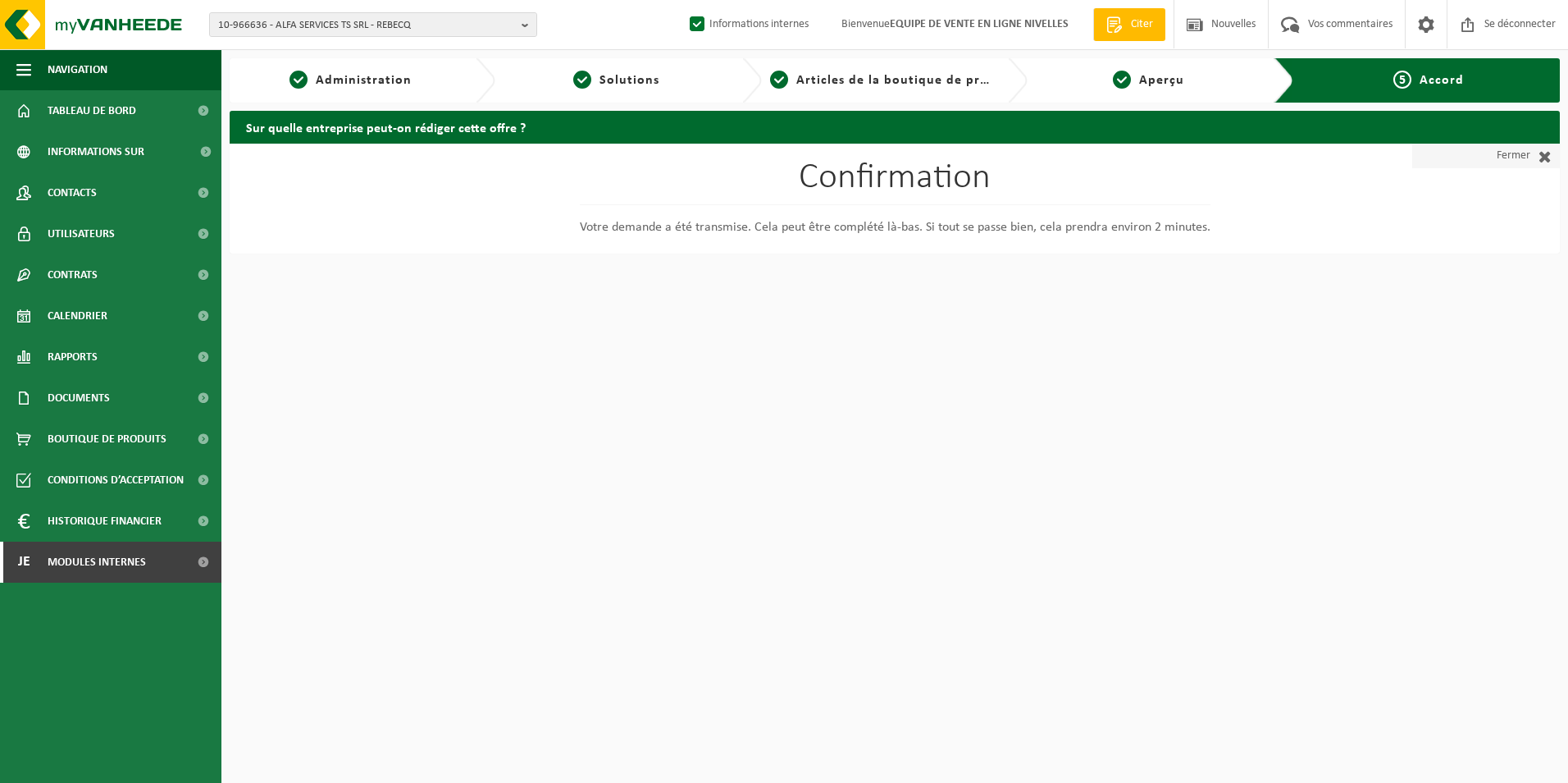
click at [1493, 154] on link "Fermer" at bounding box center [1486, 155] width 148 height 25
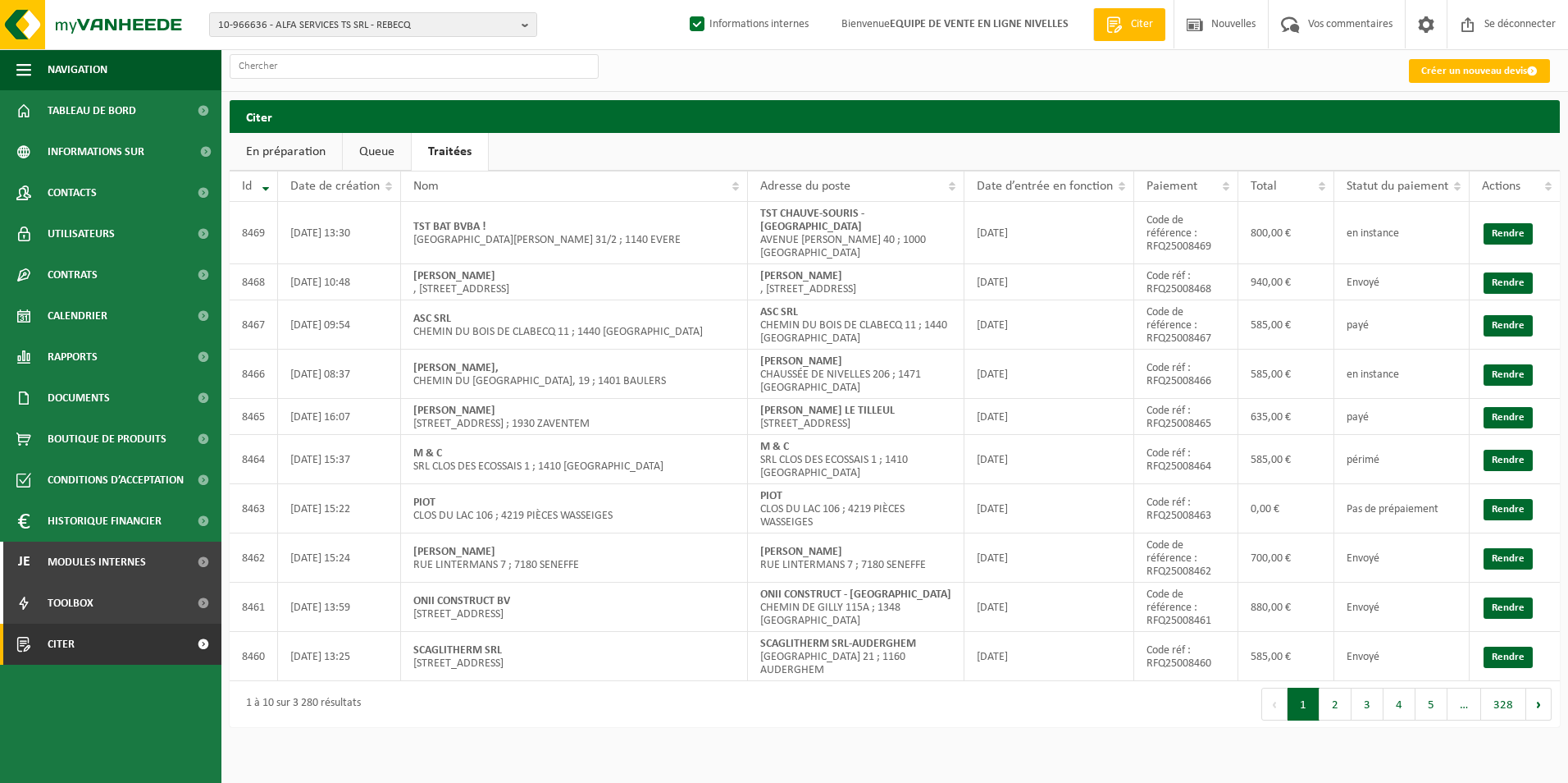
click at [378, 155] on link "Queue" at bounding box center [376, 152] width 68 height 38
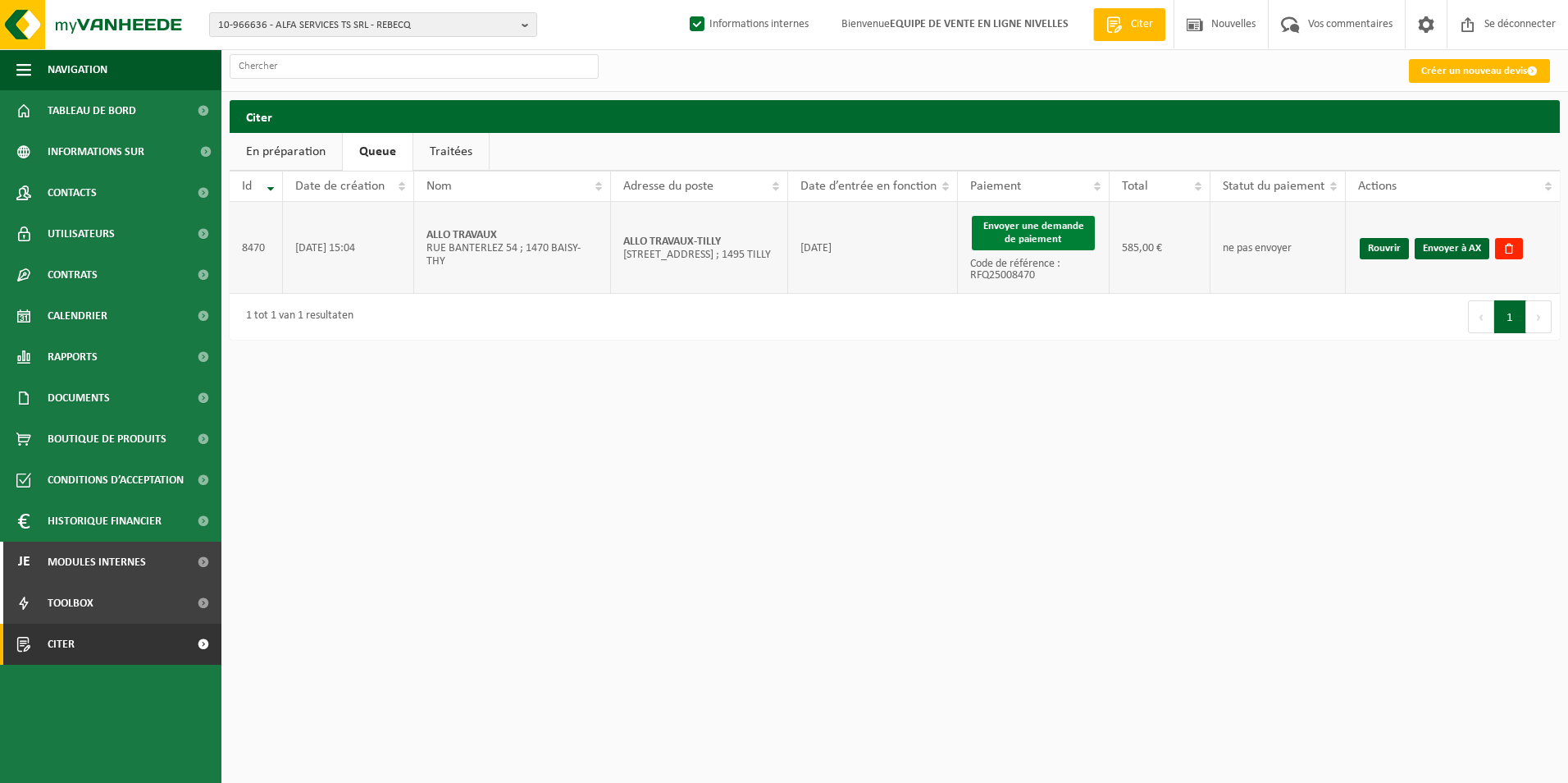
click at [1047, 231] on button "Envoyer une demande de paiement" at bounding box center [1032, 233] width 123 height 34
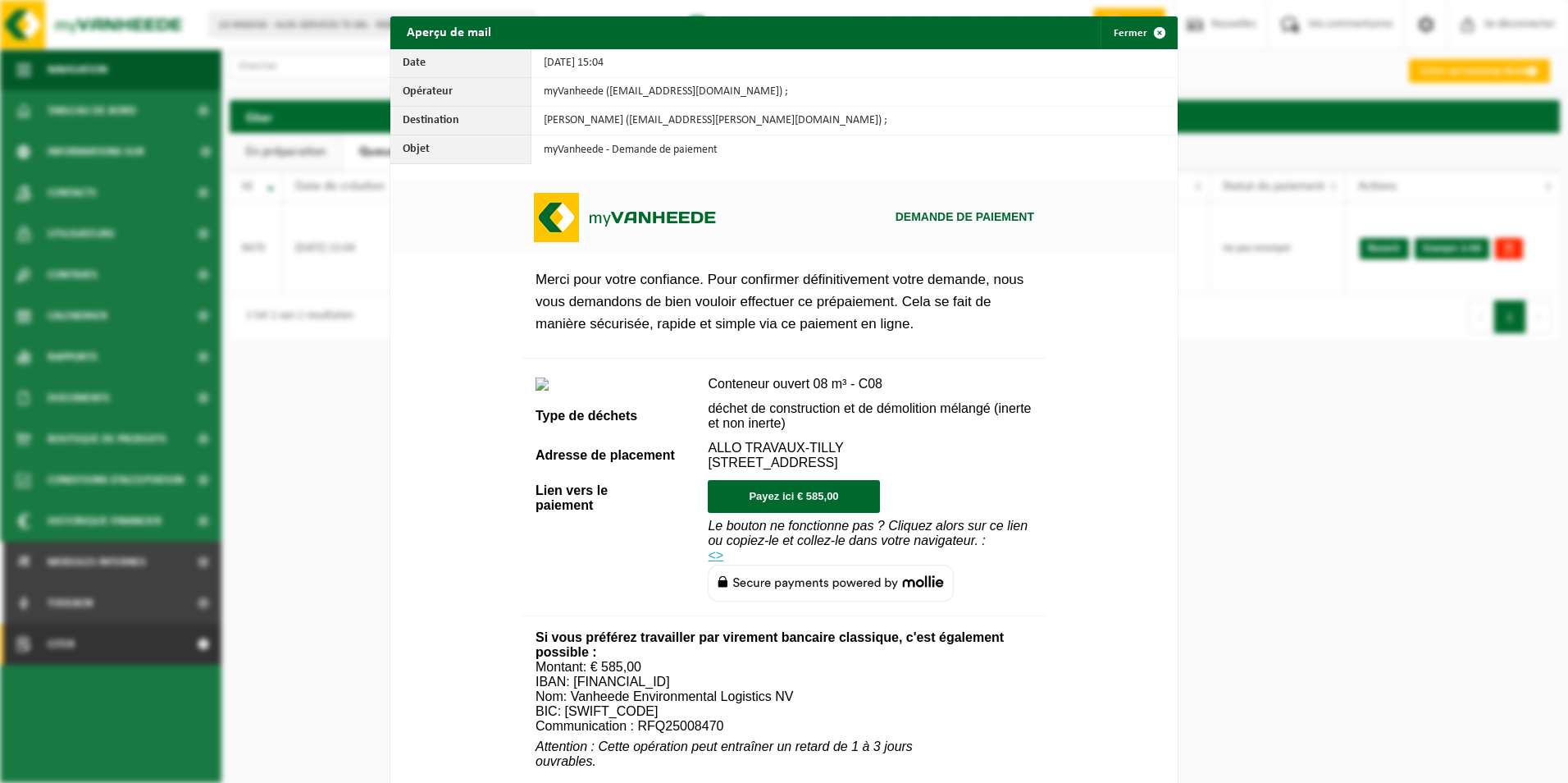
scroll to position [560, 0]
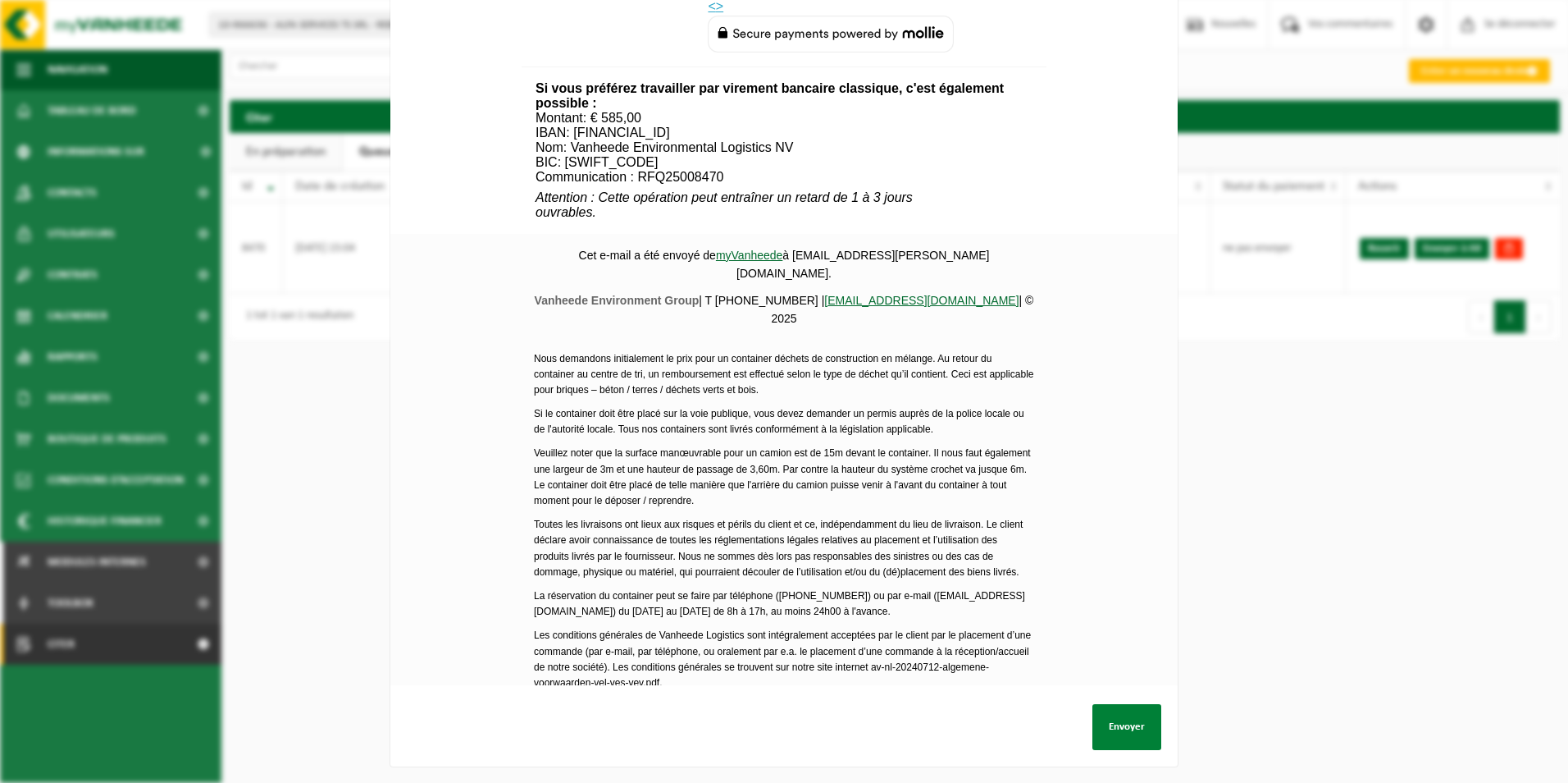
click at [1127, 710] on button "Envoyer" at bounding box center [1127, 727] width 69 height 46
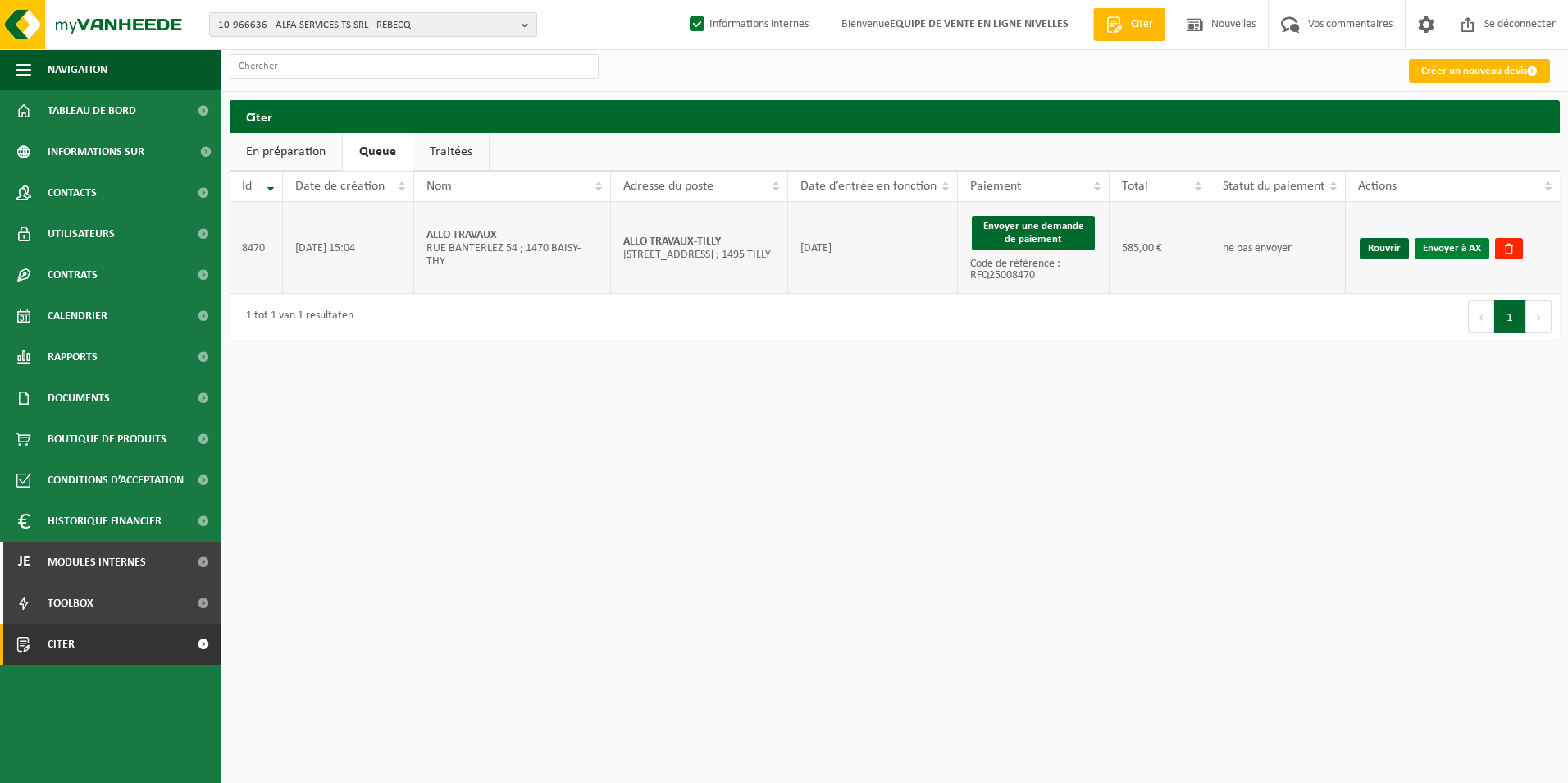
click at [1444, 252] on link "Envoyer à AX" at bounding box center [1451, 248] width 75 height 21
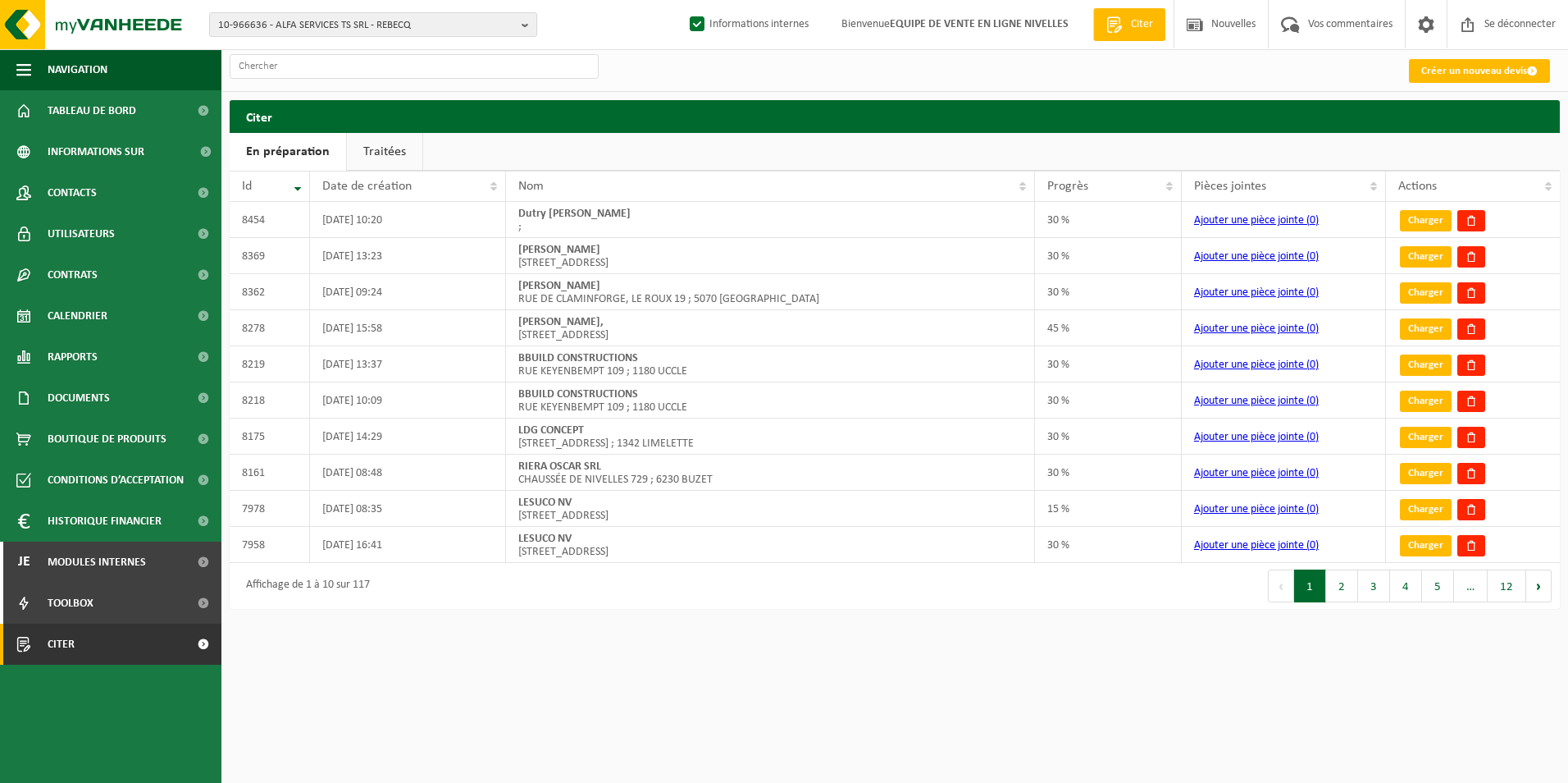
click at [385, 160] on link "Traitées" at bounding box center [384, 152] width 76 height 38
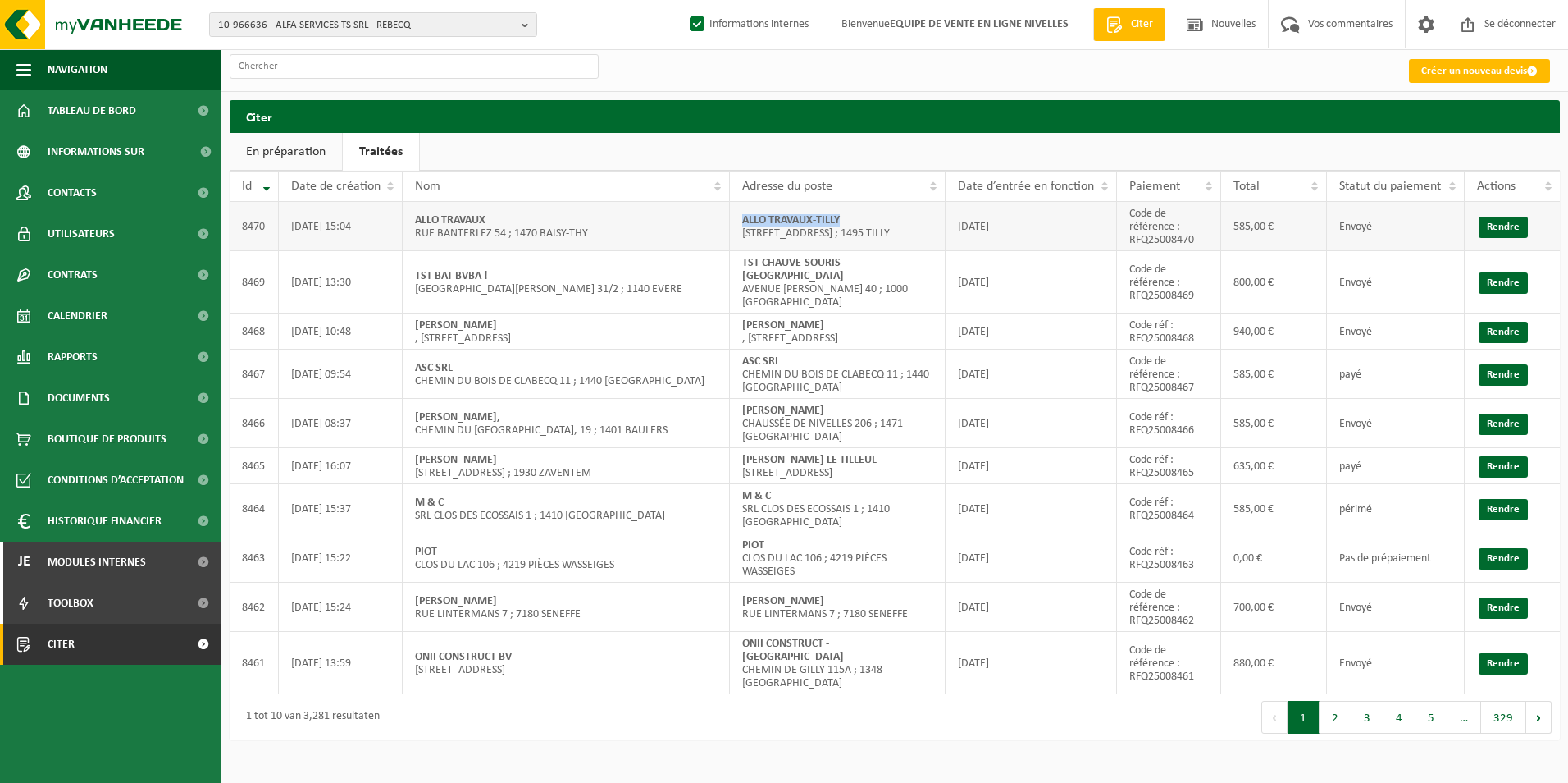
drag, startPoint x: 743, startPoint y: 225, endPoint x: 864, endPoint y: 209, distance: 122.1
click at [864, 209] on td "ALLO TRAVAUX-TILLY [STREET_ADDRESS] ; 1495 TILLY" at bounding box center [837, 226] width 215 height 49
copy strong "ALLO TRAVAUX-TILLY"
click at [1520, 228] on link "Rendre" at bounding box center [1503, 227] width 49 height 21
